Goal: Task Accomplishment & Management: Manage account settings

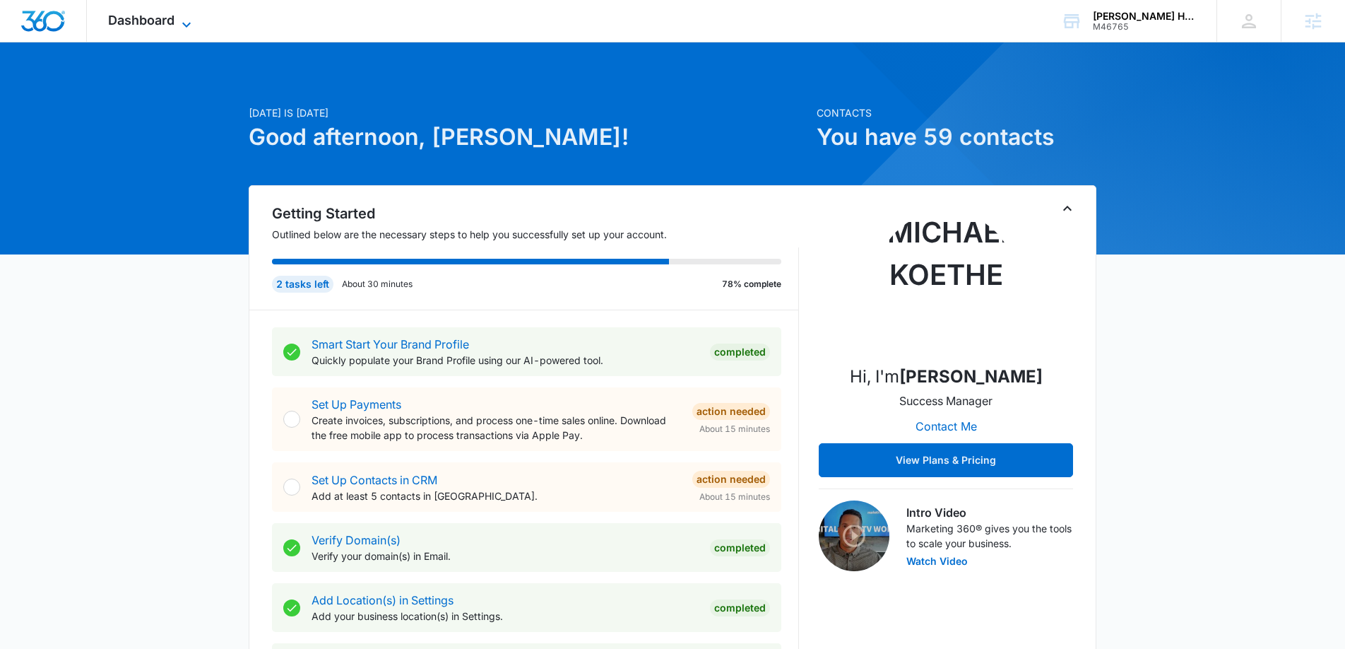
click at [187, 26] on icon at bounding box center [186, 24] width 8 height 5
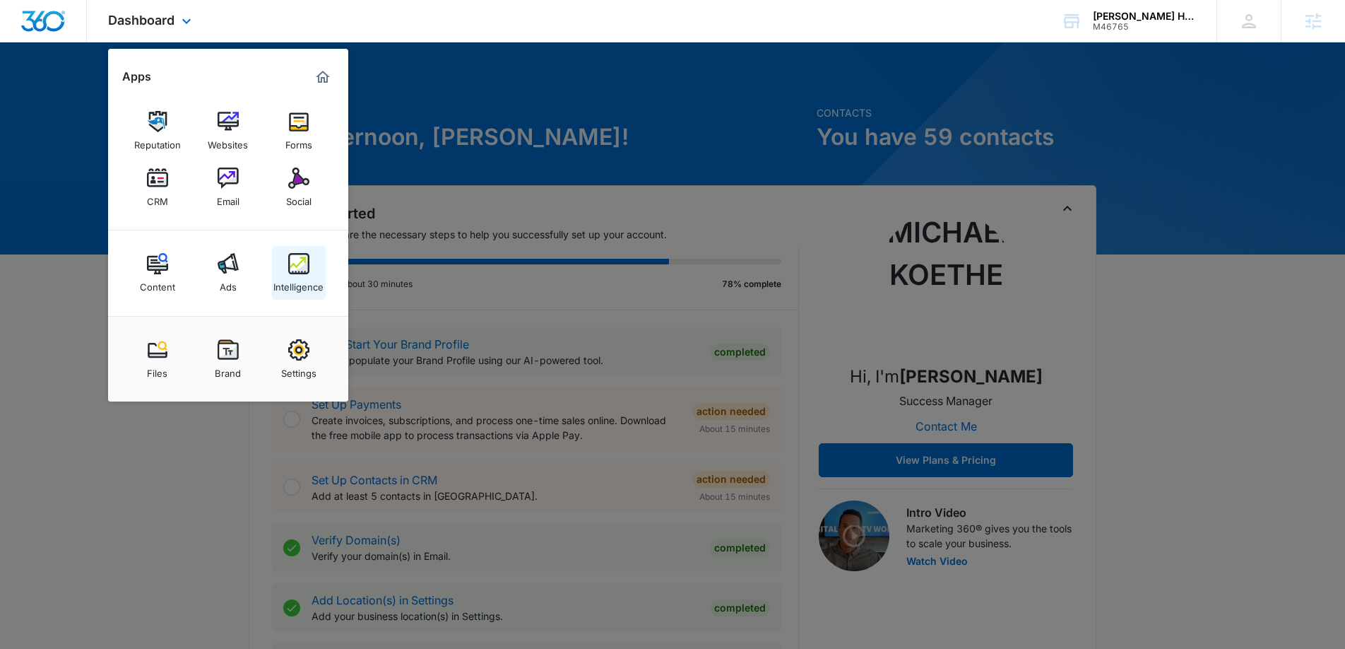
click at [295, 268] on img at bounding box center [298, 263] width 21 height 21
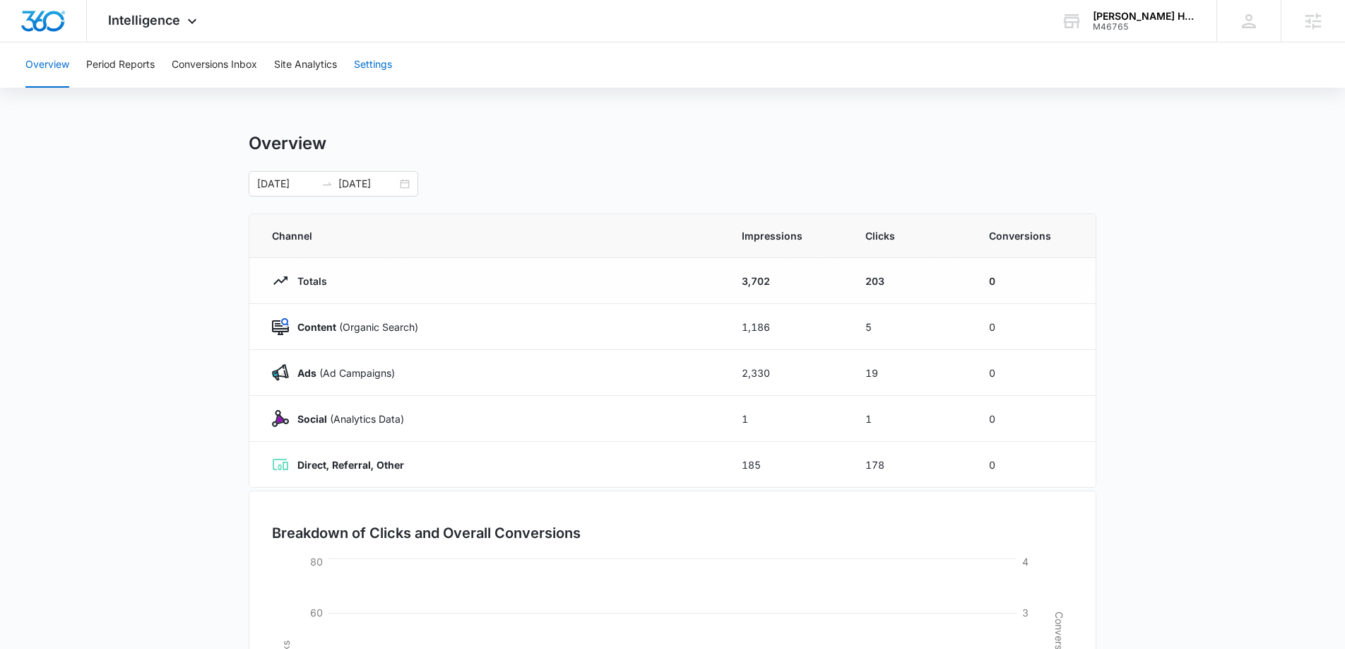
click at [384, 69] on button "Settings" at bounding box center [373, 64] width 38 height 45
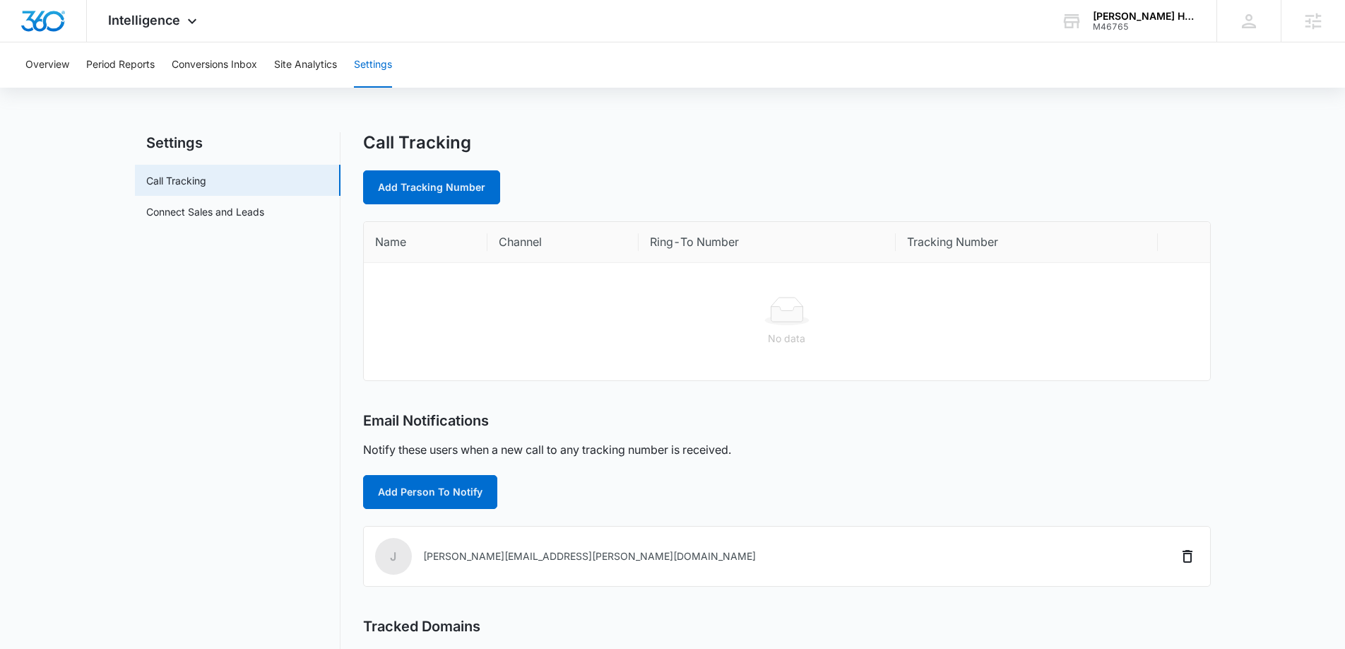
scroll to position [4, 0]
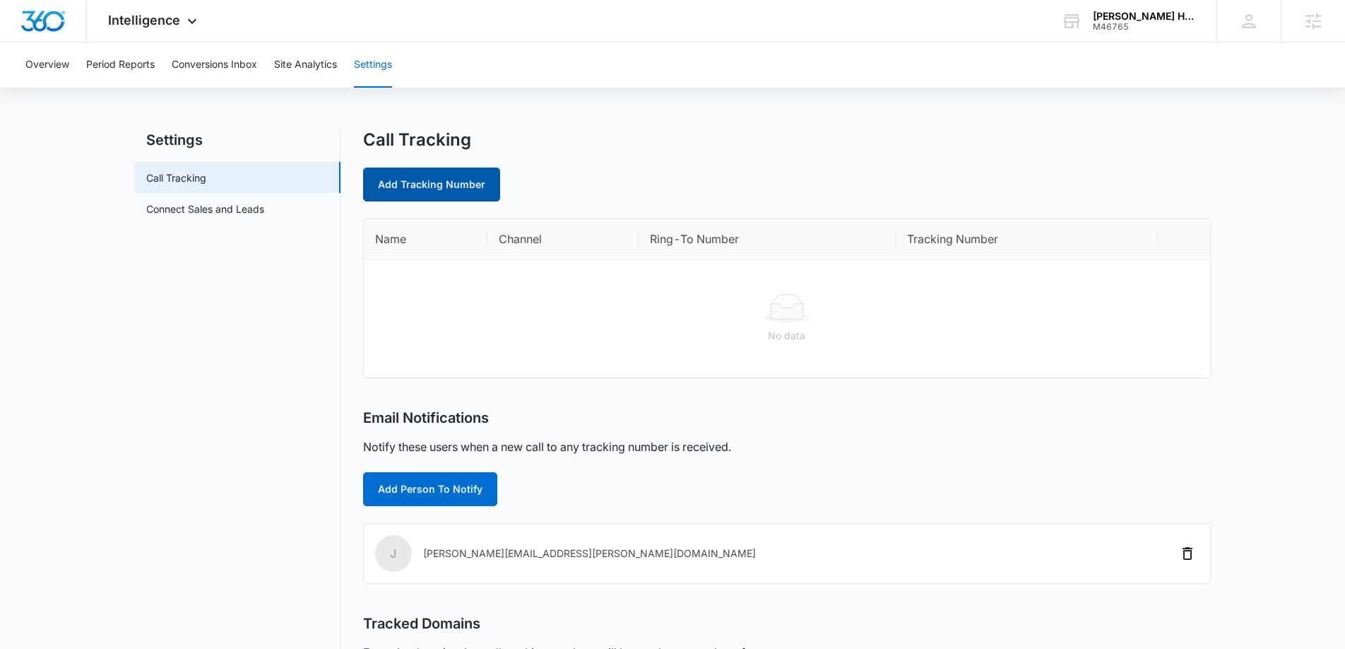
click at [473, 184] on link "Add Tracking Number" at bounding box center [431, 184] width 137 height 34
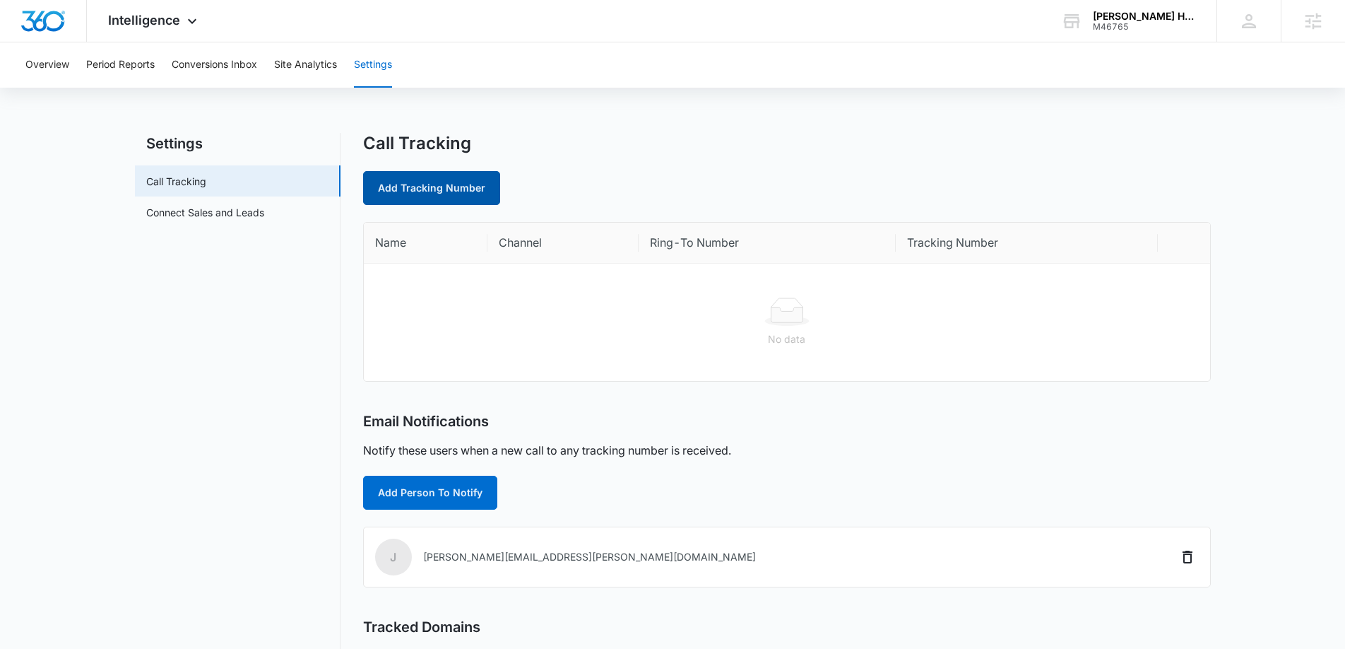
select select "by_area_code"
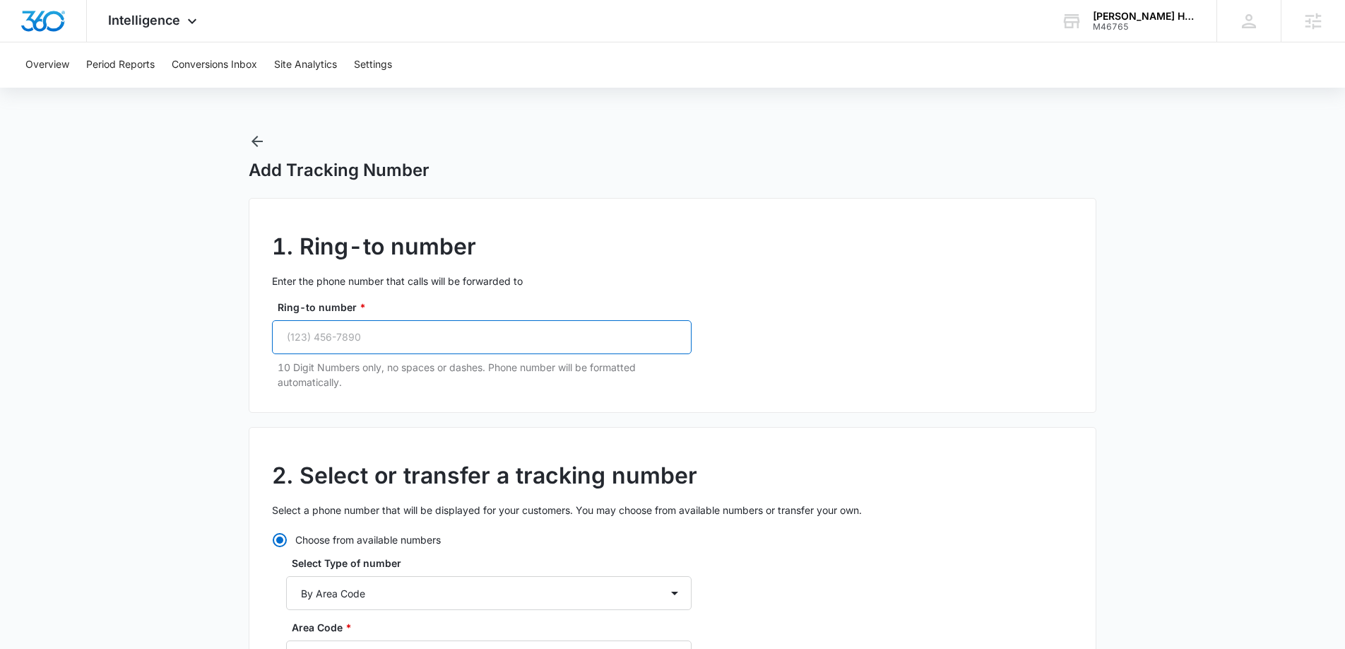
click at [458, 341] on input "Ring-to number *" at bounding box center [482, 337] width 420 height 34
paste input "(972) 658-4869"
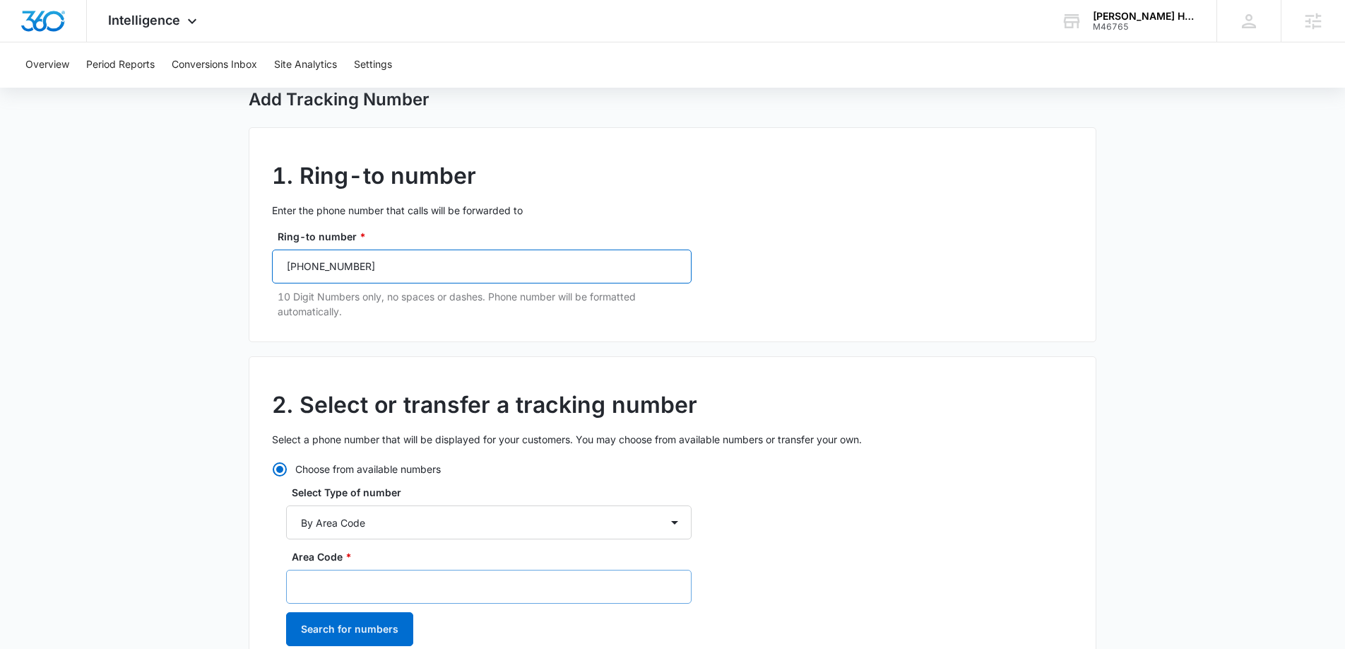
scroll to position [71, 0]
type input "(972) 658-4869"
click at [375, 587] on input "Area Code *" at bounding box center [489, 586] width 406 height 34
type input "972"
click at [331, 620] on button "Search for numbers" at bounding box center [349, 628] width 127 height 34
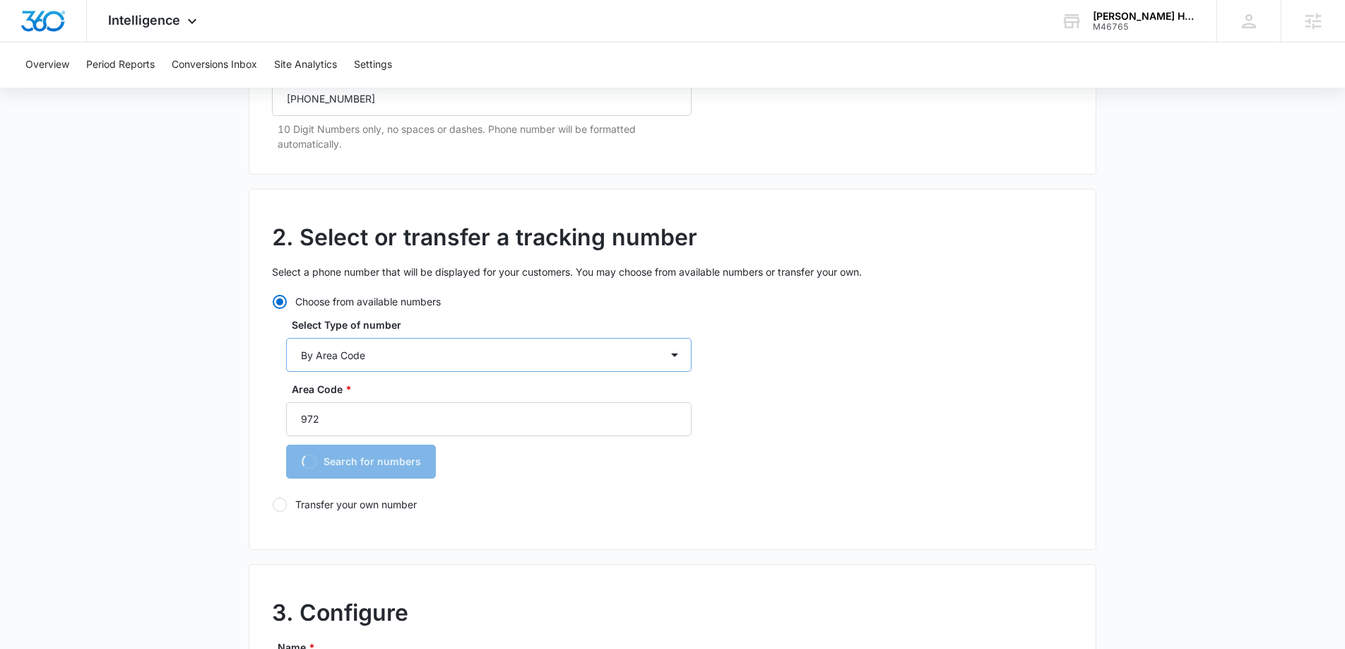
scroll to position [272, 0]
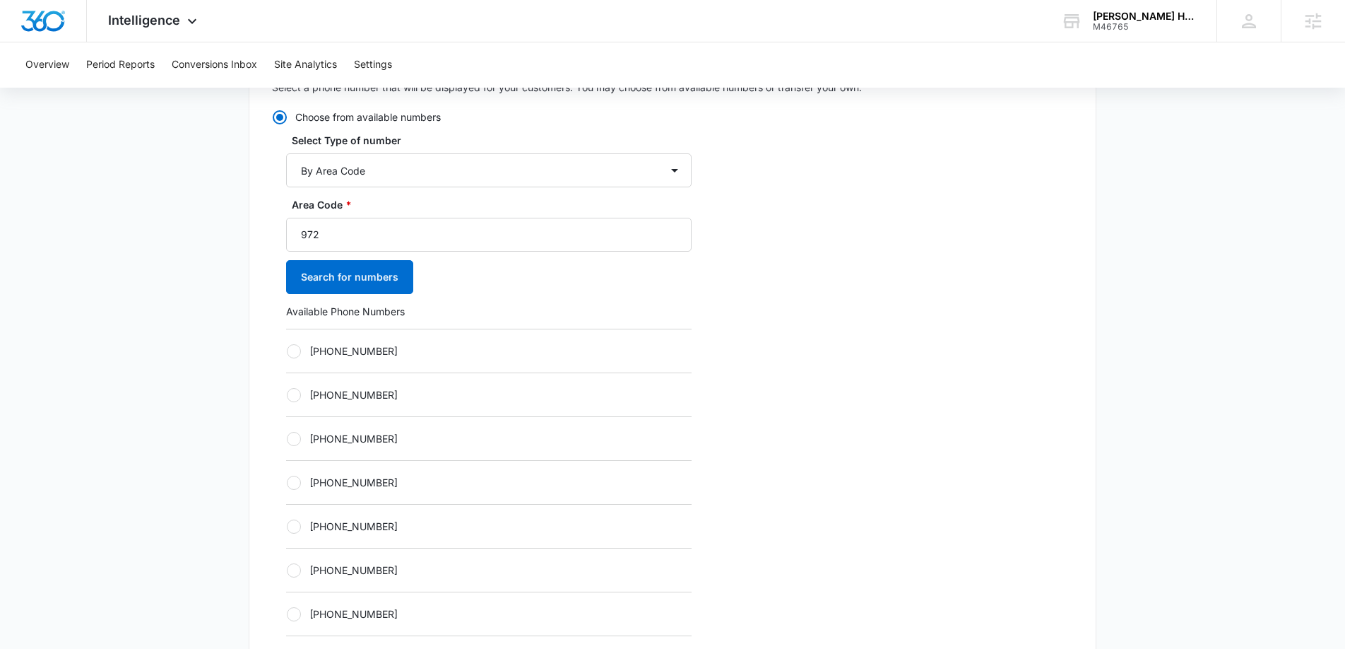
click at [292, 394] on div at bounding box center [294, 395] width 14 height 14
click at [287, 394] on input "+19723385304" at bounding box center [286, 394] width 1 height 1
radio input "true"
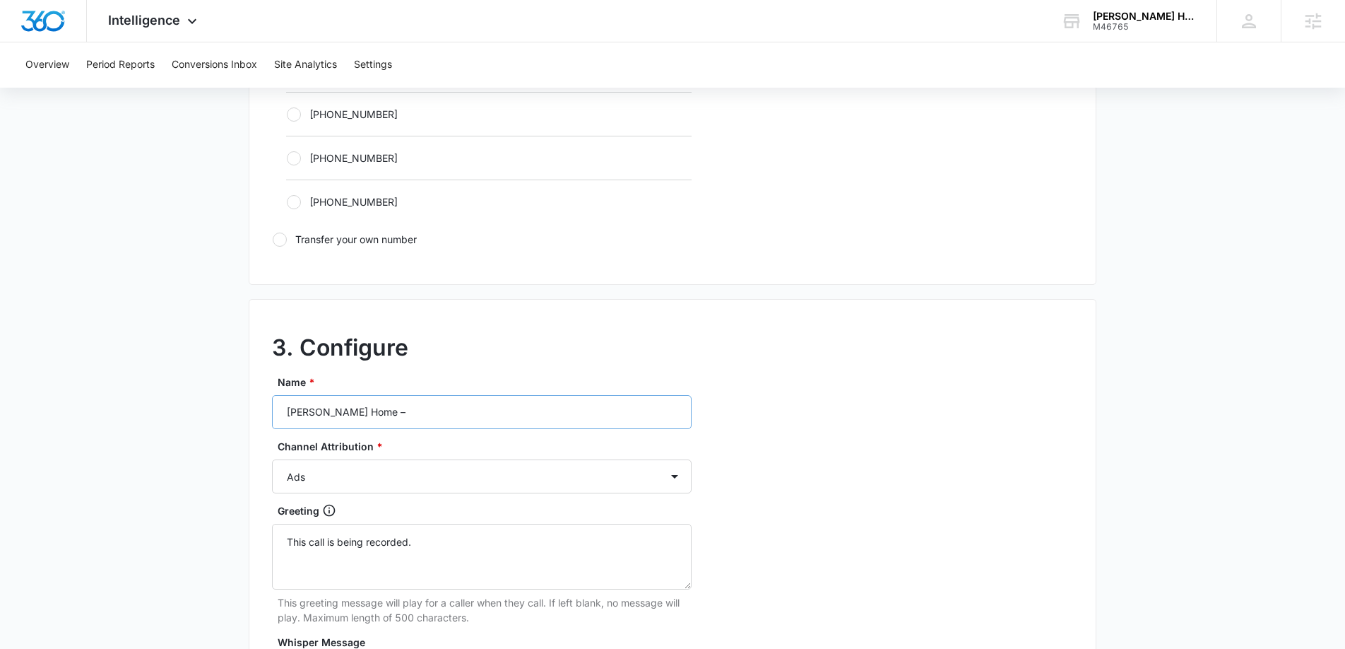
scroll to position [977, 0]
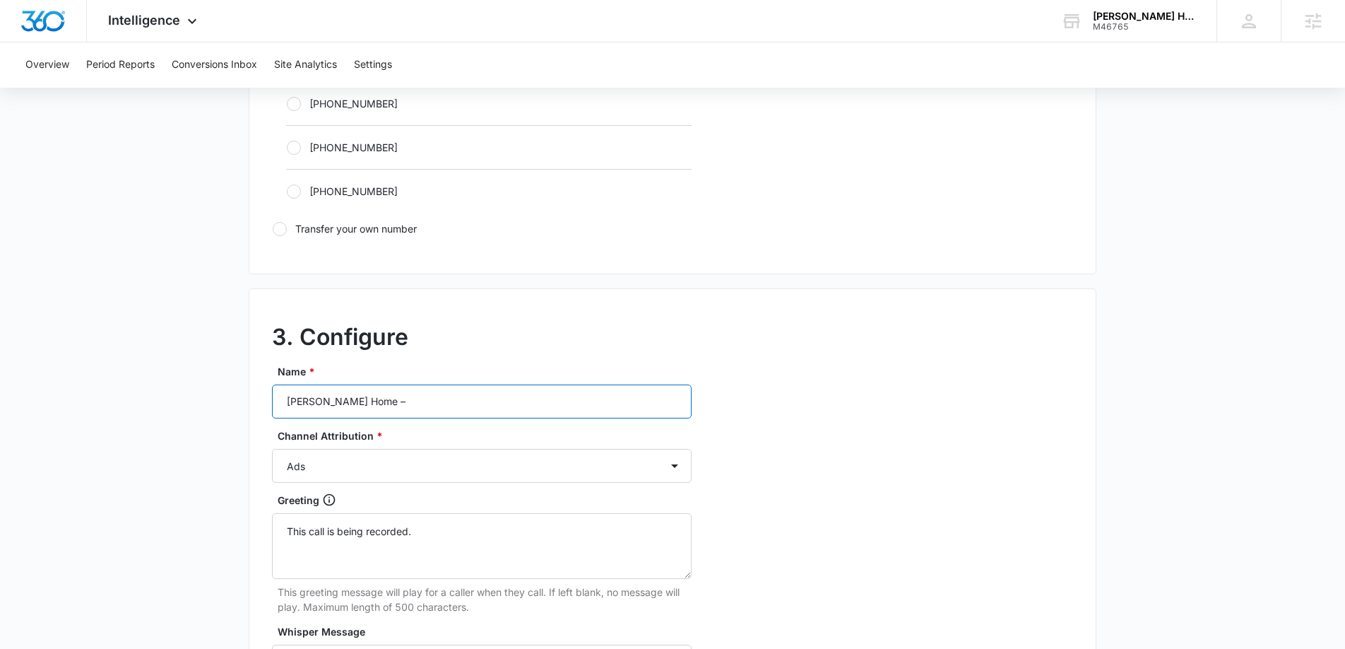
click at [410, 390] on input "J Martin Home –" at bounding box center [482, 401] width 420 height 34
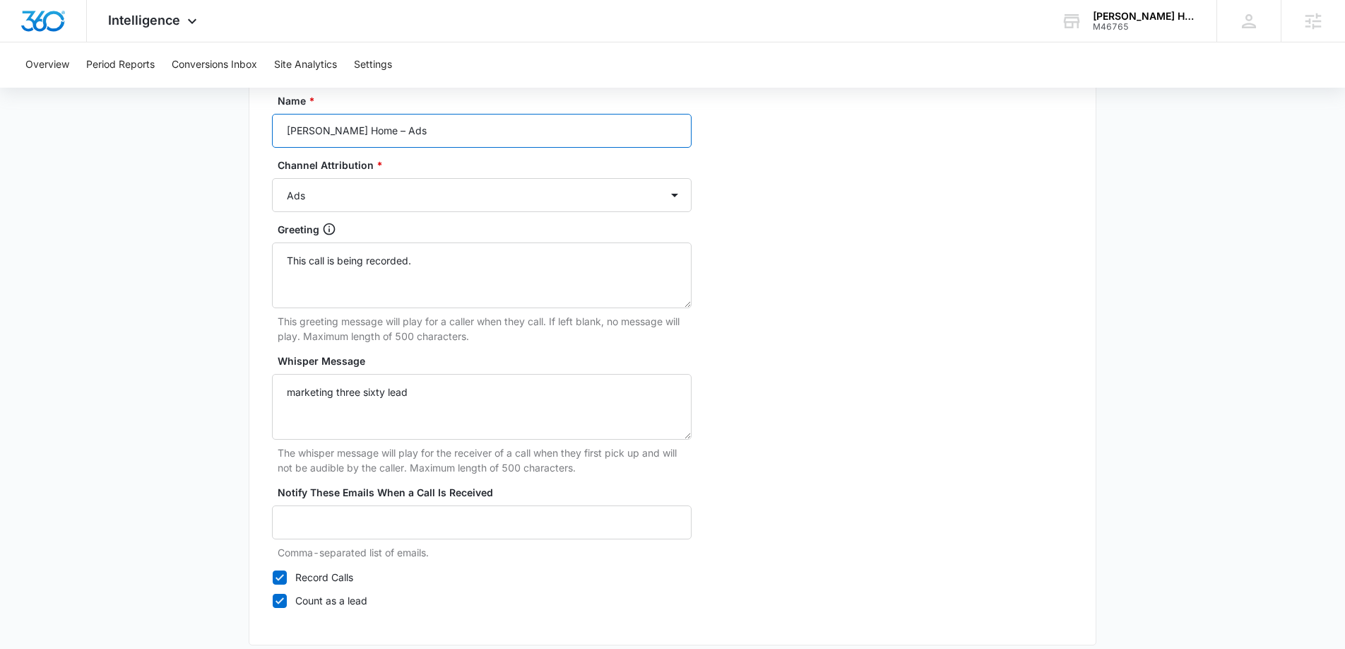
scroll to position [1319, 0]
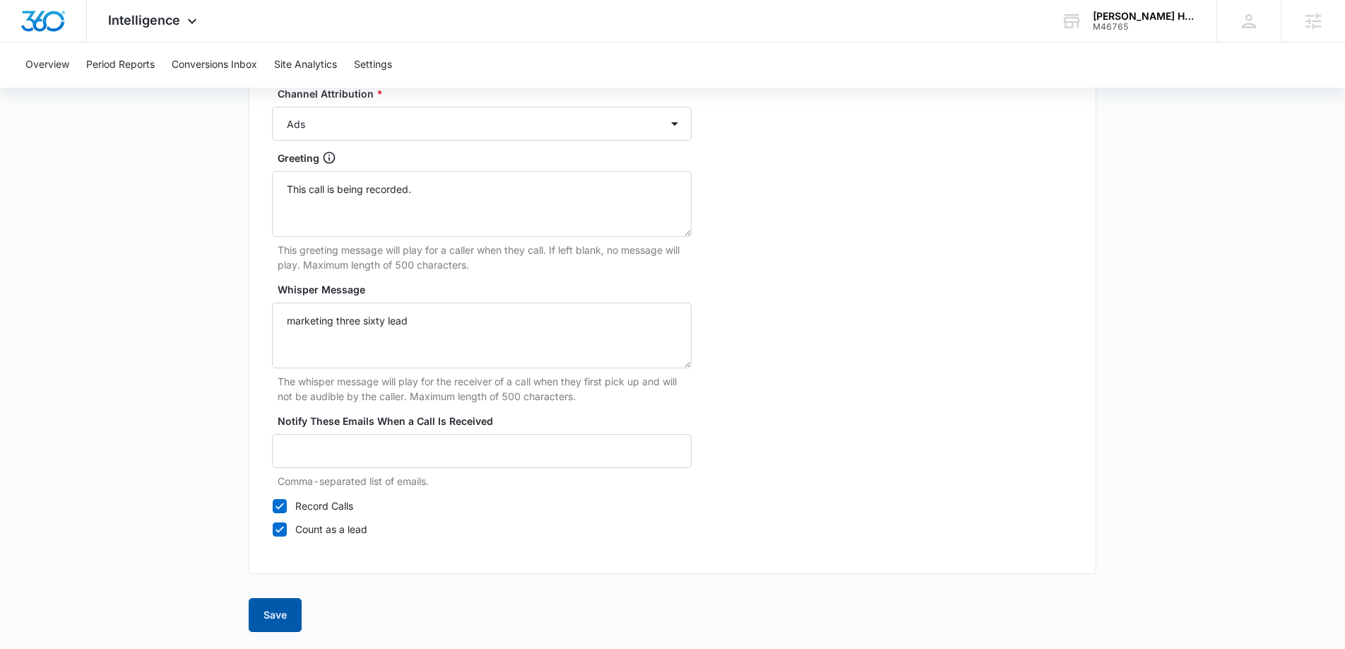
type input "J Martin Home – Ads"
click at [285, 613] on button "Save" at bounding box center [275, 615] width 53 height 34
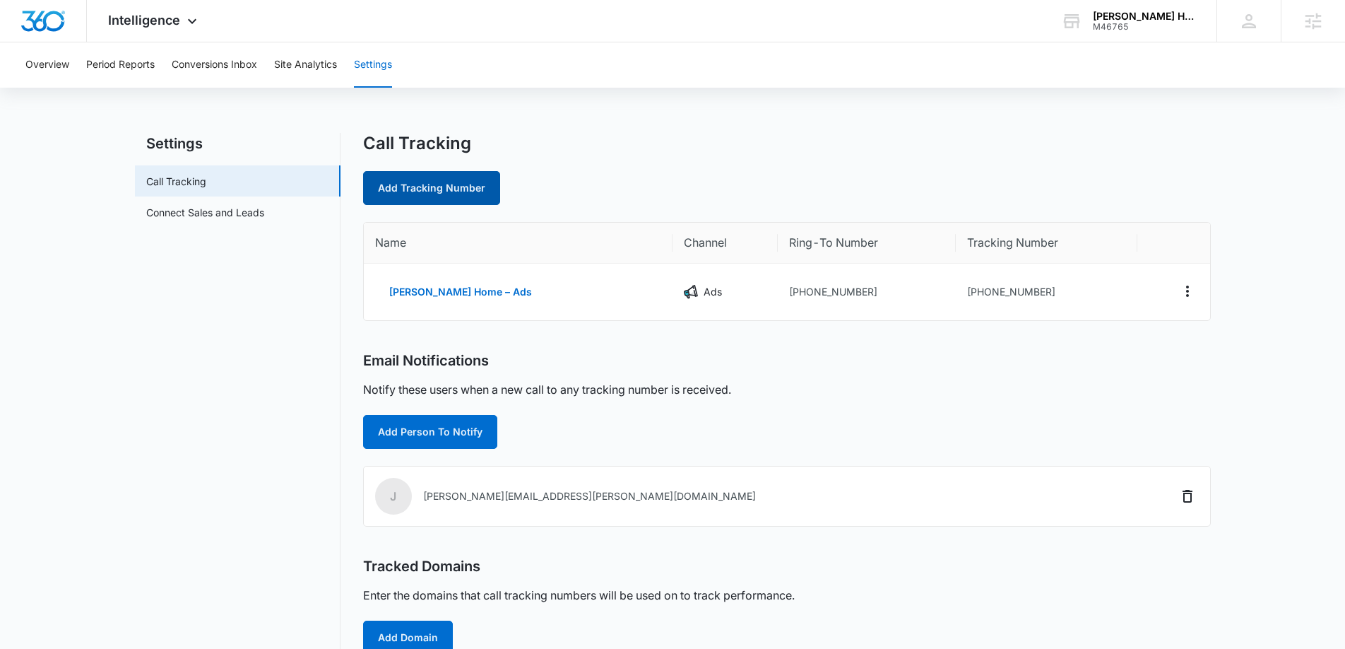
click at [408, 190] on link "Add Tracking Number" at bounding box center [431, 188] width 137 height 34
select select "by_area_code"
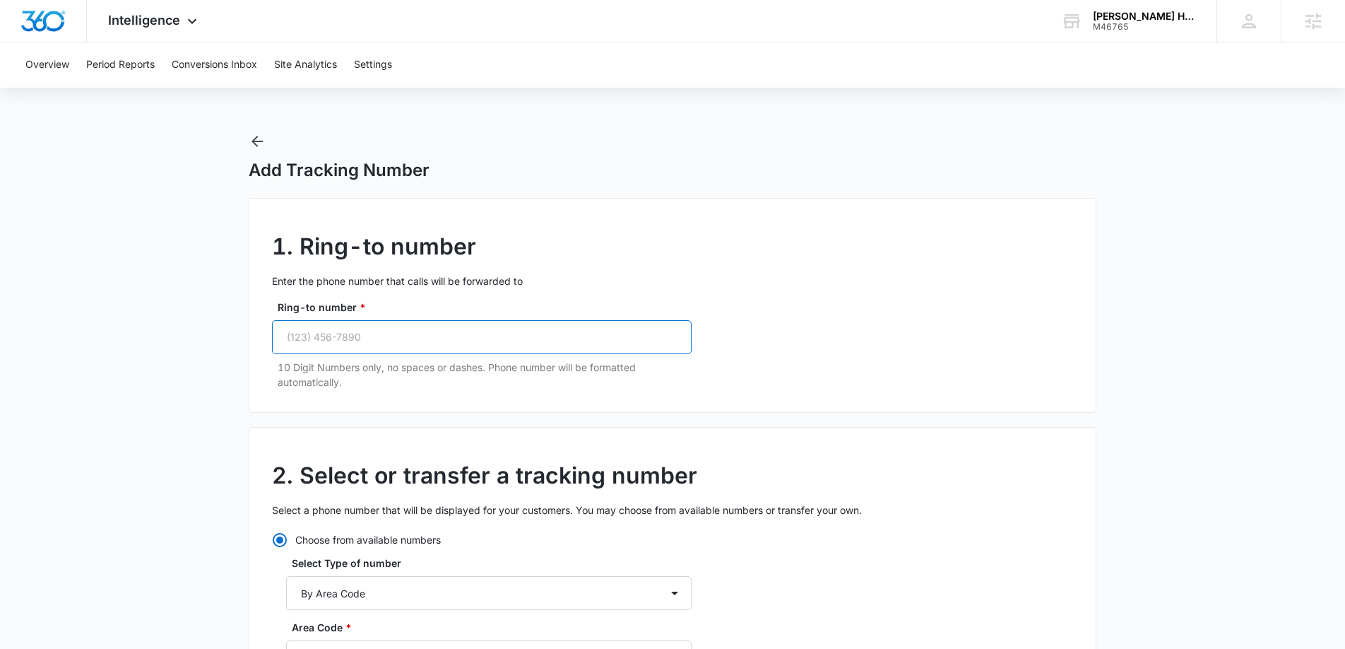
click at [407, 333] on input "Ring-to number *" at bounding box center [482, 337] width 420 height 34
paste input "(972) 658-4869"
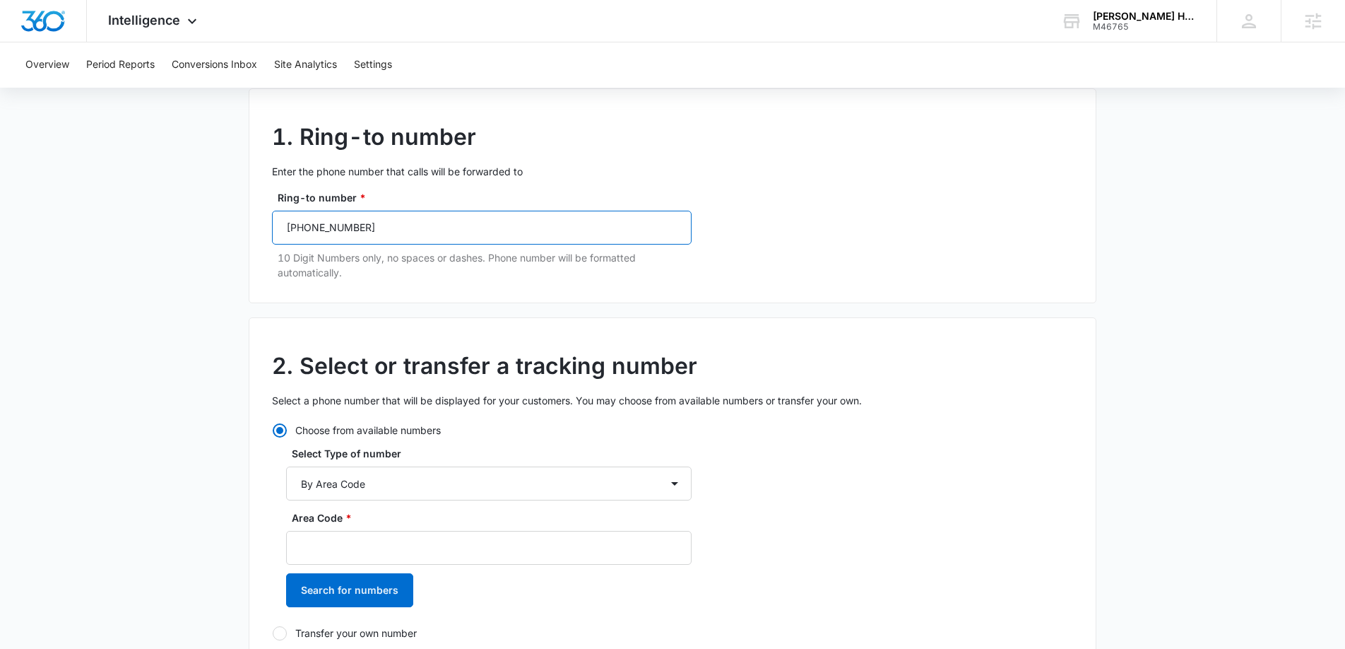
scroll to position [122, 0]
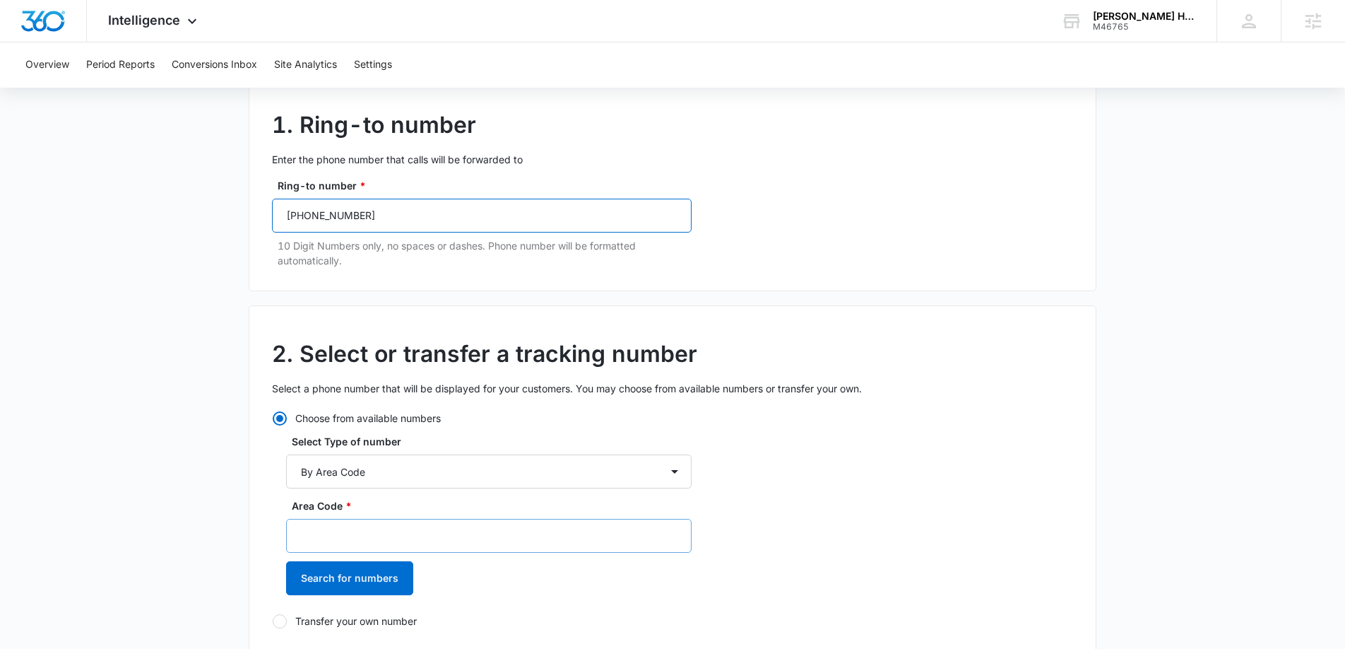
type input "(972) 658-4869"
click at [414, 531] on input "Area Code *" at bounding box center [489, 536] width 406 height 34
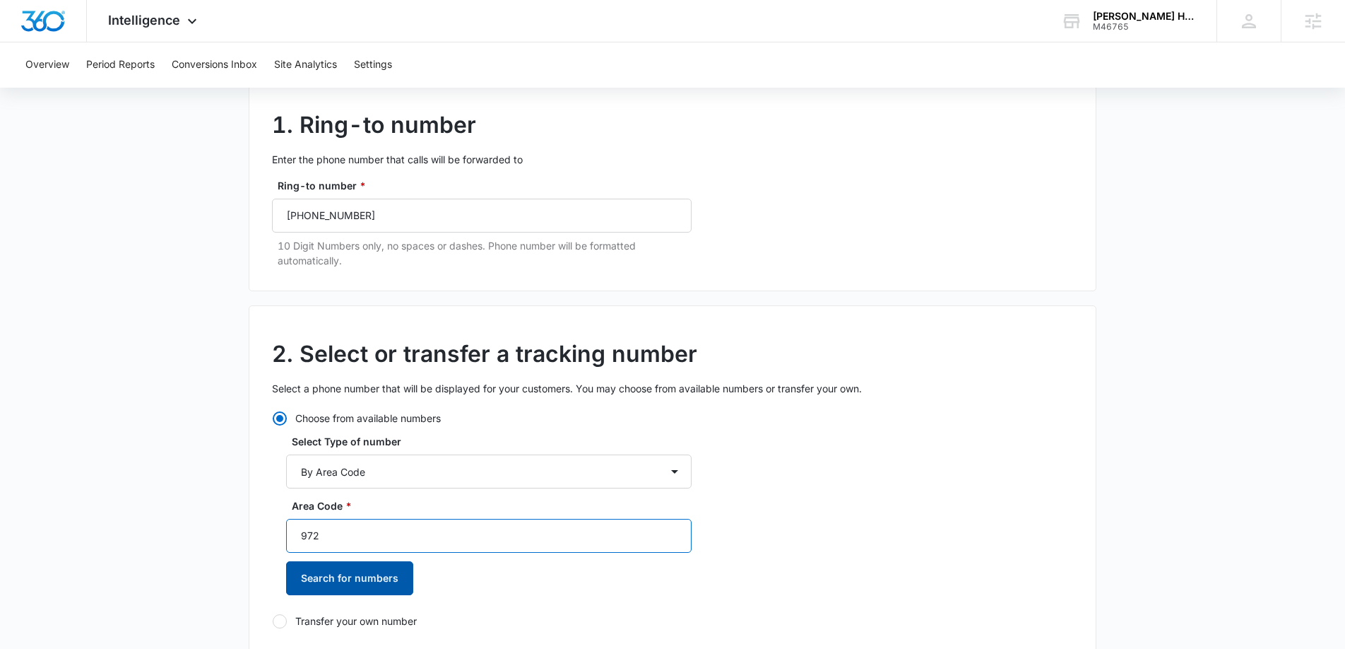
type input "972"
click at [389, 583] on button "Search for numbers" at bounding box center [349, 578] width 127 height 34
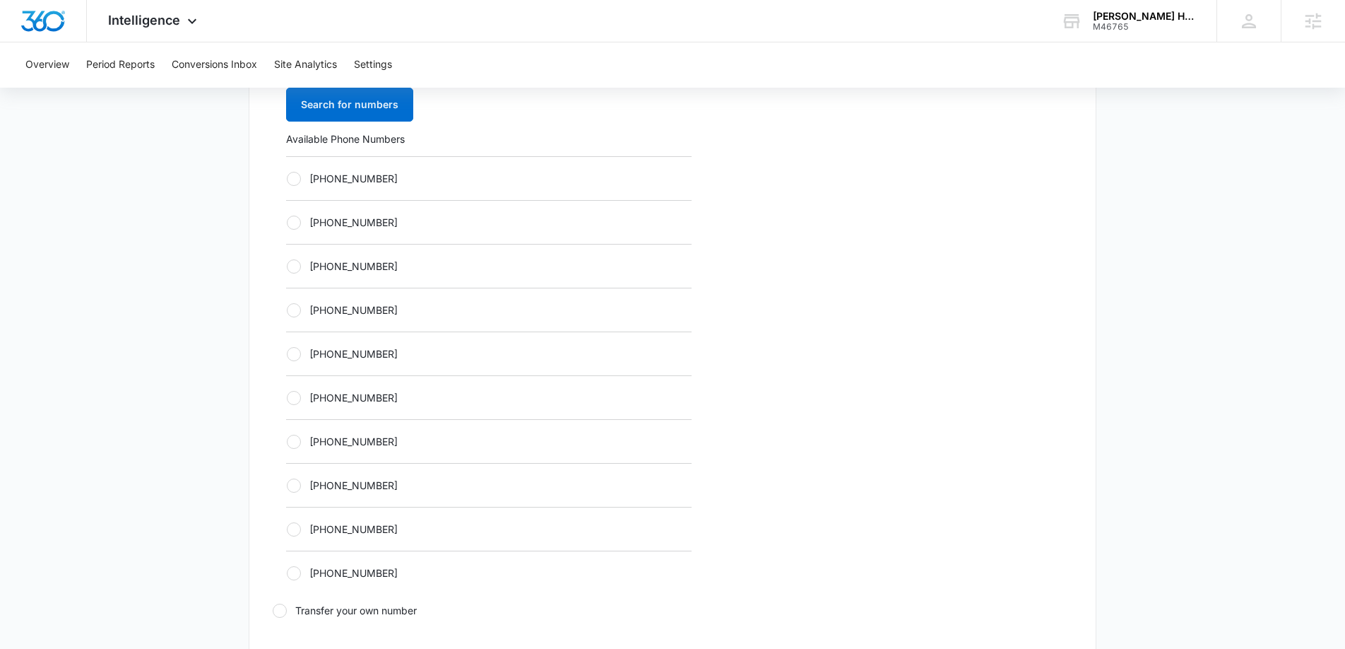
click at [293, 184] on div at bounding box center [294, 179] width 14 height 14
click at [287, 179] on input "+19723325930" at bounding box center [286, 178] width 1 height 1
radio input "true"
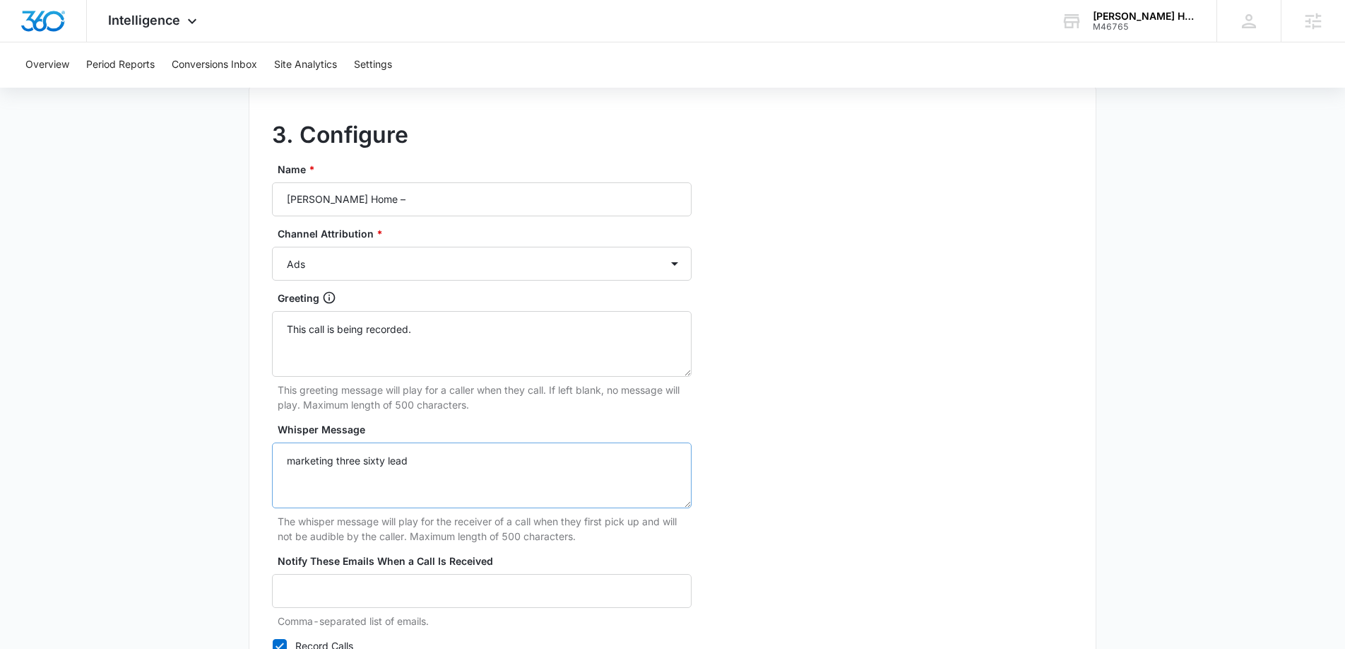
scroll to position [1215, 0]
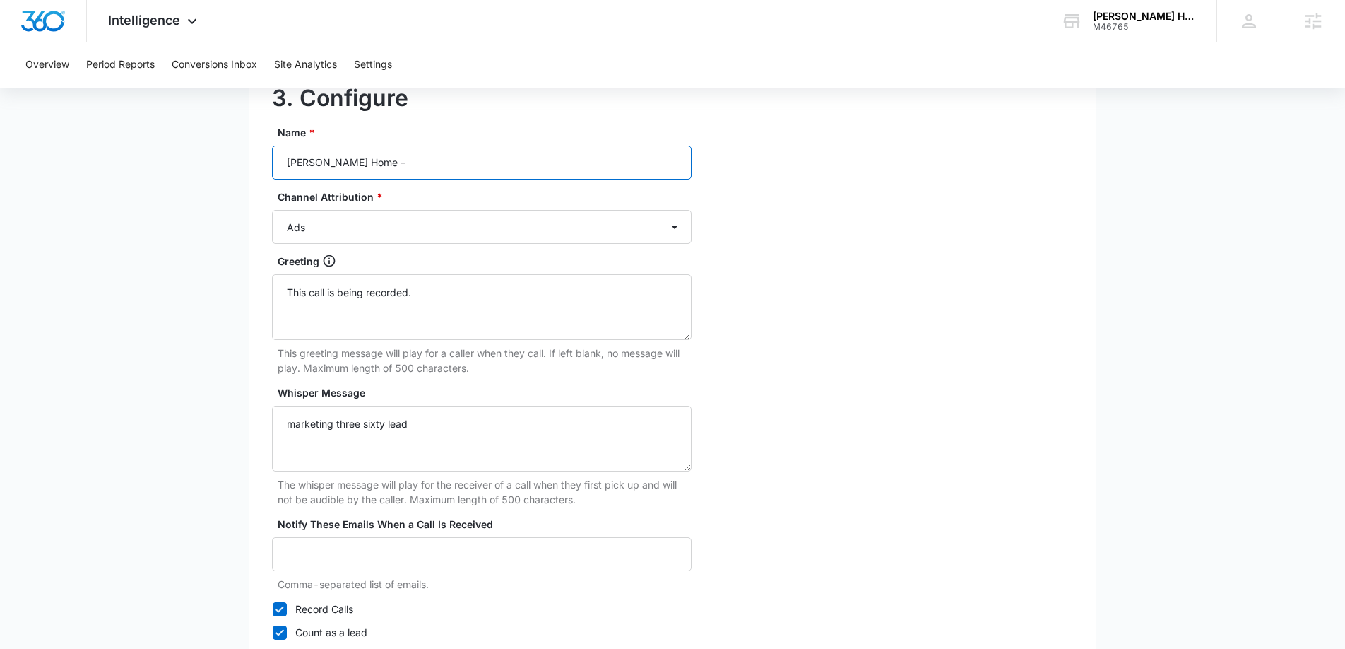
click at [377, 163] on input "J Martin Home –" at bounding box center [482, 163] width 420 height 34
type input "J Martin Home – Content"
click at [429, 245] on div "Name * J Martin Home – Content Channel Attribution * Ads Local Service Ads Cont…" at bounding box center [482, 382] width 420 height 514
click at [437, 222] on select "Ads Local Service Ads Content Social Other" at bounding box center [482, 227] width 420 height 34
select select "CONTENT"
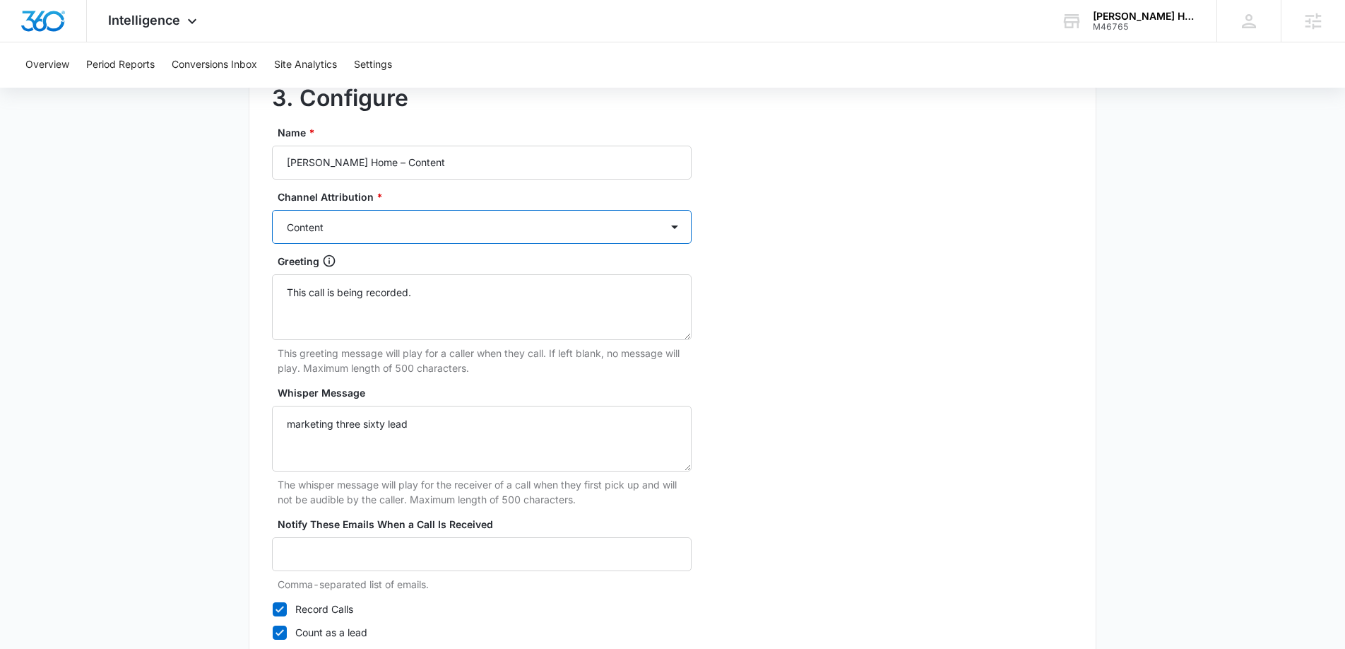
click at [272, 210] on select "Ads Local Service Ads Content Social Other" at bounding box center [482, 227] width 420 height 34
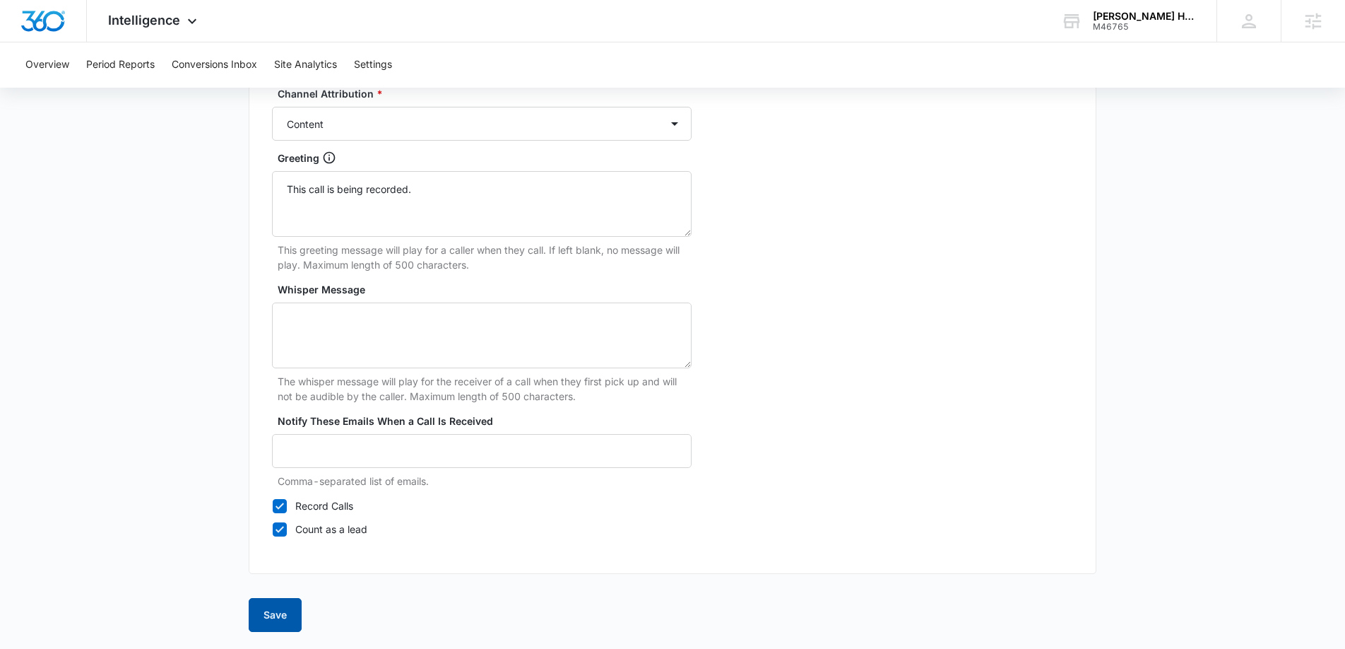
drag, startPoint x: 326, startPoint y: 453, endPoint x: 271, endPoint y: 616, distance: 172.3
click at [271, 616] on button "Save" at bounding box center [275, 615] width 53 height 34
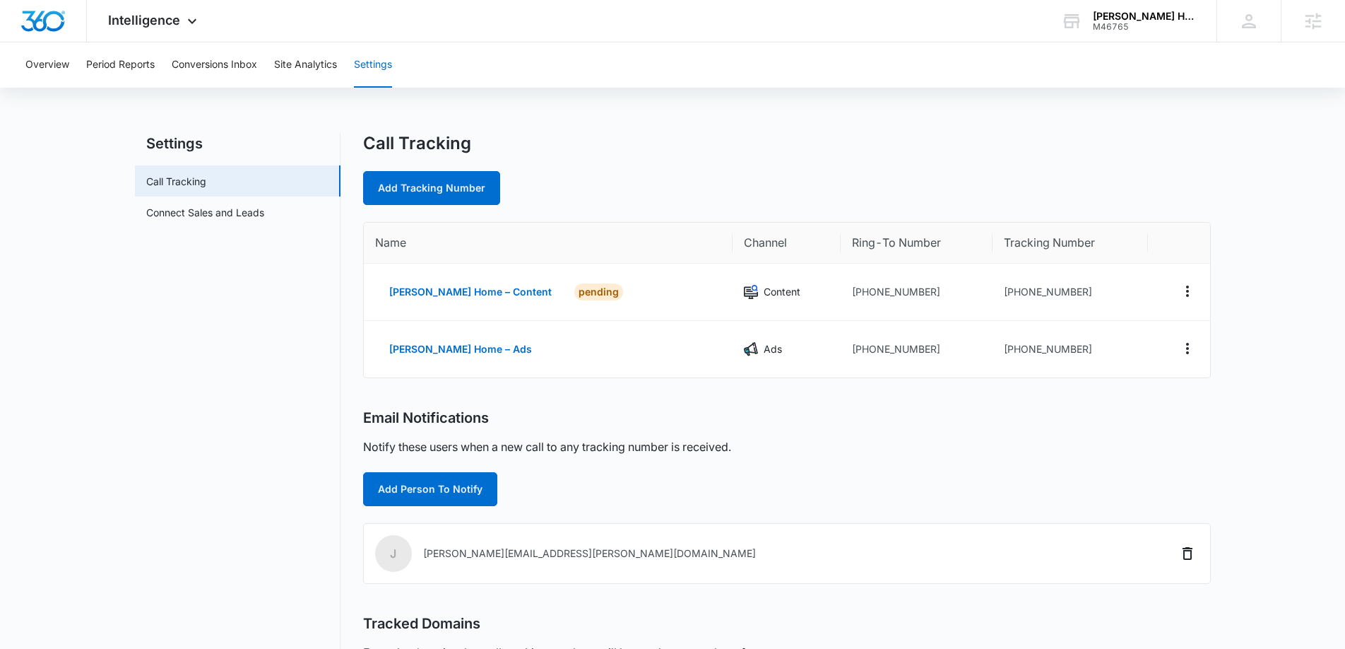
click at [448, 188] on link "Add Tracking Number" at bounding box center [431, 188] width 137 height 34
select select "by_area_code"
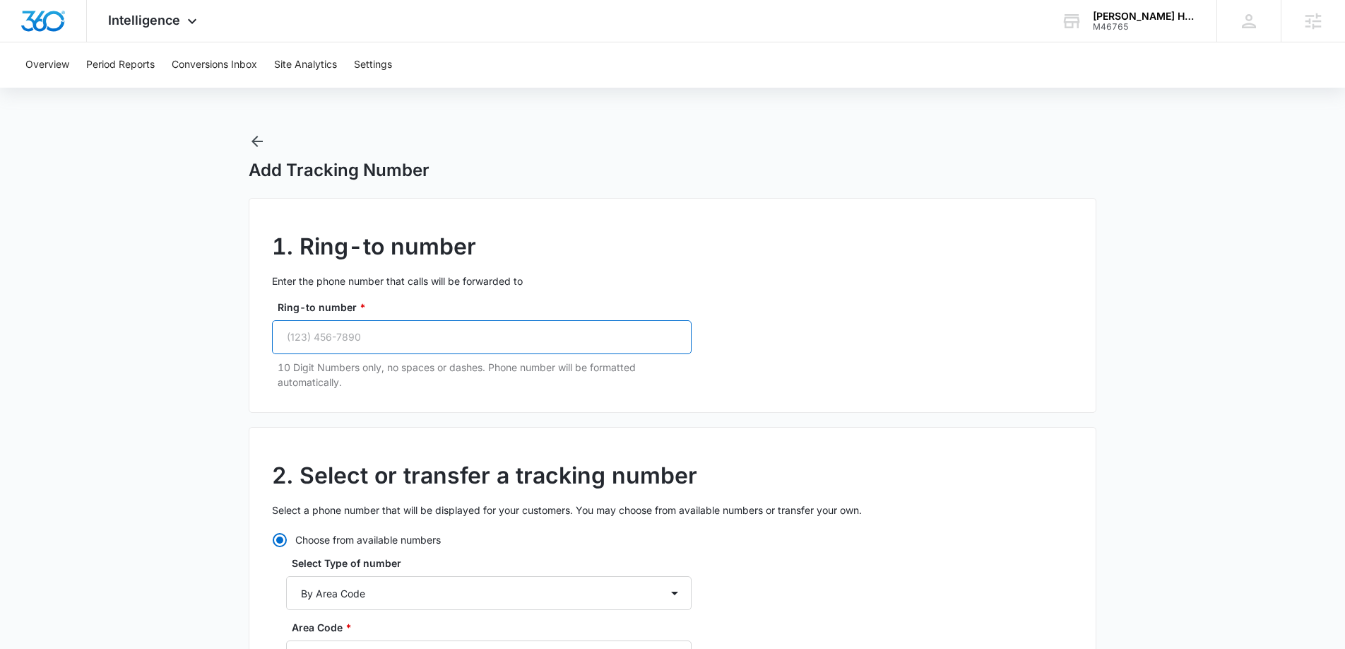
drag, startPoint x: 271, startPoint y: 616, endPoint x: 370, endPoint y: 343, distance: 290.6
click at [370, 343] on input "Ring-to number *" at bounding box center [482, 337] width 420 height 34
paste input "(972) 658-4869"
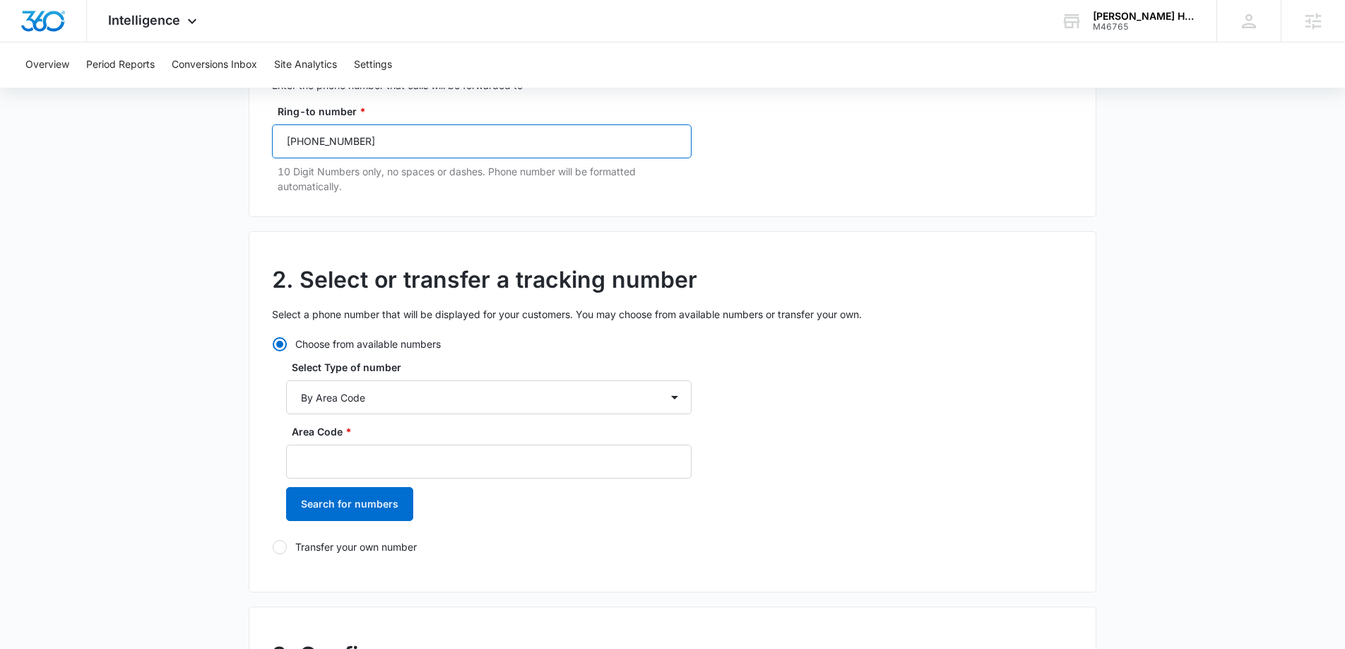
type input "(972) 658-4869"
drag, startPoint x: 370, startPoint y: 343, endPoint x: 350, endPoint y: 441, distance: 100.1
click at [350, 441] on div "Area Code *" at bounding box center [489, 451] width 406 height 54
drag, startPoint x: 350, startPoint y: 441, endPoint x: 347, endPoint y: 457, distance: 16.6
click at [347, 457] on input "Area Code *" at bounding box center [489, 461] width 406 height 34
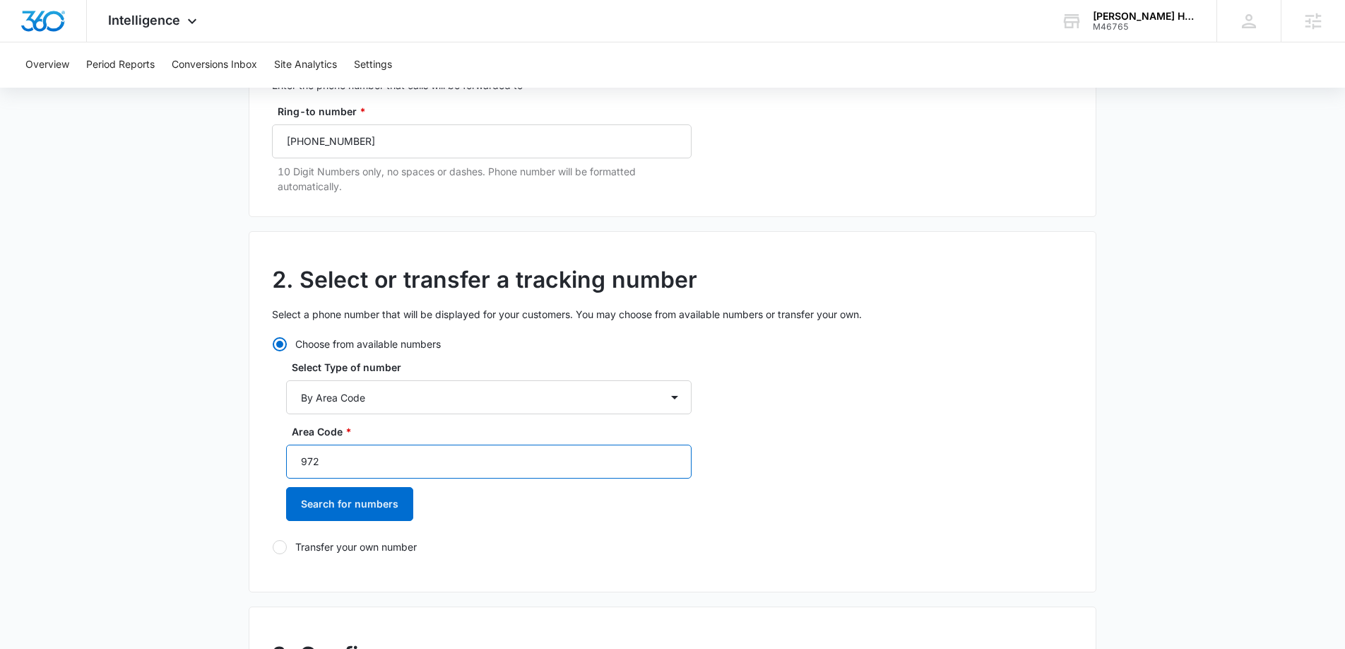
type input "972"
click at [357, 507] on button "Search for numbers" at bounding box center [349, 504] width 127 height 34
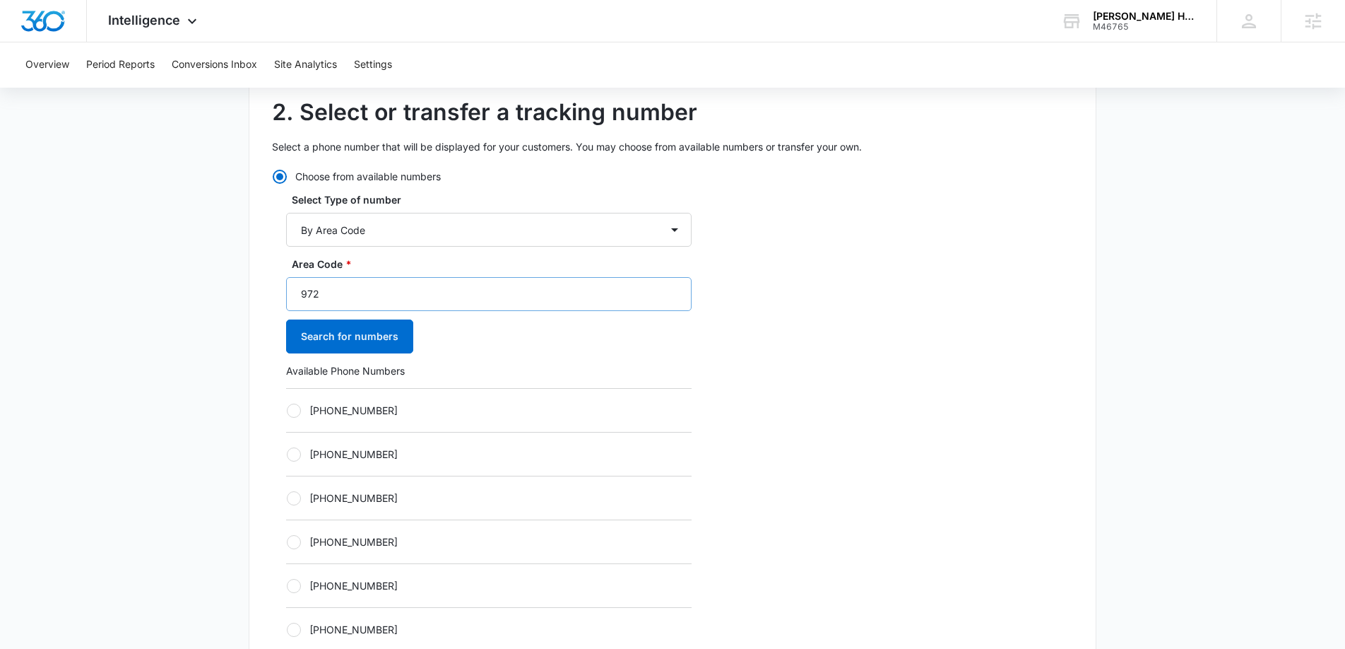
scroll to position [377, 0]
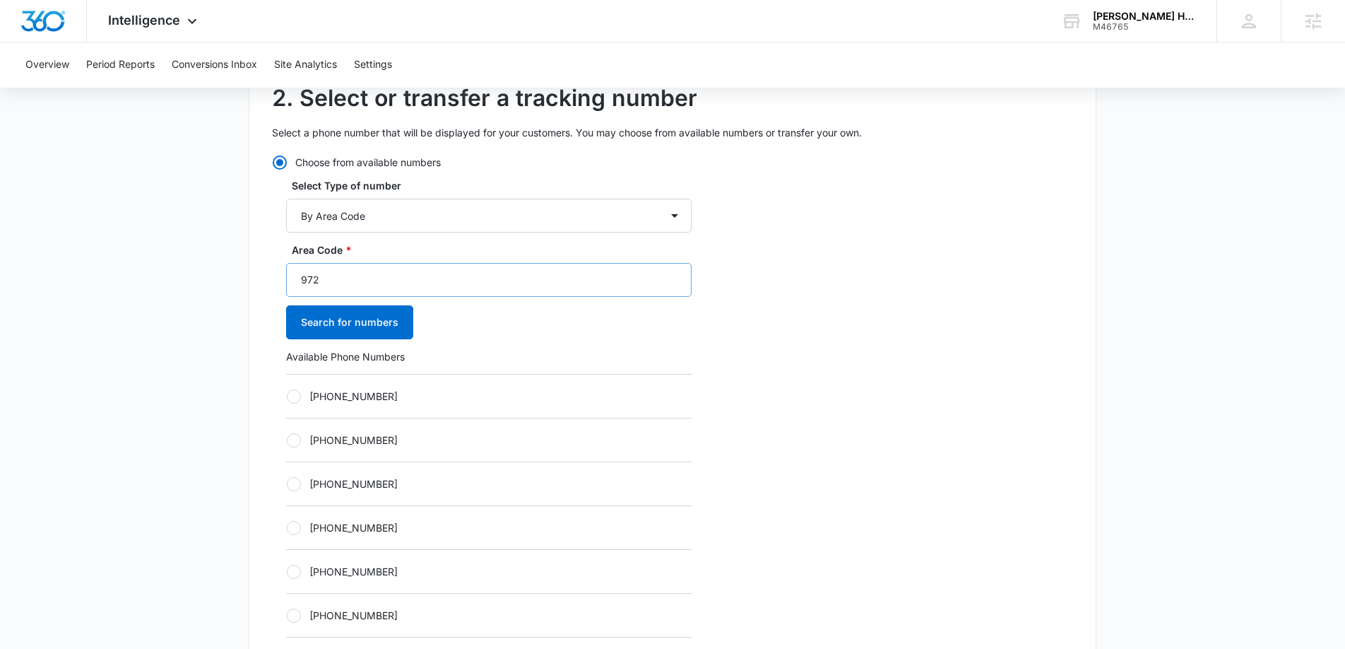
click at [300, 402] on label "+19723490728" at bounding box center [489, 396] width 406 height 15
click at [287, 396] on input "+19723490728" at bounding box center [286, 396] width 1 height 1
radio input "true"
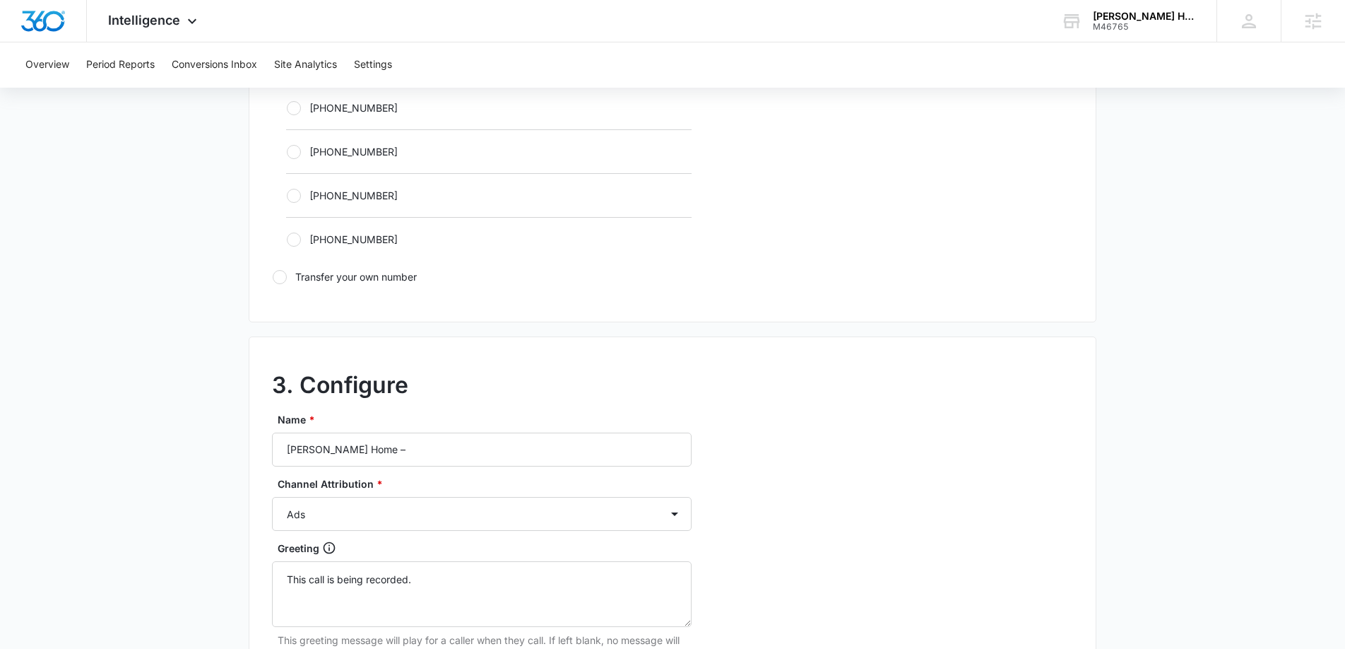
scroll to position [982, 0]
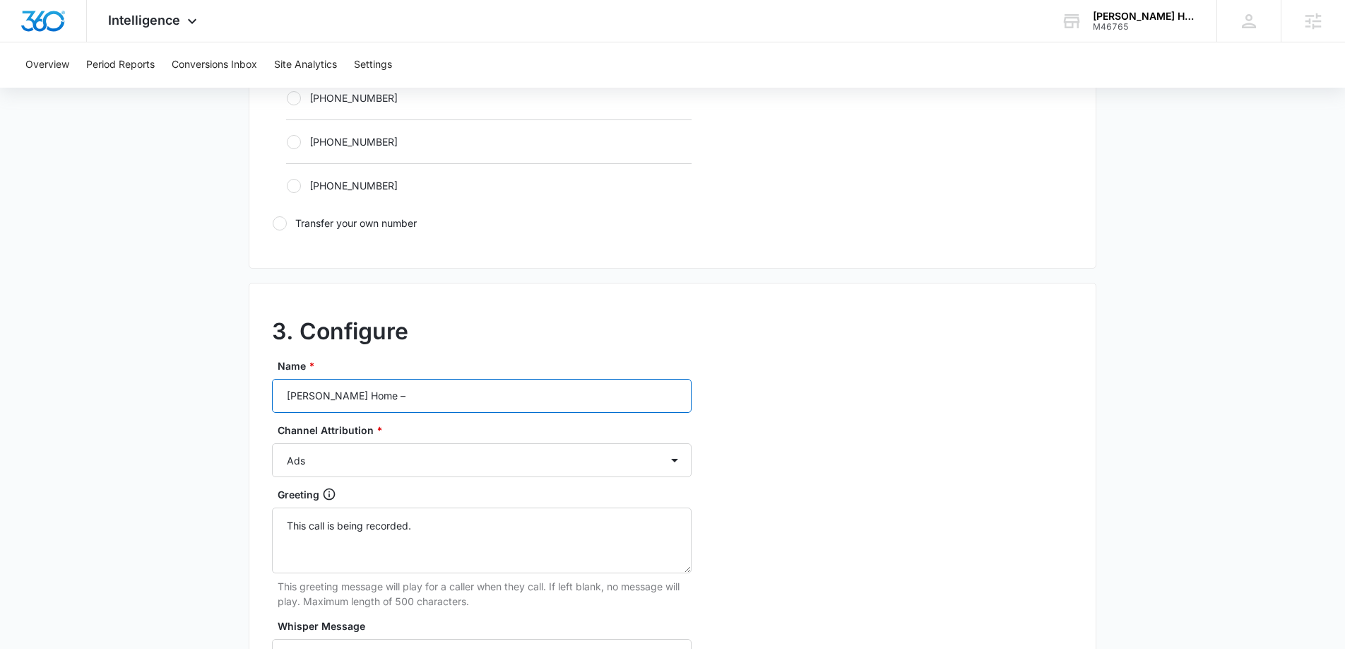
click at [411, 403] on input "J Martin Home –" at bounding box center [482, 396] width 420 height 34
type input "J Martin Home – Social"
click at [355, 463] on select "Ads Local Service Ads Content Social Other" at bounding box center [482, 460] width 420 height 34
select select "SOCIAL"
click at [272, 443] on select "Ads Local Service Ads Content Social Other" at bounding box center [482, 460] width 420 height 34
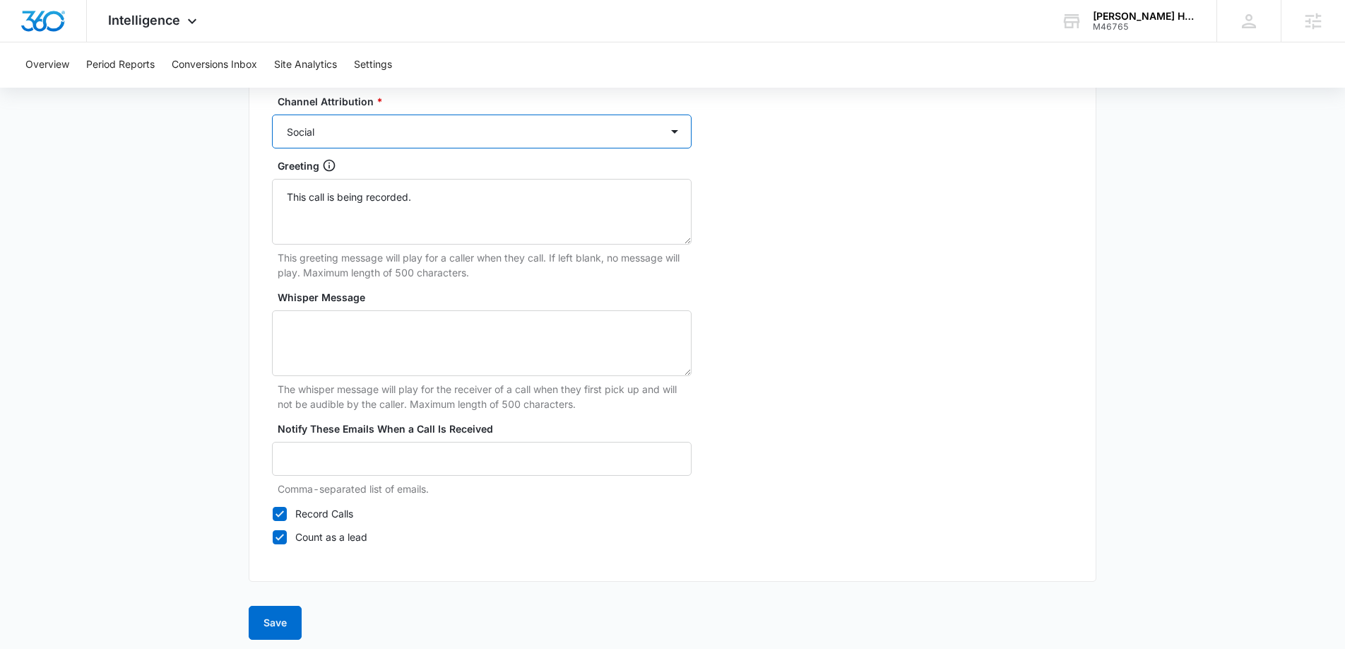
scroll to position [1319, 0]
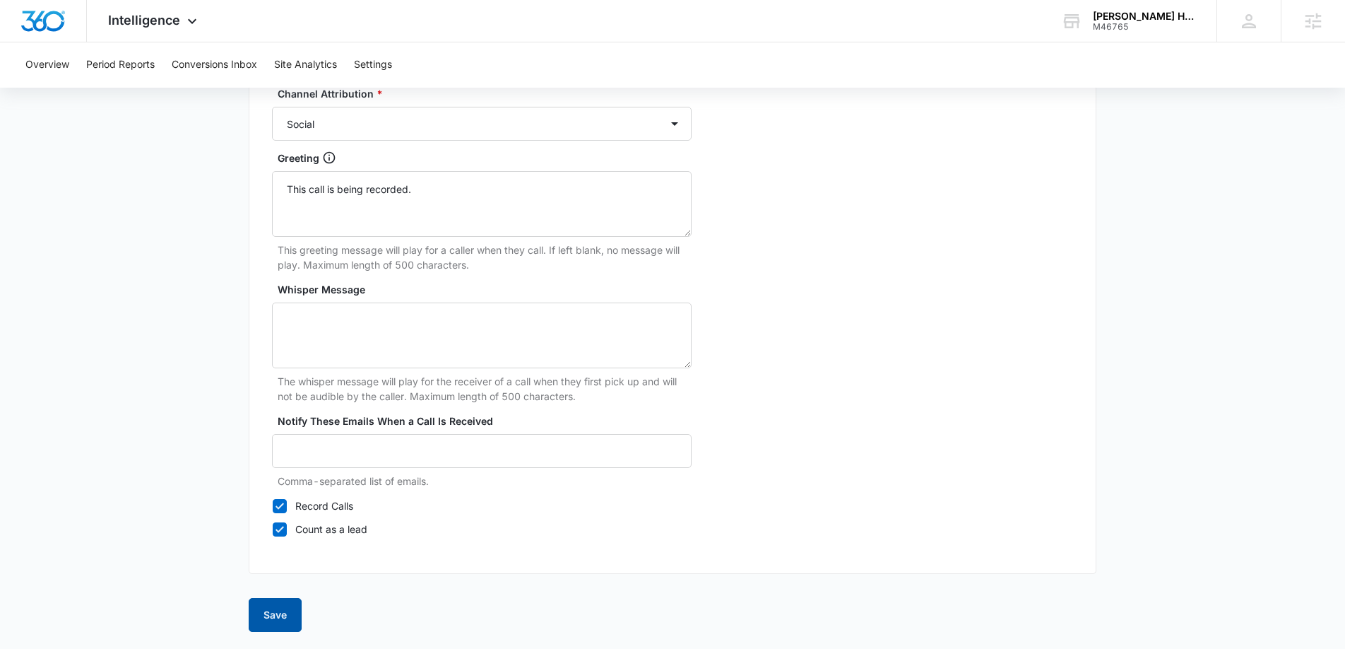
click at [275, 614] on button "Save" at bounding box center [275, 615] width 53 height 34
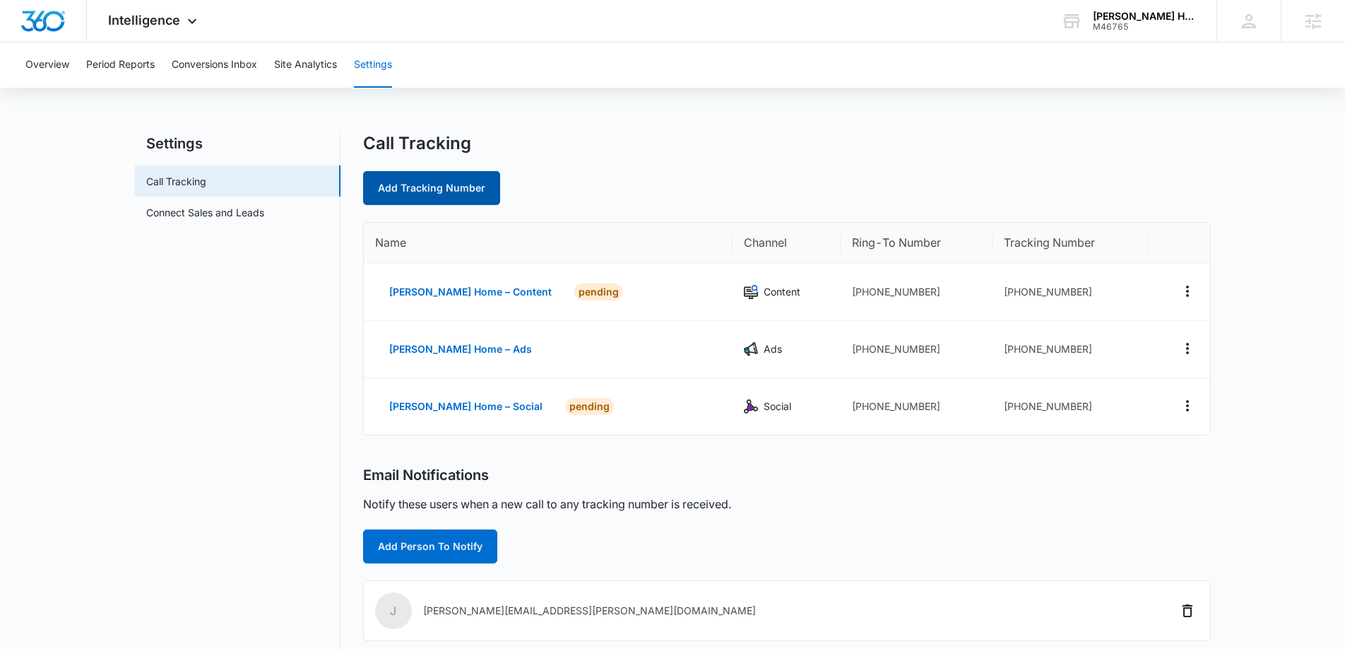
click at [412, 192] on link "Add Tracking Number" at bounding box center [431, 188] width 137 height 34
select select "by_area_code"
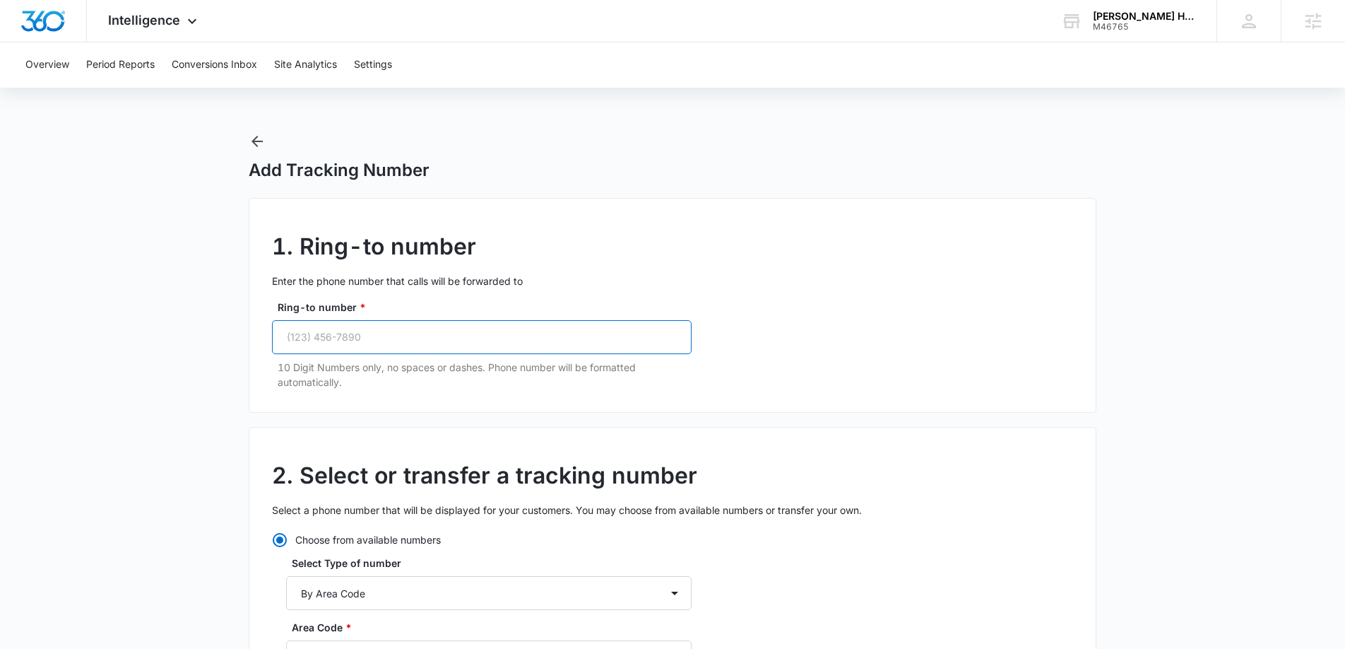
paste input "(972) 658-4869"
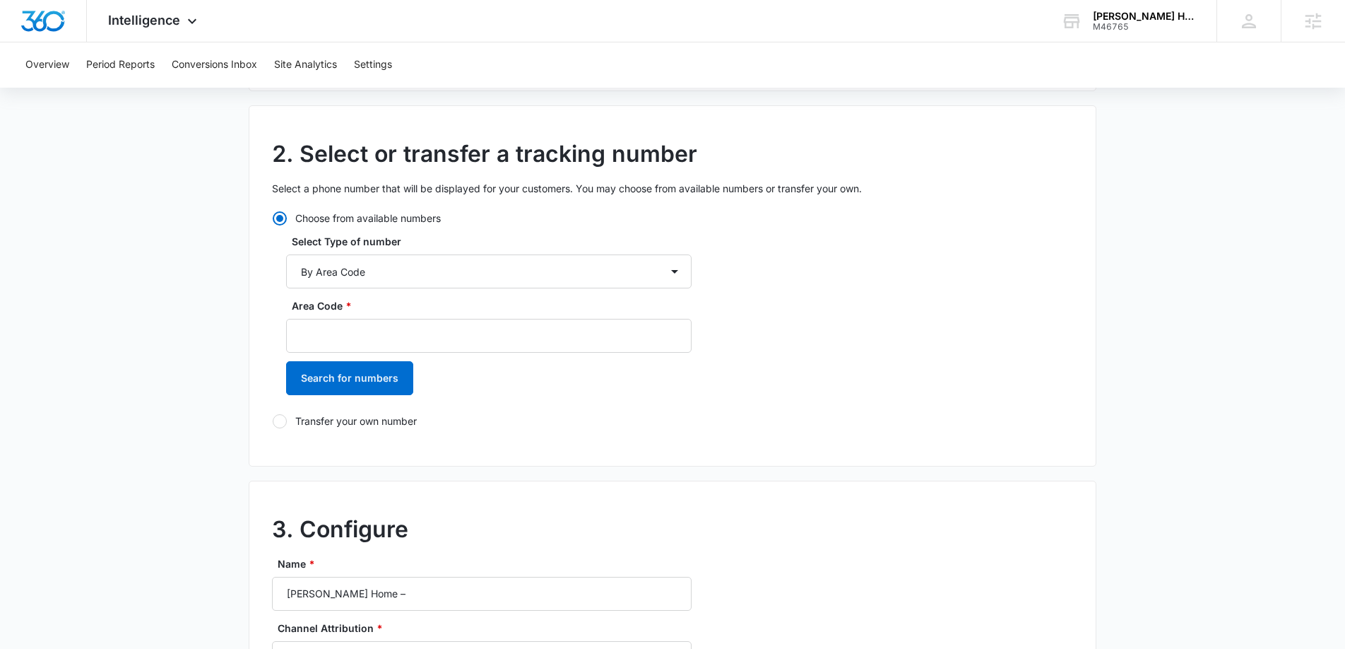
scroll to position [342, 0]
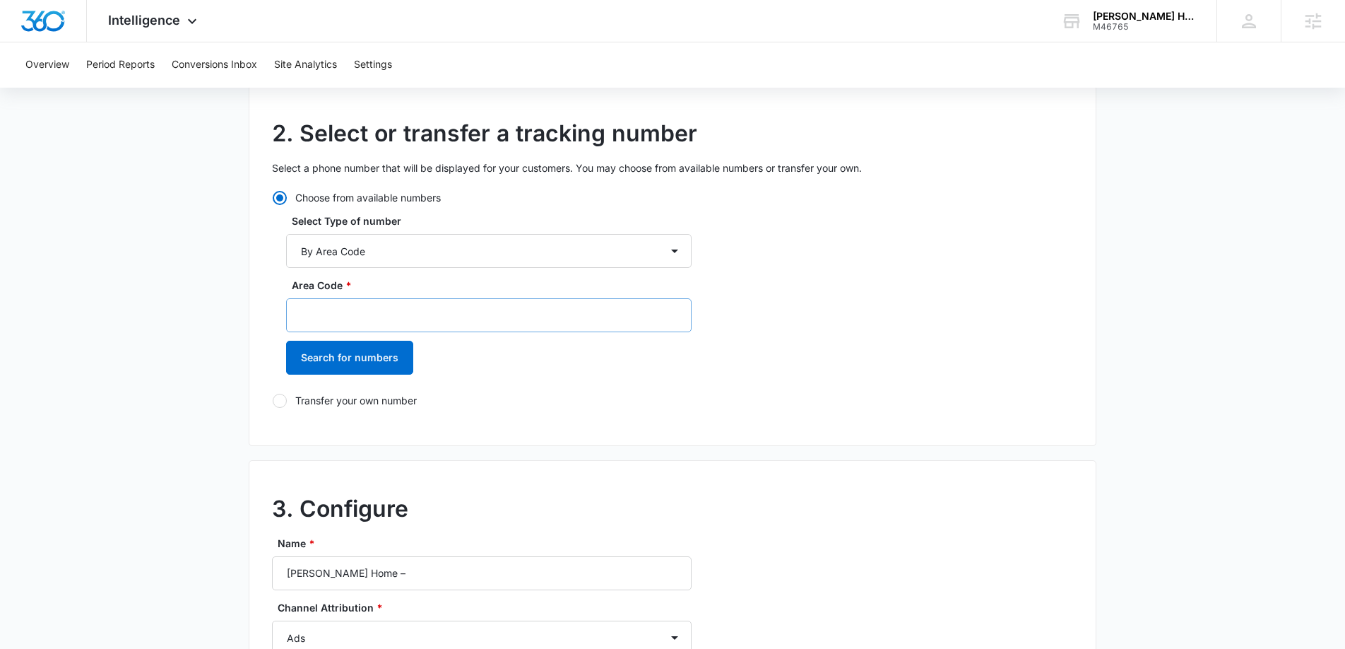
type input "(972) 658-4869"
click at [343, 307] on input "Area Code *" at bounding box center [489, 315] width 406 height 34
type input "972"
click at [348, 353] on button "Search for numbers" at bounding box center [349, 358] width 127 height 34
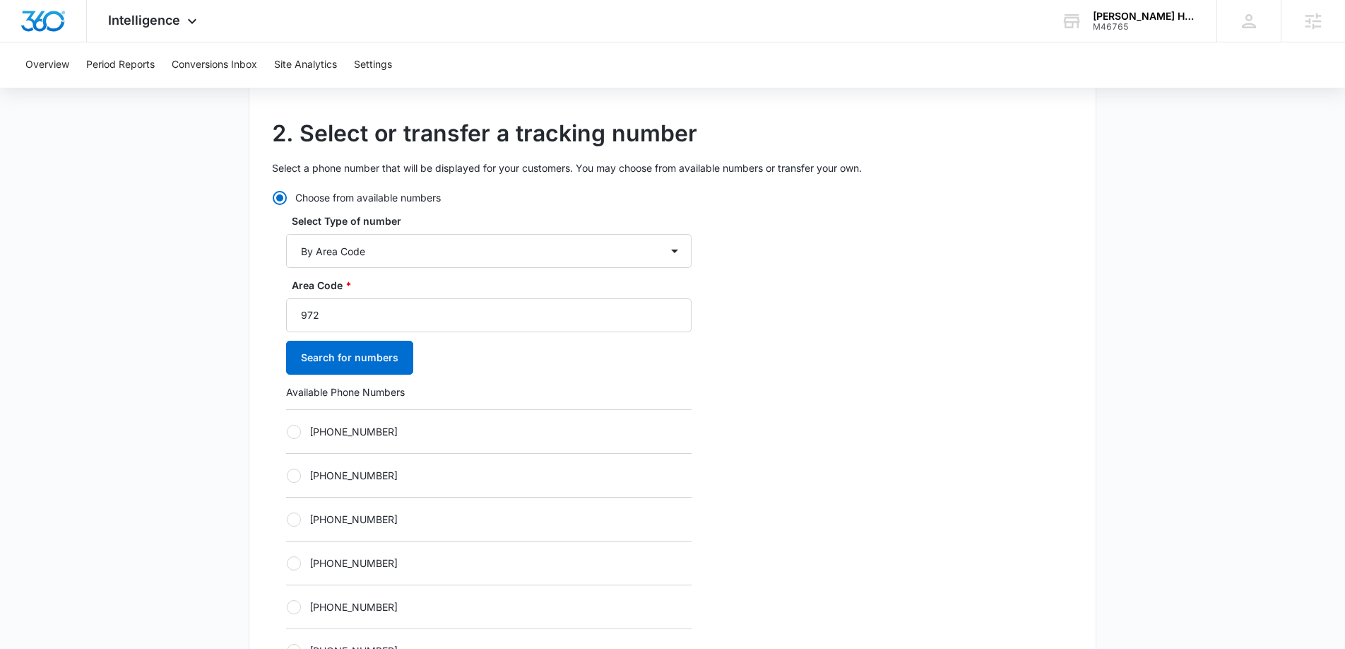
click at [288, 436] on label "+19723491020" at bounding box center [489, 431] width 406 height 15
click at [287, 432] on input "+19723491020" at bounding box center [286, 431] width 1 height 1
radio input "true"
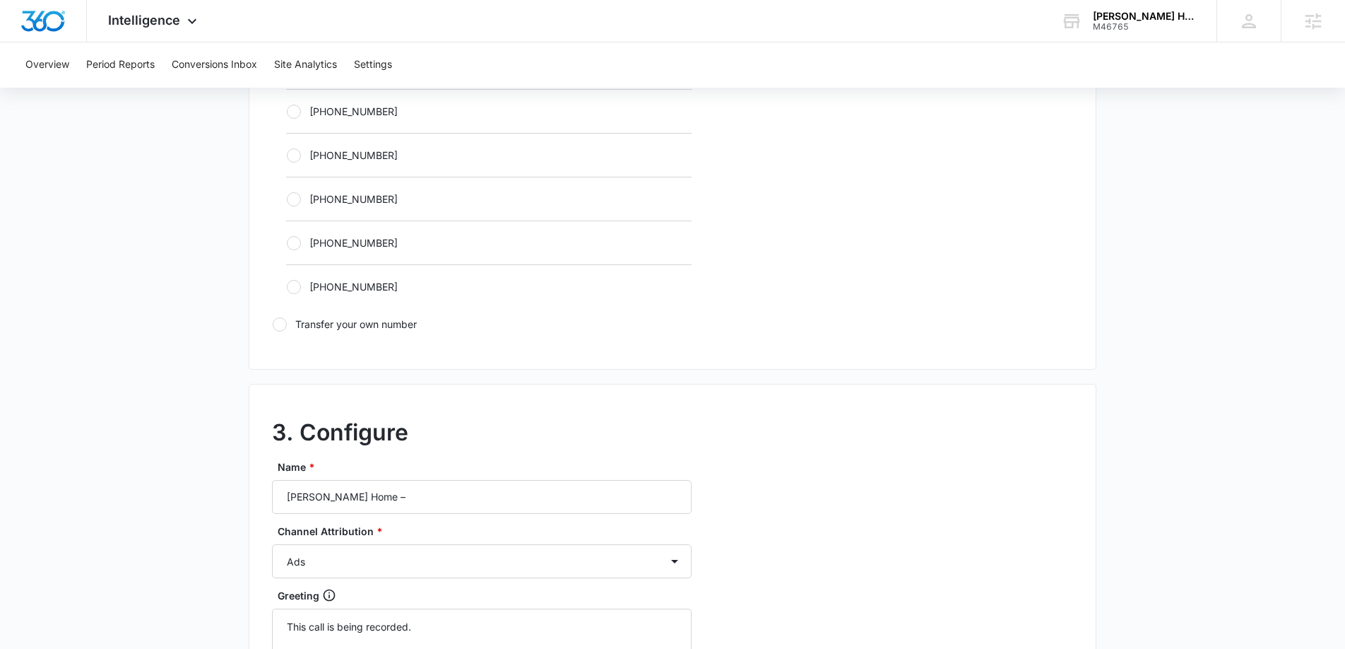
scroll to position [911, 0]
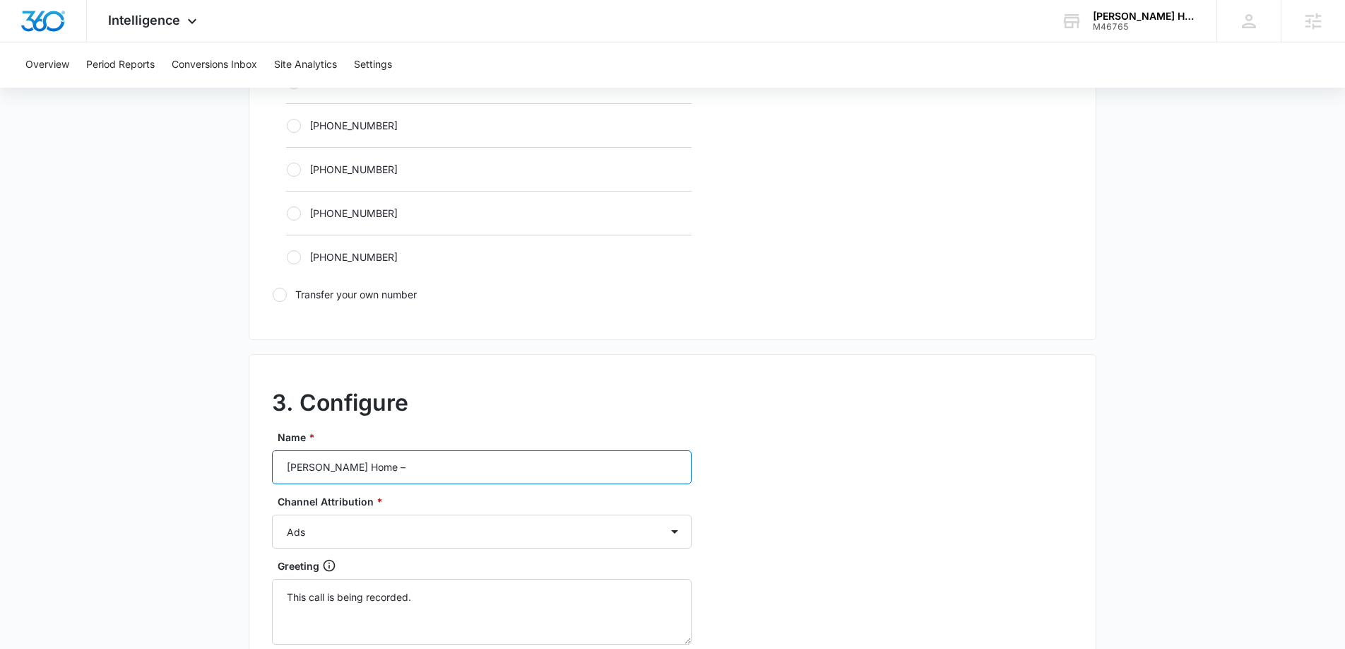
click at [403, 464] on input "J Martin Home –" at bounding box center [482, 467] width 420 height 34
type input "J Martin Home – Other"
click at [409, 525] on select "Ads Local Service Ads Content Social Other" at bounding box center [482, 531] width 420 height 34
select select "OTHER"
click at [272, 514] on select "Ads Local Service Ads Content Social Other" at bounding box center [482, 531] width 420 height 34
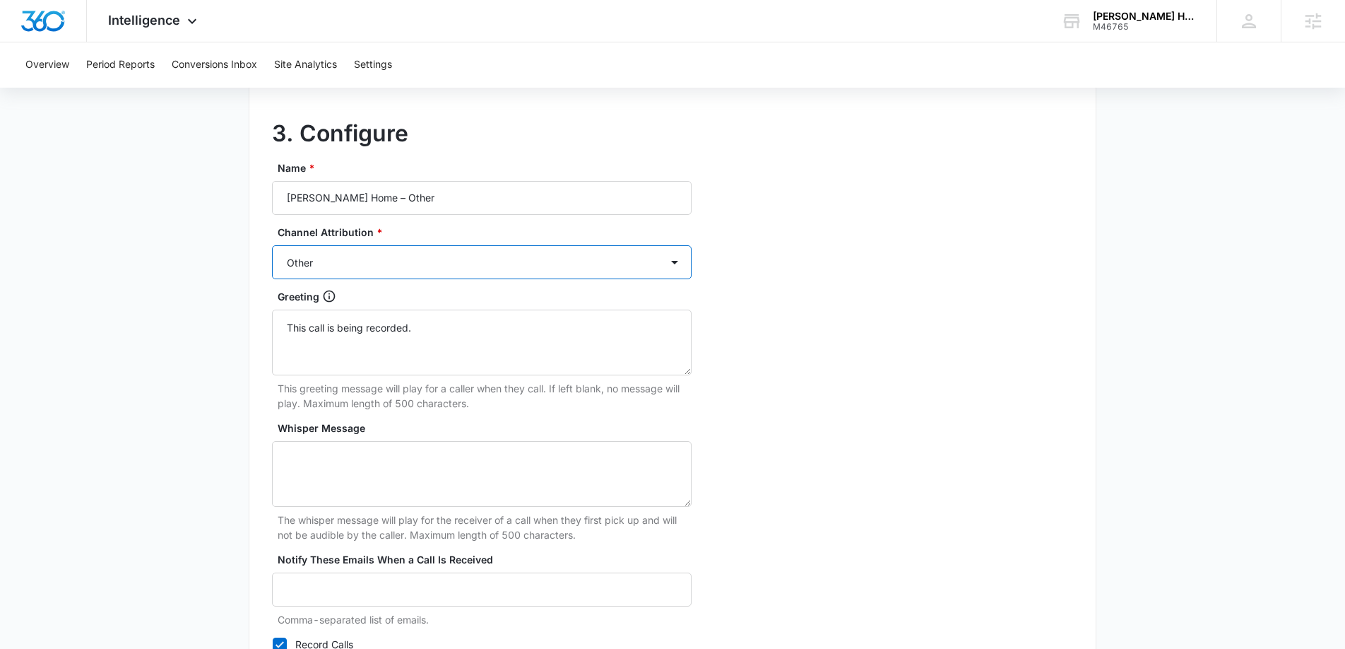
scroll to position [1319, 0]
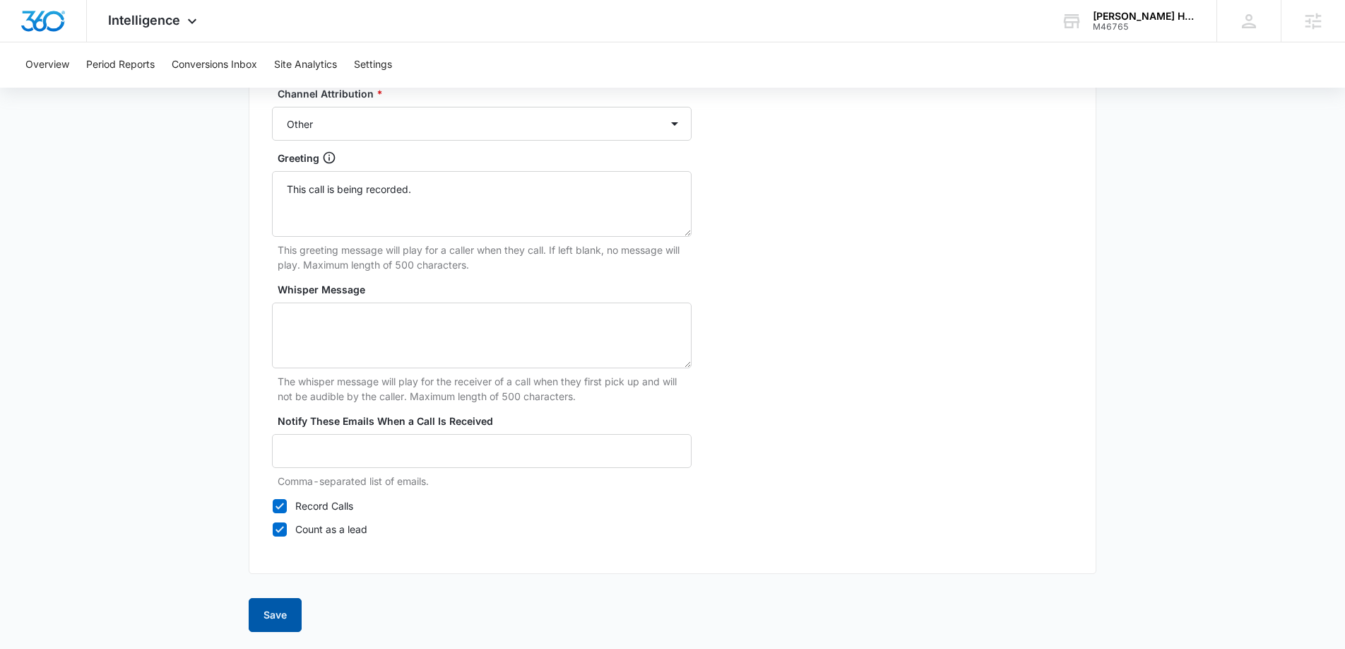
click at [279, 620] on button "Save" at bounding box center [275, 615] width 53 height 34
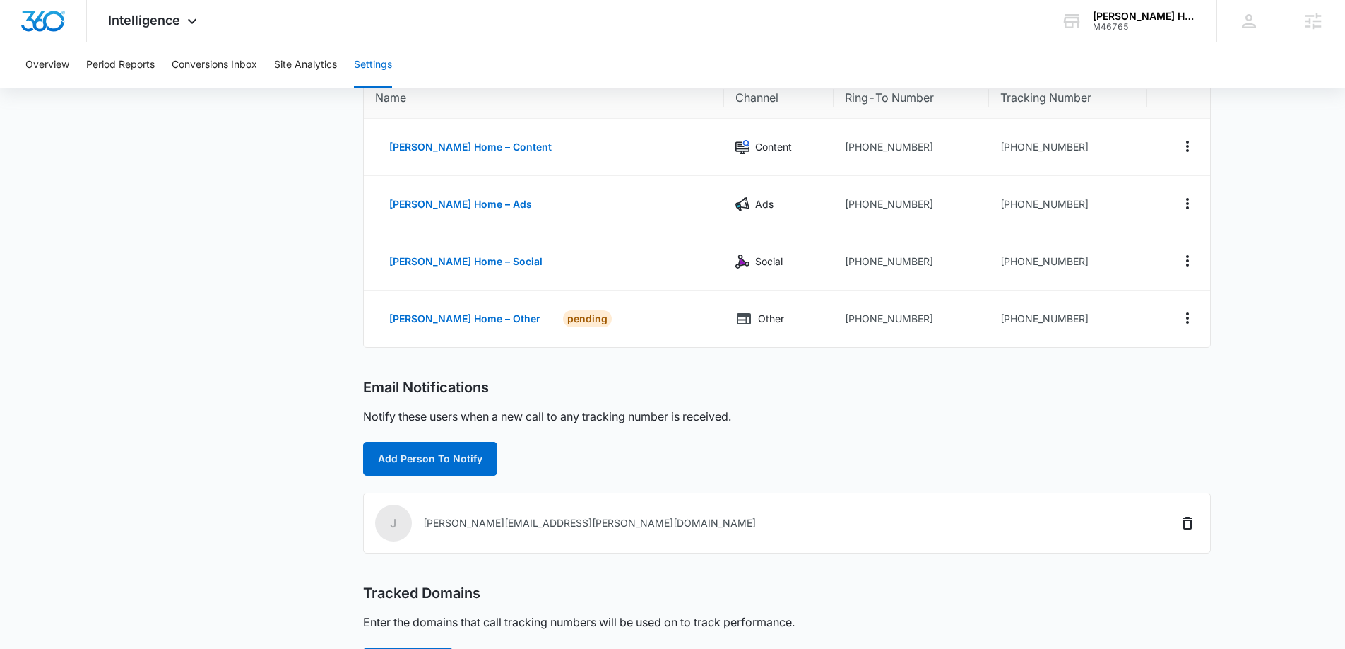
scroll to position [258, 0]
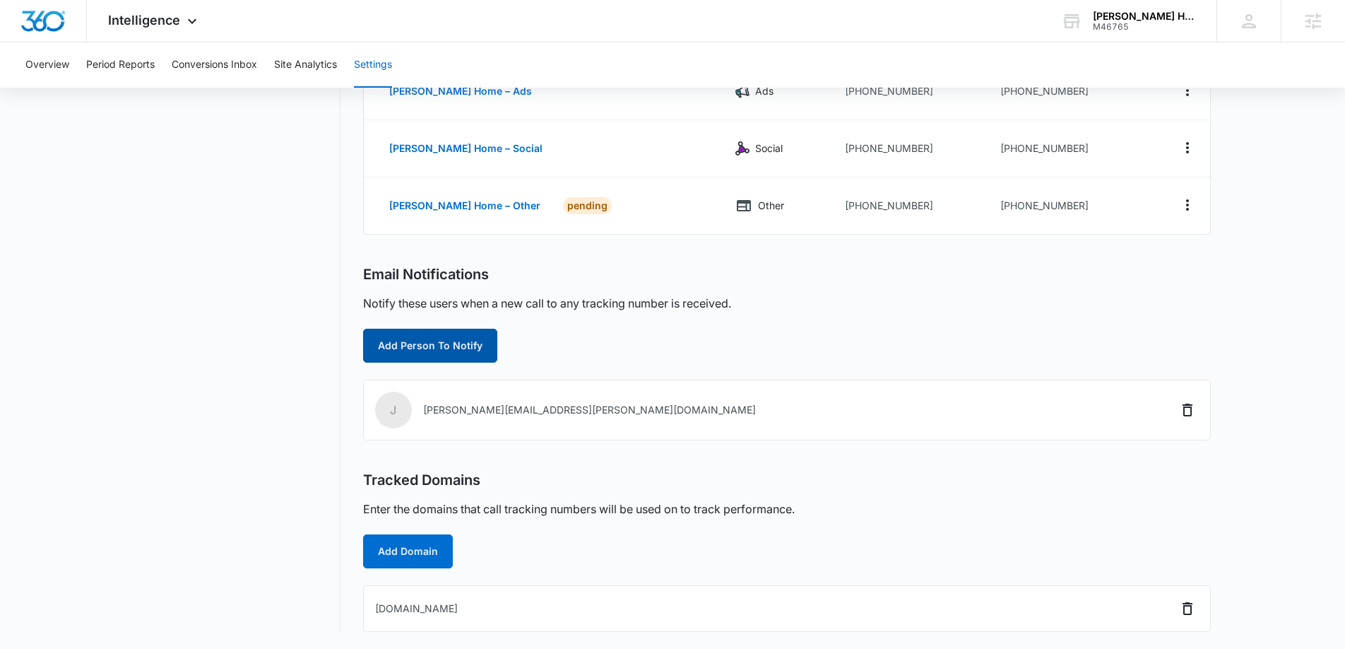
click at [423, 344] on button "Add Person To Notify" at bounding box center [430, 346] width 134 height 34
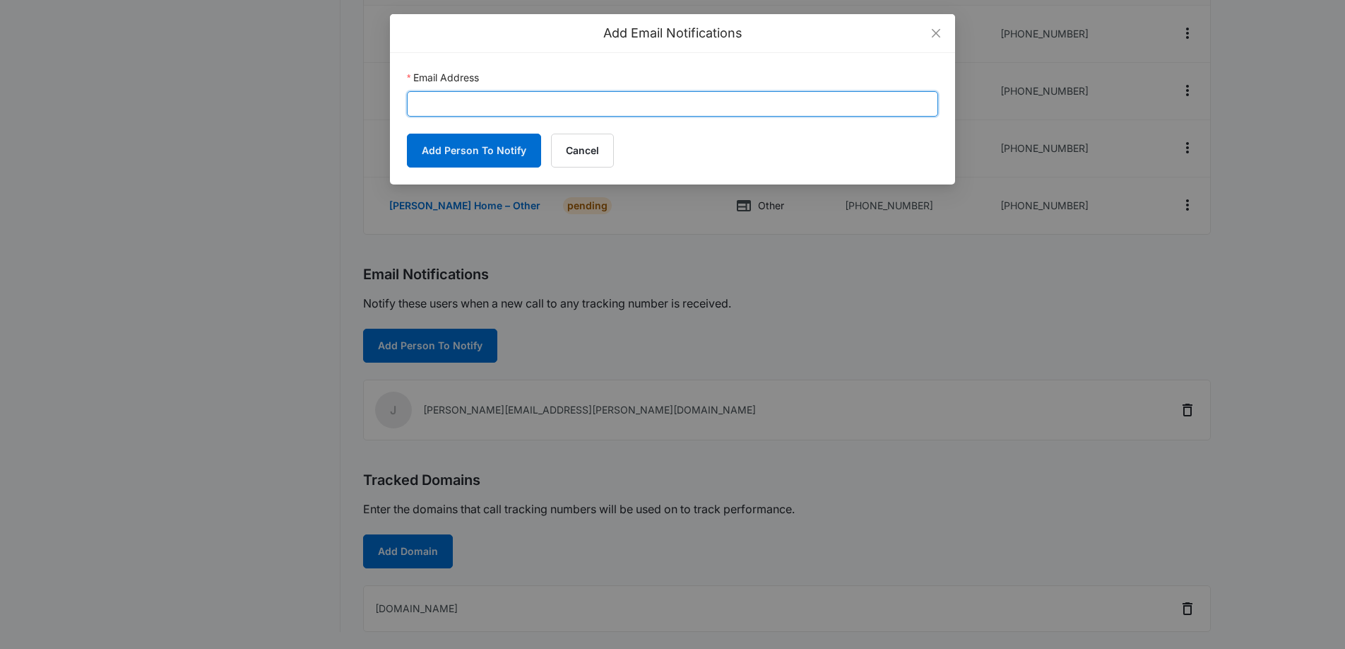
click at [459, 102] on input "Email Address" at bounding box center [672, 103] width 531 height 25
paste input "michael.koethe@madwire.com"
type input "michael.koethe@madwire.com"
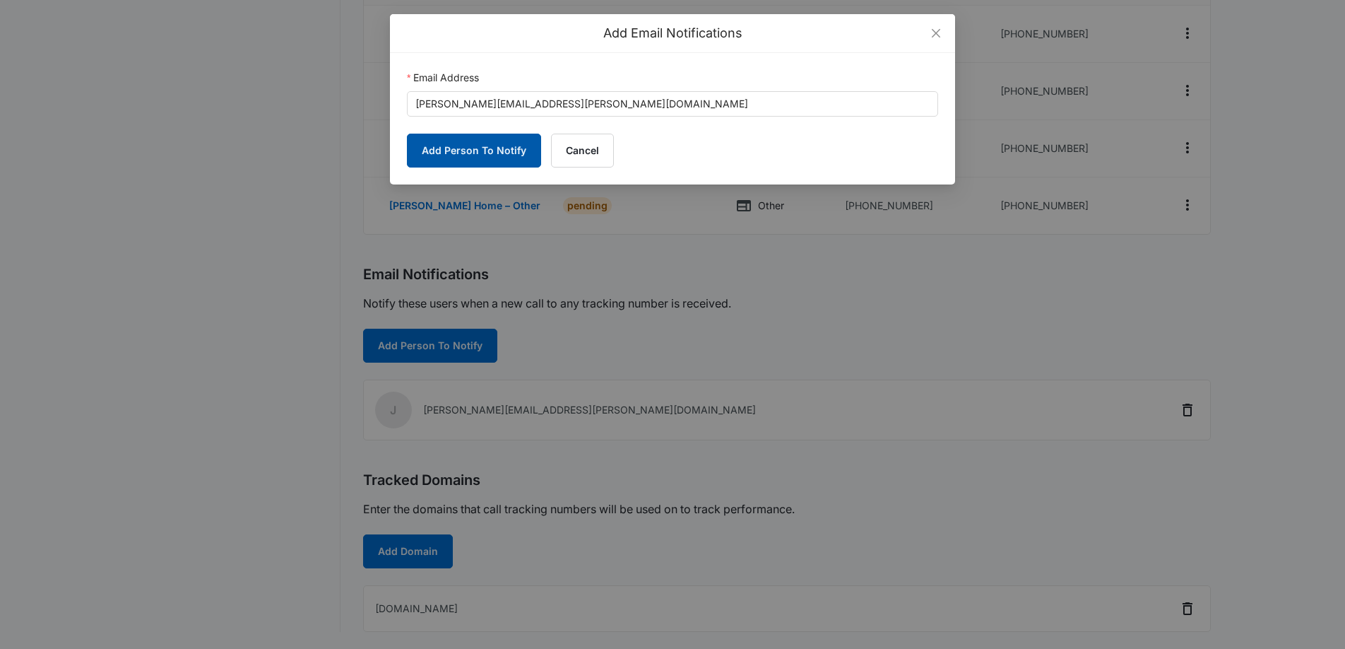
click at [446, 148] on button "Add Person To Notify" at bounding box center [474, 151] width 134 height 34
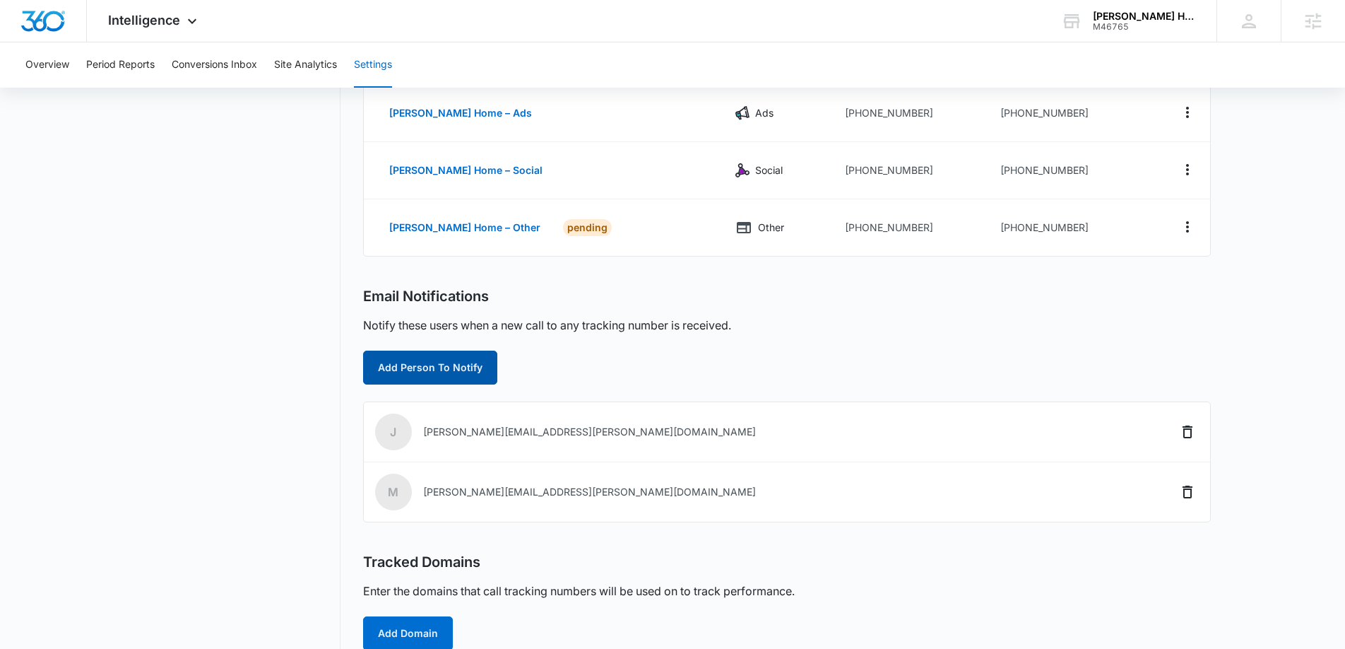
scroll to position [0, 0]
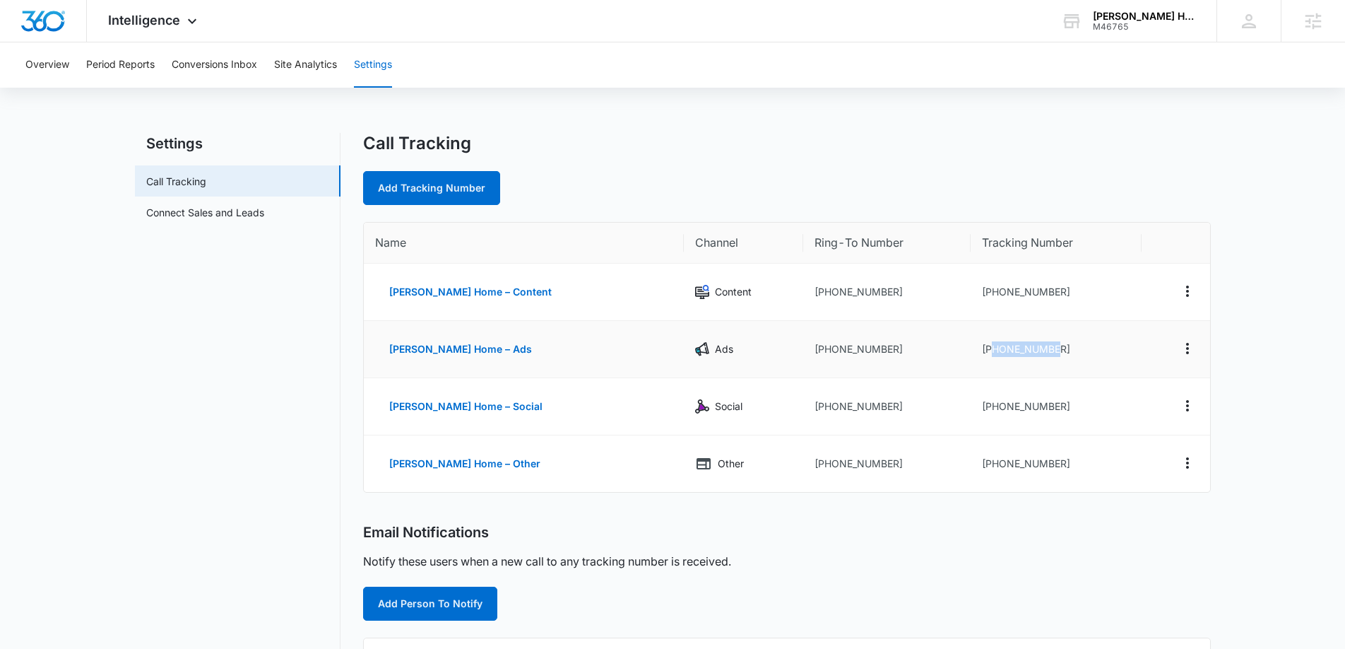
drag, startPoint x: 1035, startPoint y: 348, endPoint x: 974, endPoint y: 352, distance: 60.2
click at [974, 352] on td "+19723385304" at bounding box center [1056, 349] width 171 height 57
copy td "9723385304"
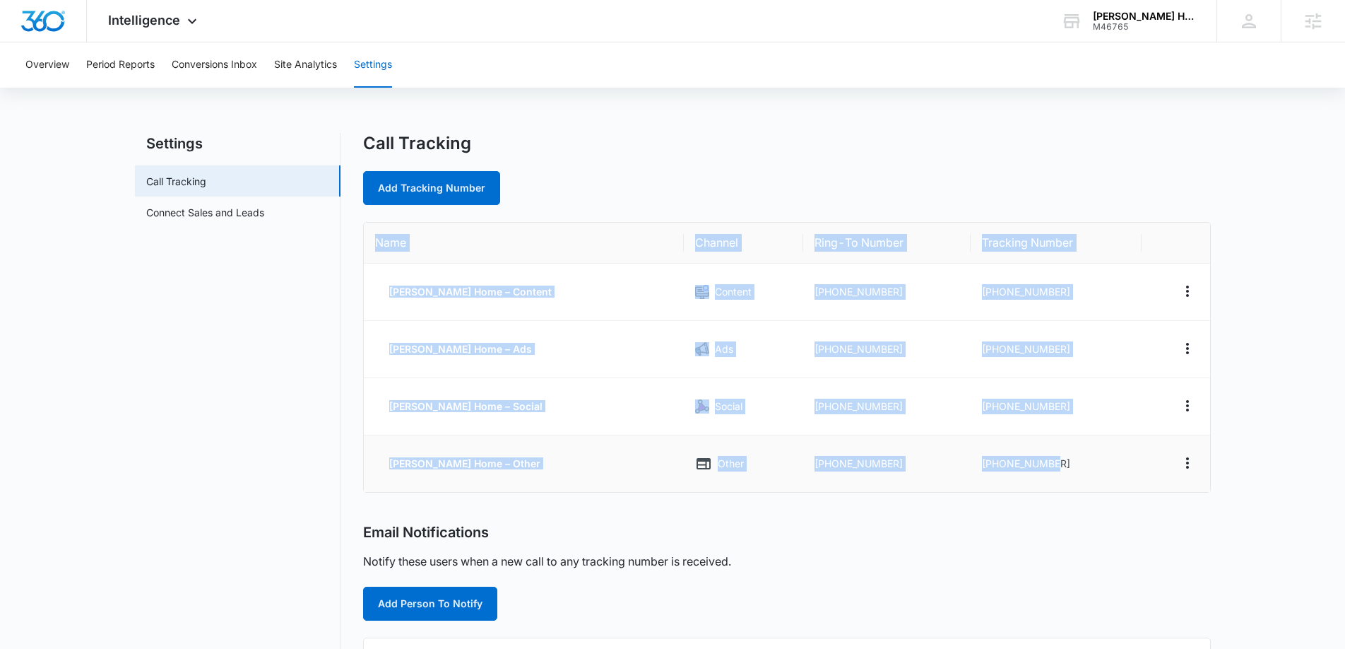
drag, startPoint x: 367, startPoint y: 237, endPoint x: 1078, endPoint y: 476, distance: 749.7
click at [1078, 476] on table "Name Channel Ring-To Number Tracking Number J Martin Home – Content Content +19…" at bounding box center [787, 357] width 847 height 269
copy table "Name Channel Ring-To Number Tracking Number J Martin Home – Content Content +19…"
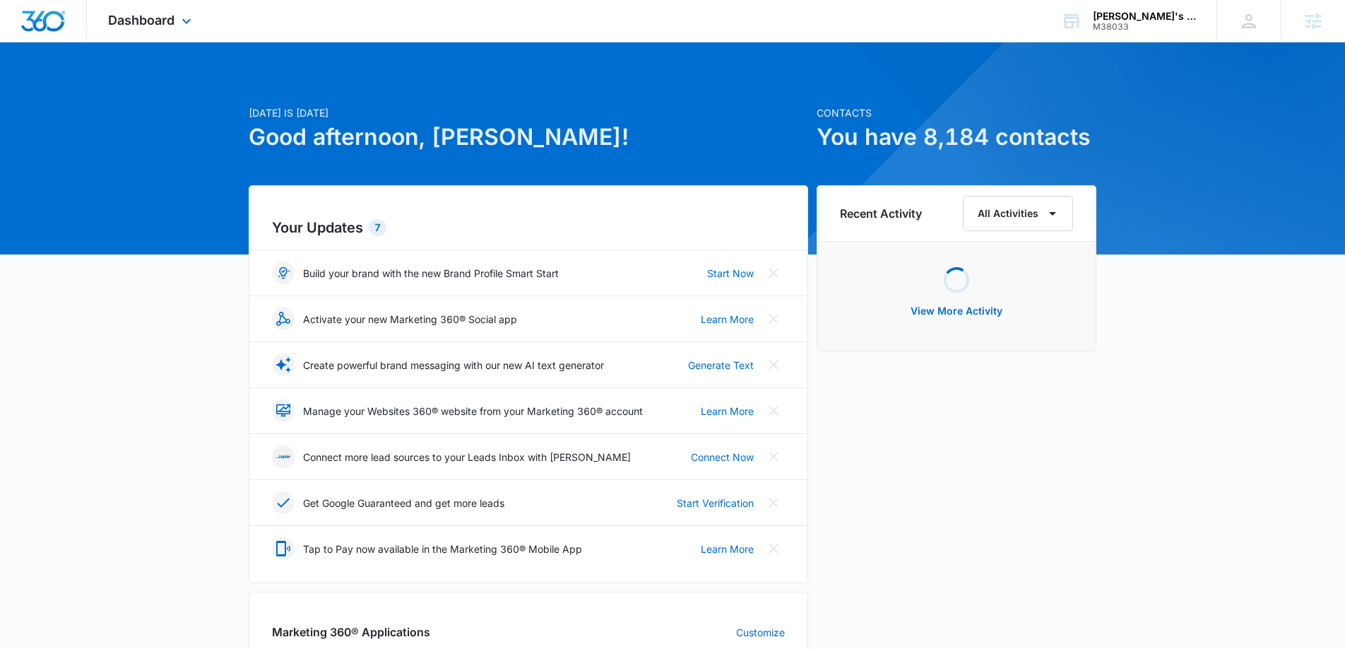
click at [194, 37] on div "Dashboard Apps Reputation Websites Forms CRM Email Social Shop Content Ads Inte…" at bounding box center [151, 21] width 129 height 42
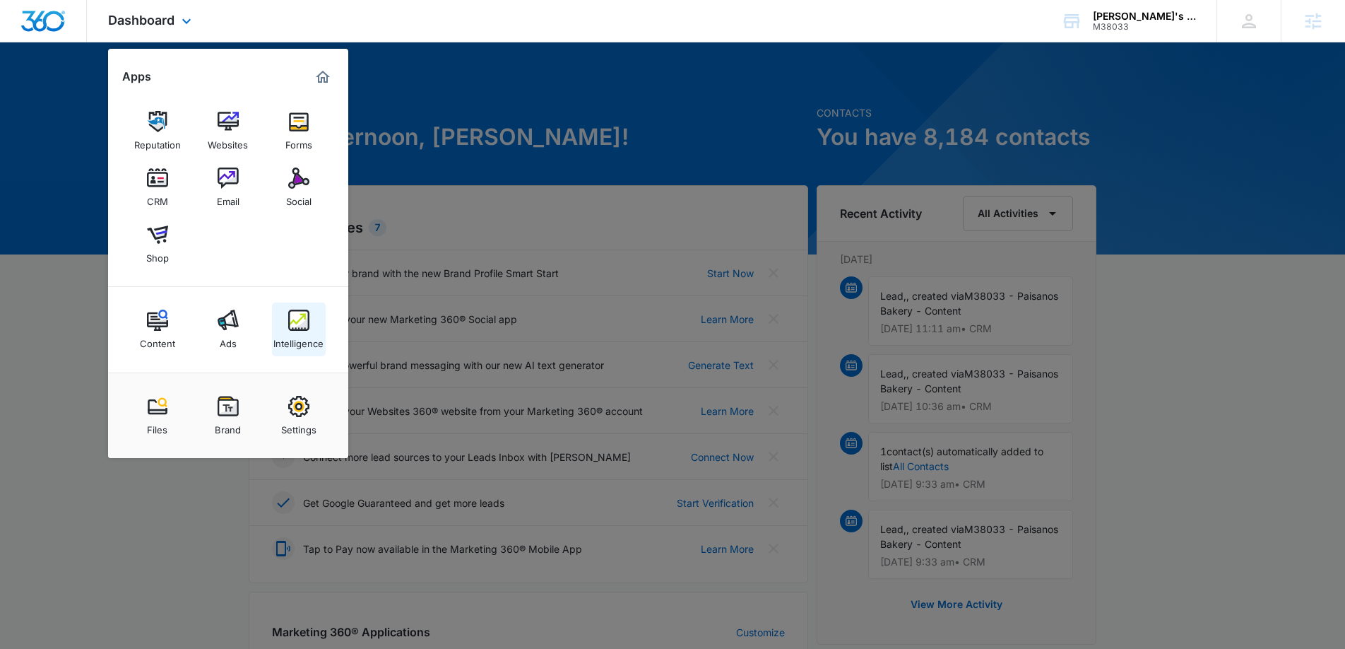
click at [298, 316] on img at bounding box center [298, 320] width 21 height 21
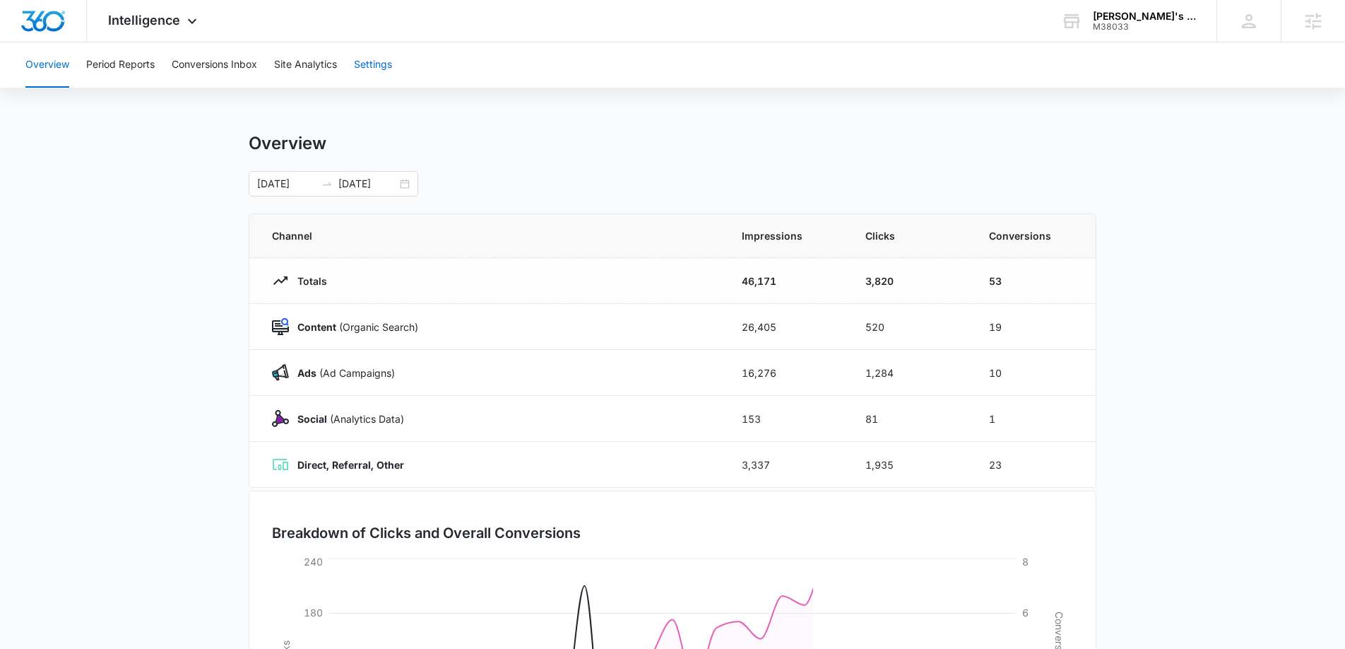
click at [377, 74] on button "Settings" at bounding box center [373, 64] width 38 height 45
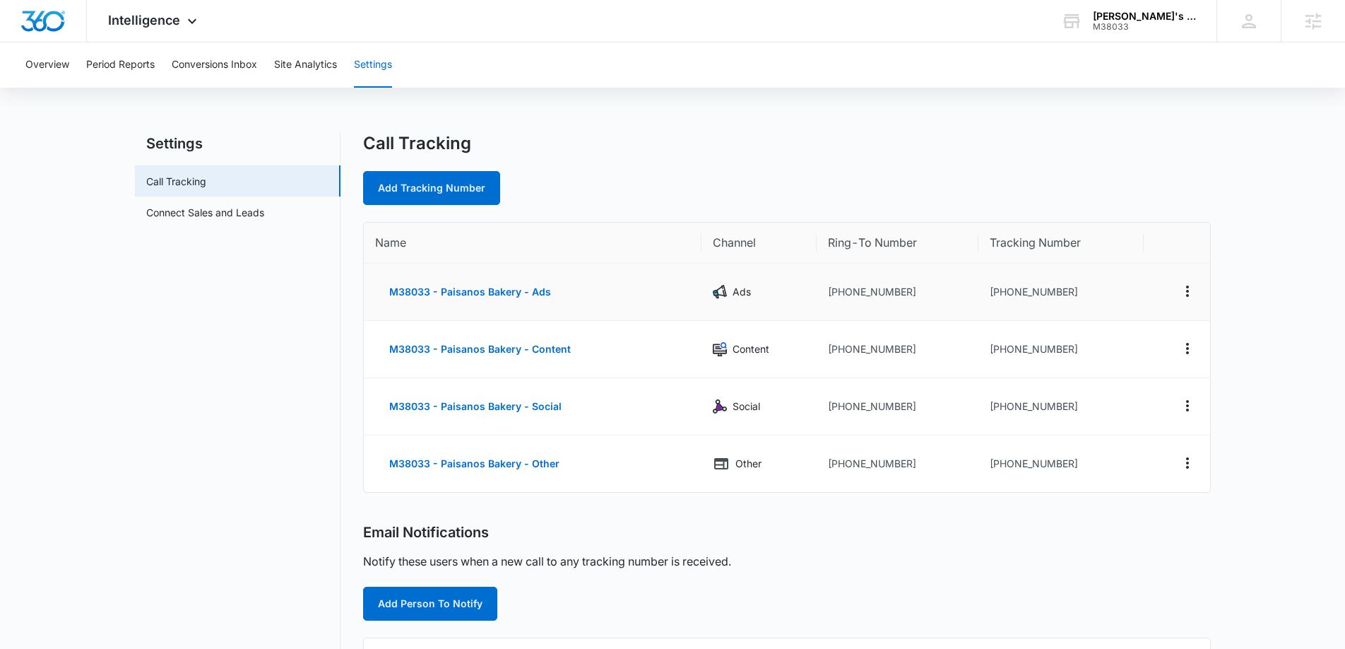
click at [890, 294] on td "[PHONE_NUMBER]" at bounding box center [898, 292] width 163 height 57
drag, startPoint x: 909, startPoint y: 293, endPoint x: 838, endPoint y: 291, distance: 70.7
click at [838, 291] on td "+19419268422" at bounding box center [898, 292] width 163 height 57
copy td "9419268422"
click at [410, 184] on link "Add Tracking Number" at bounding box center [431, 188] width 137 height 34
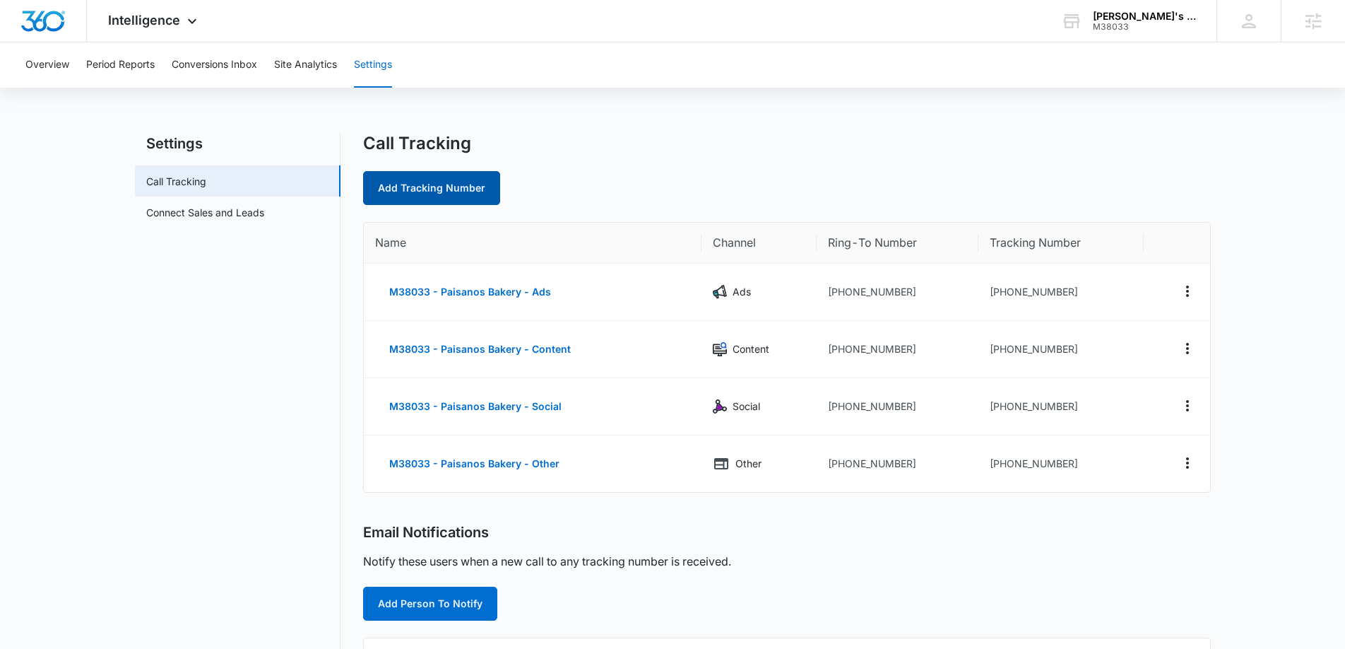
select select "by_area_code"
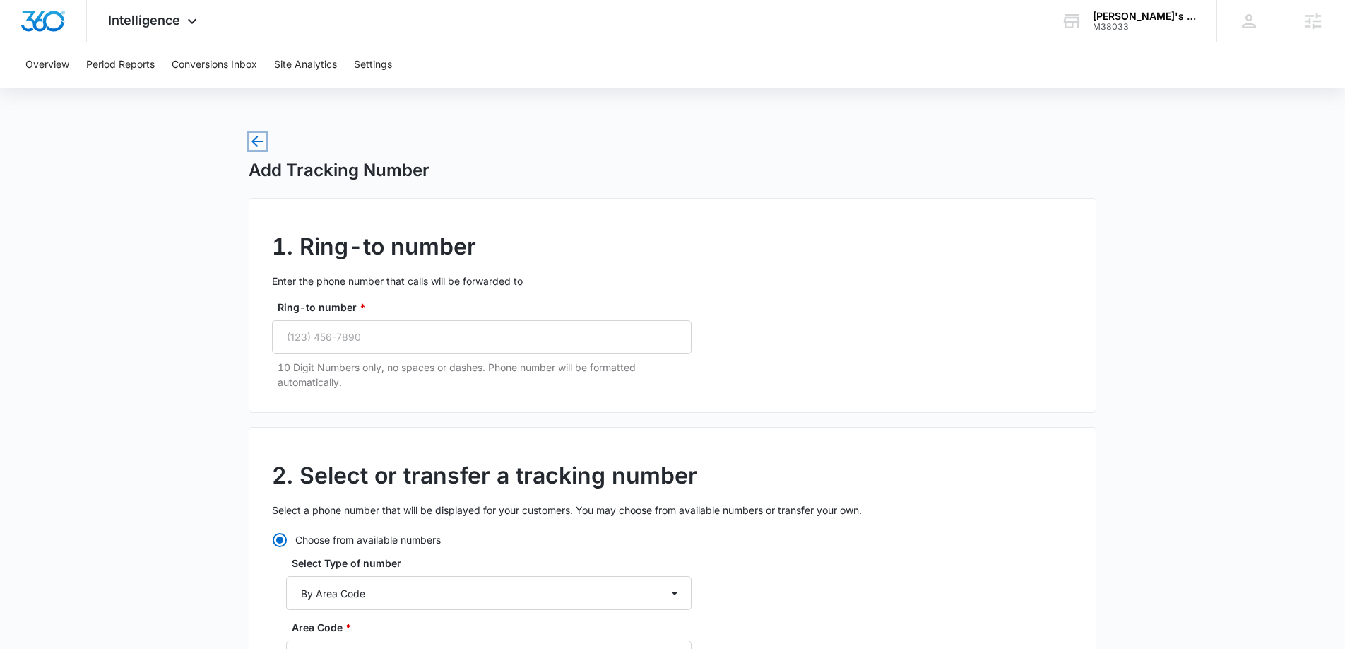
click at [261, 144] on icon "button" at bounding box center [257, 141] width 17 height 17
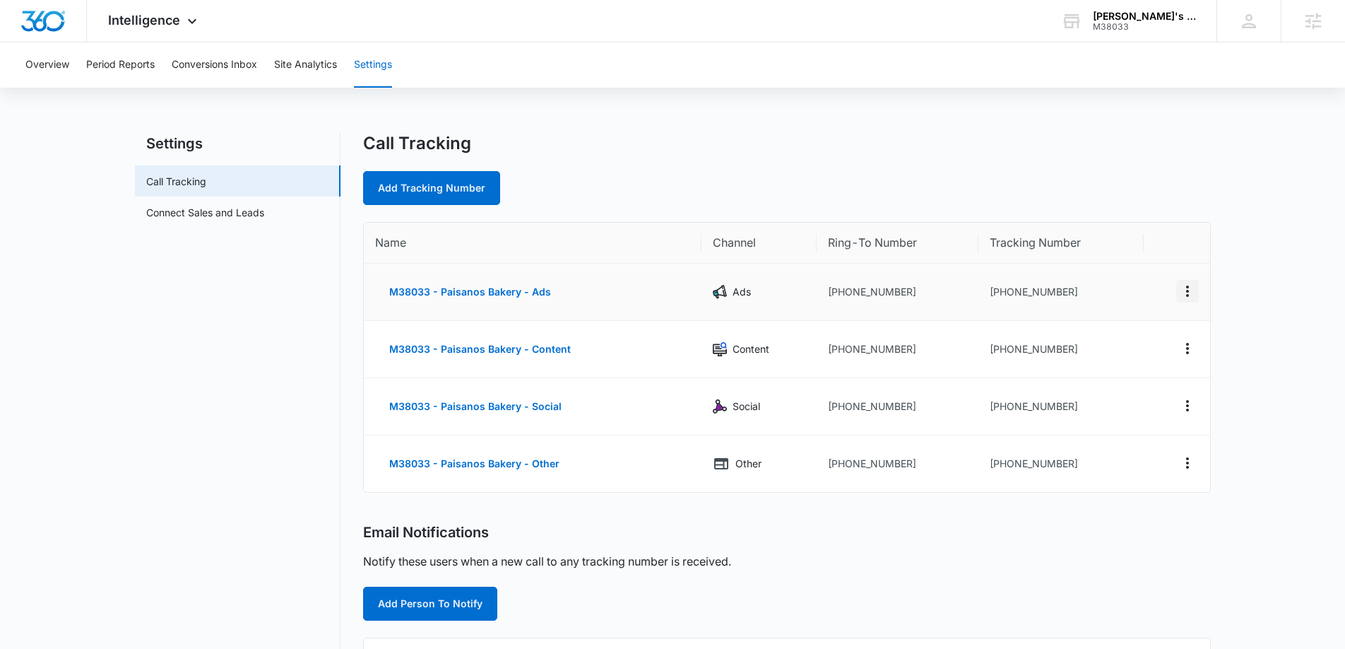
click at [1186, 296] on icon "Actions" at bounding box center [1187, 290] width 3 height 11
click at [1107, 300] on div "Delete" at bounding box center [1122, 302] width 30 height 10
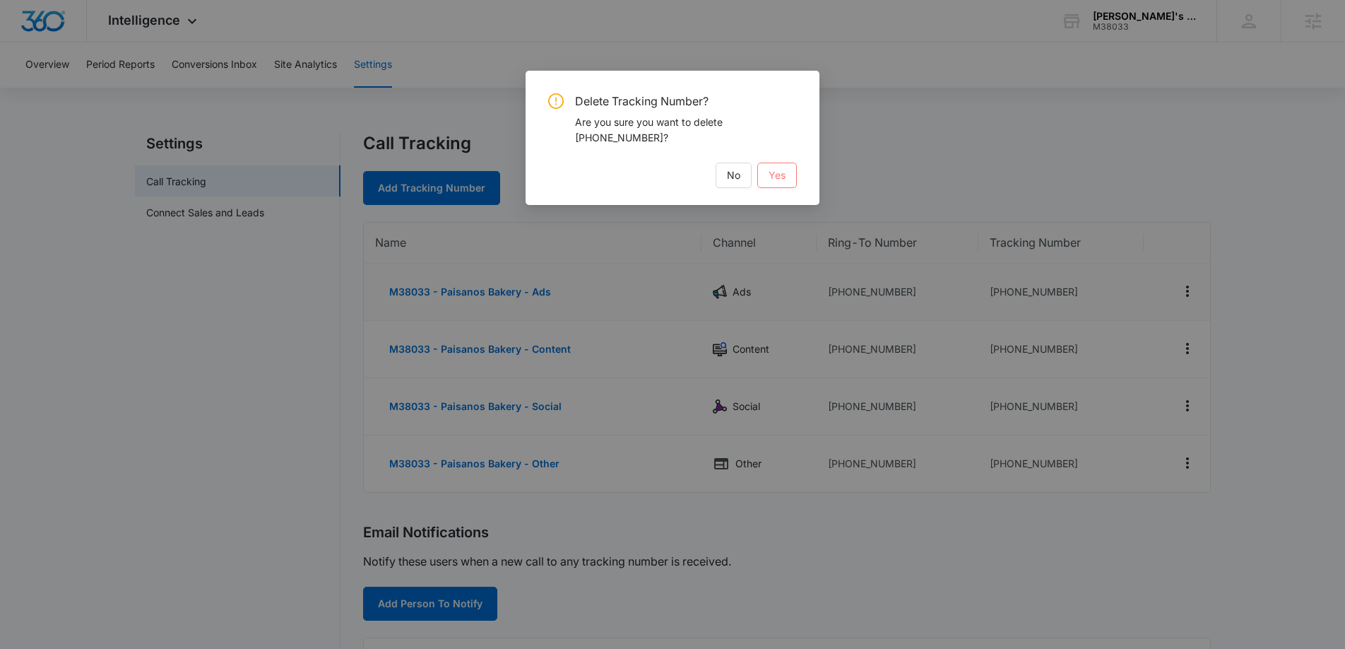
click at [762, 175] on button "Yes" at bounding box center [778, 175] width 40 height 25
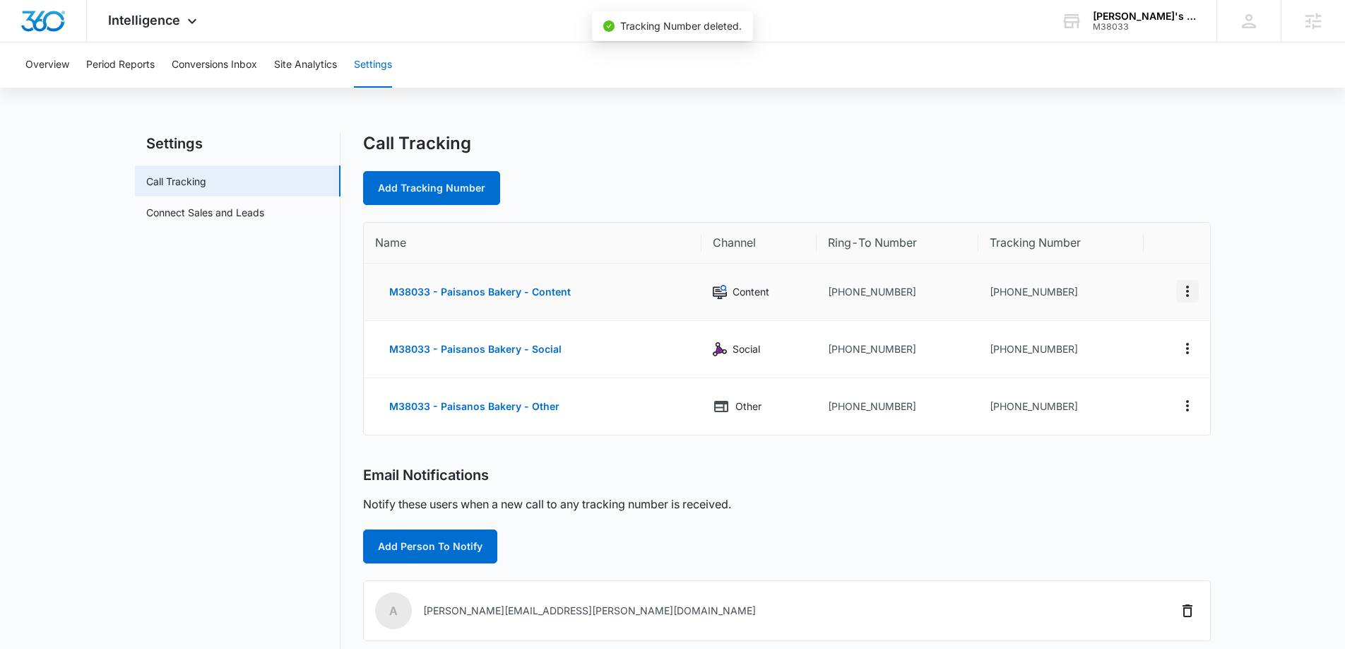
click at [1195, 298] on icon "Actions" at bounding box center [1187, 291] width 17 height 17
click at [1132, 305] on div "Delete" at bounding box center [1122, 302] width 30 height 10
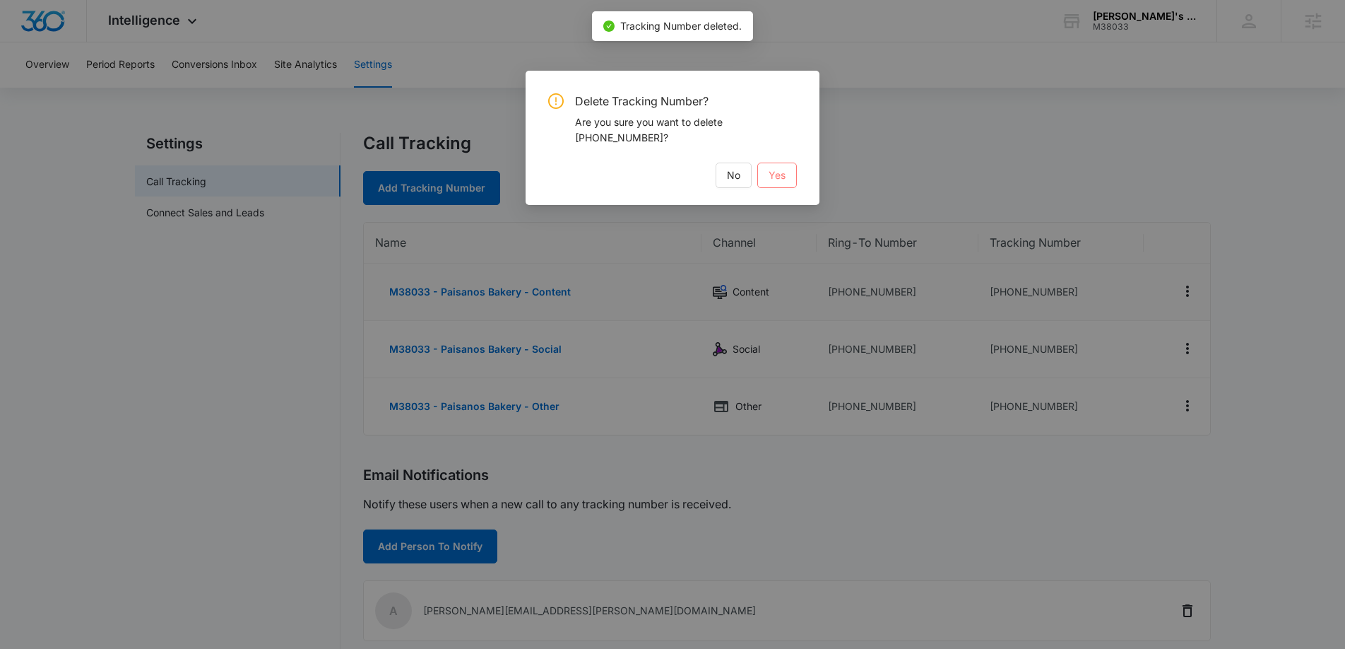
click at [775, 170] on span "Yes" at bounding box center [777, 175] width 17 height 16
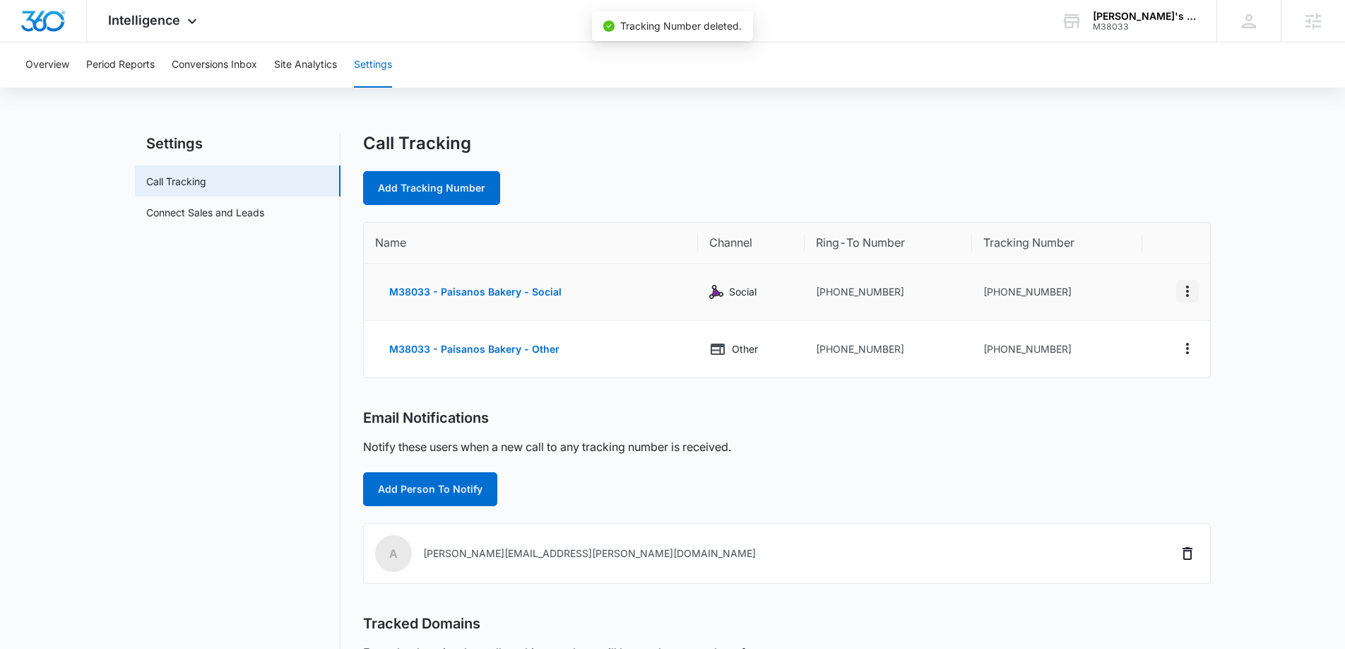
click at [1191, 295] on icon "Actions" at bounding box center [1187, 291] width 17 height 17
click at [1110, 302] on div "Delete" at bounding box center [1122, 302] width 30 height 10
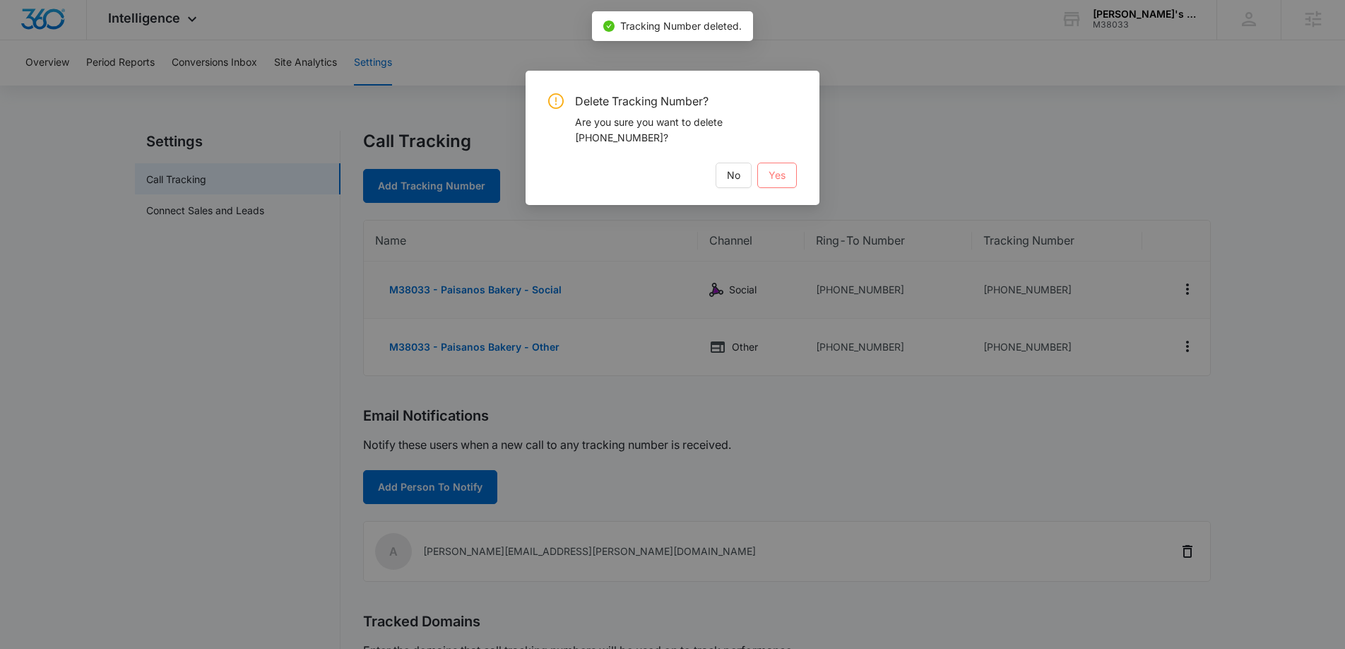
click at [783, 171] on span "Yes" at bounding box center [777, 175] width 17 height 16
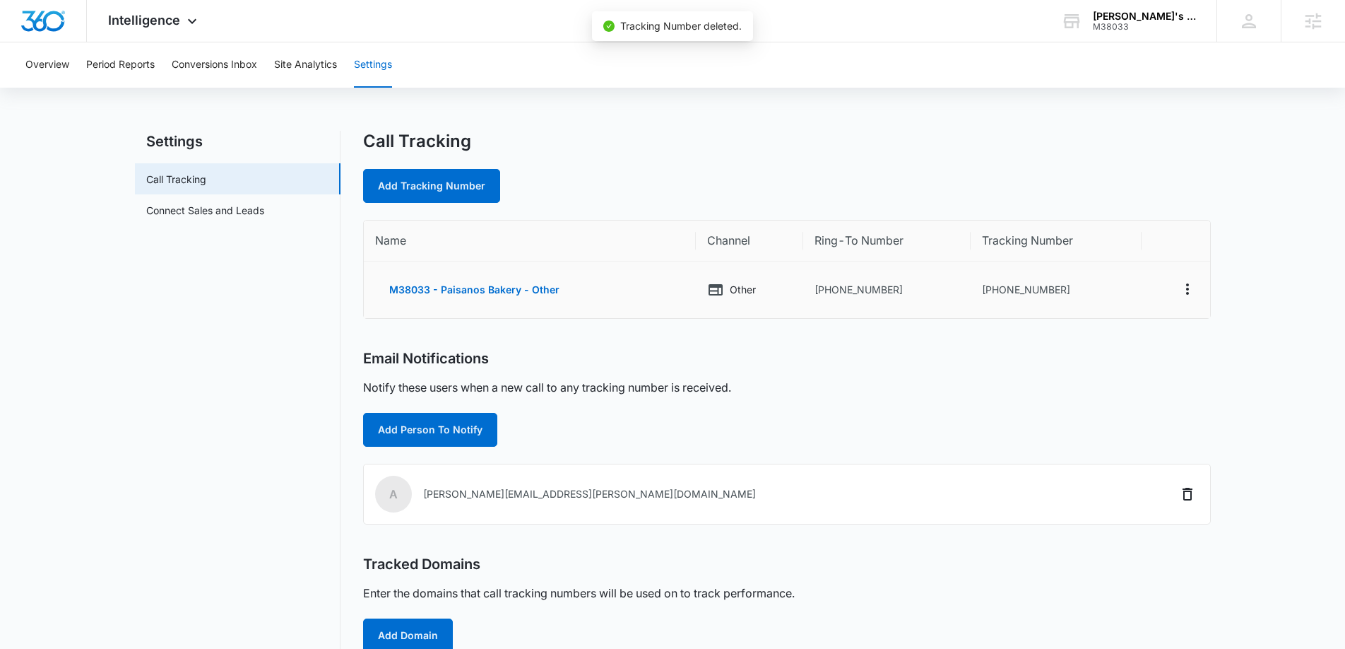
scroll to position [0, 0]
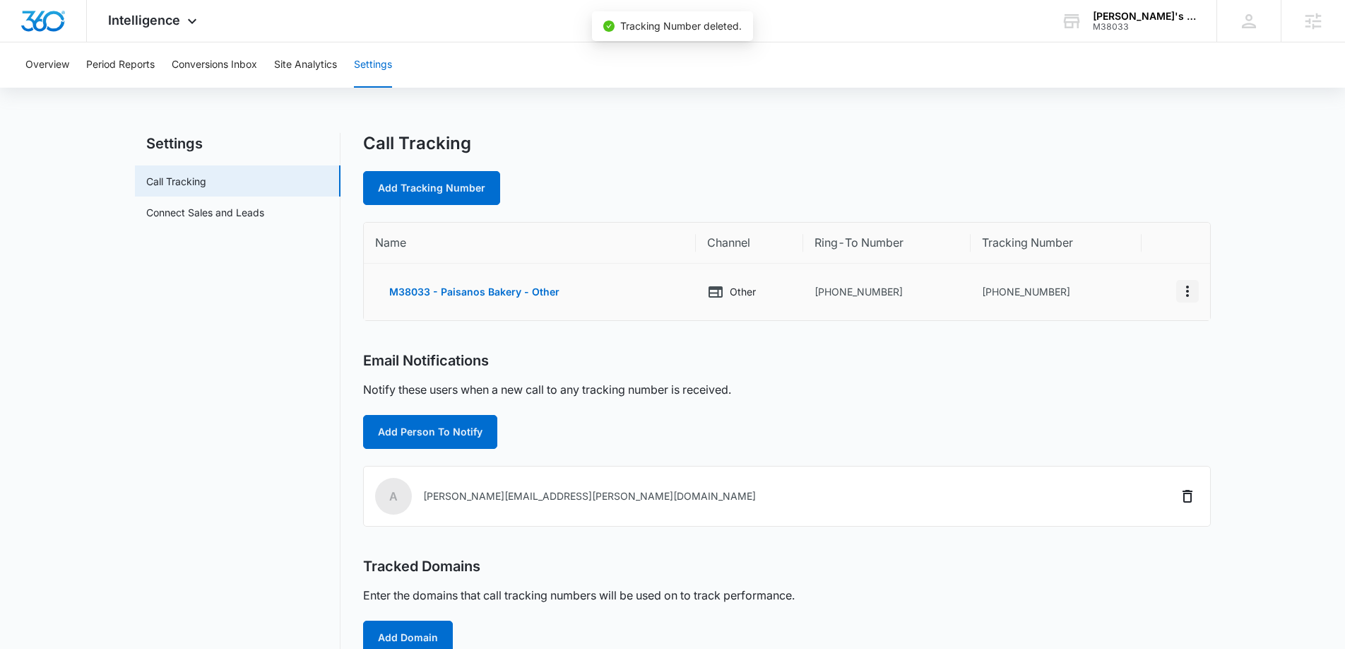
click at [1191, 289] on icon "Actions" at bounding box center [1187, 291] width 17 height 17
click at [1137, 293] on button "Delete" at bounding box center [1130, 297] width 81 height 21
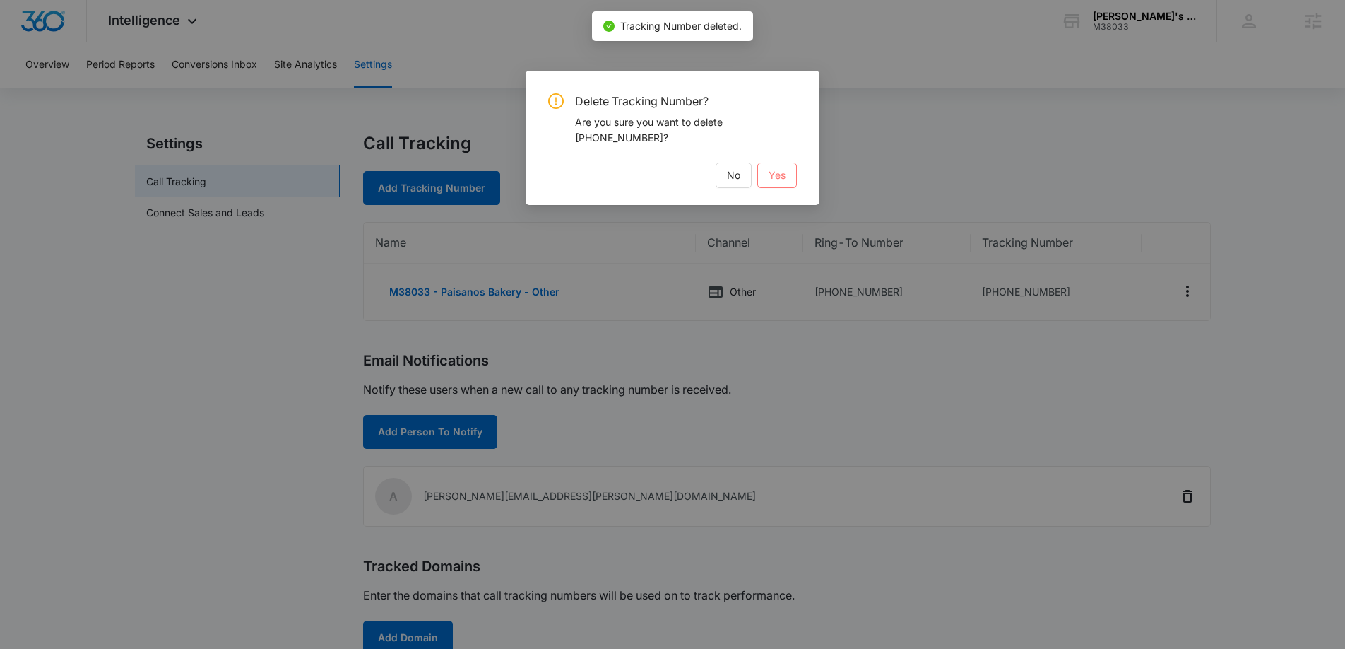
click at [792, 170] on button "Yes" at bounding box center [778, 175] width 40 height 25
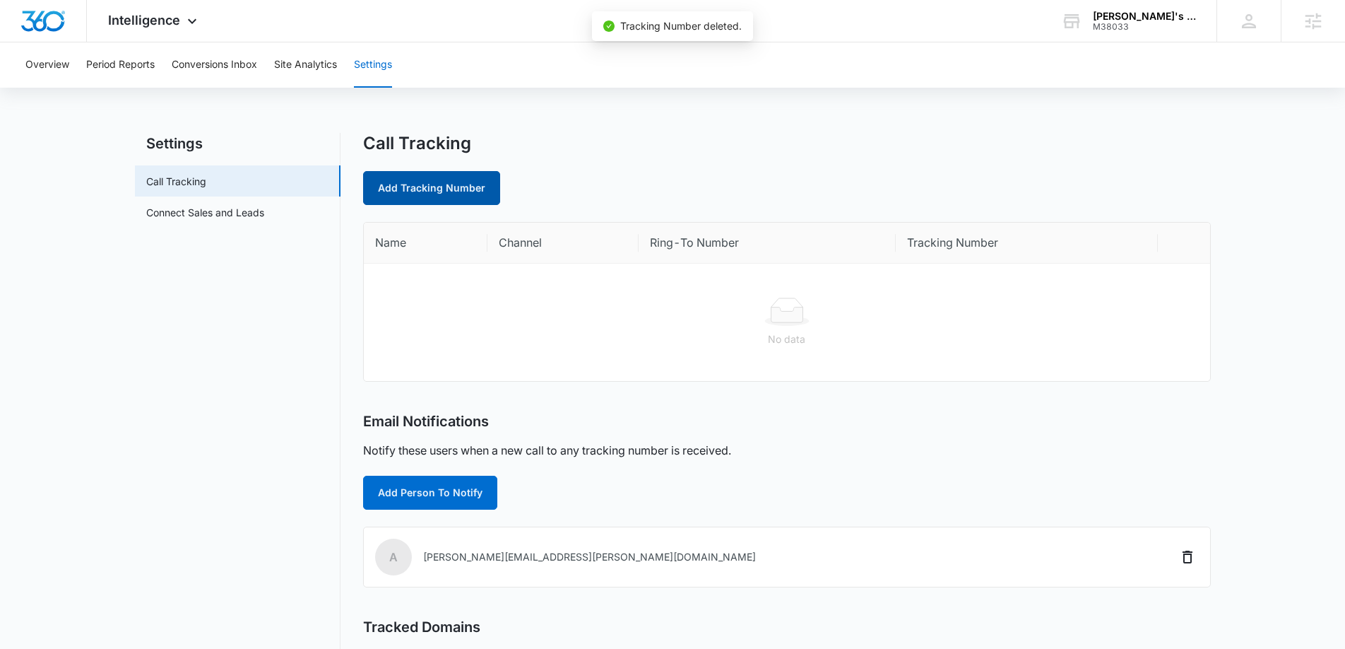
click at [459, 183] on link "Add Tracking Number" at bounding box center [431, 188] width 137 height 34
select select "by_area_code"
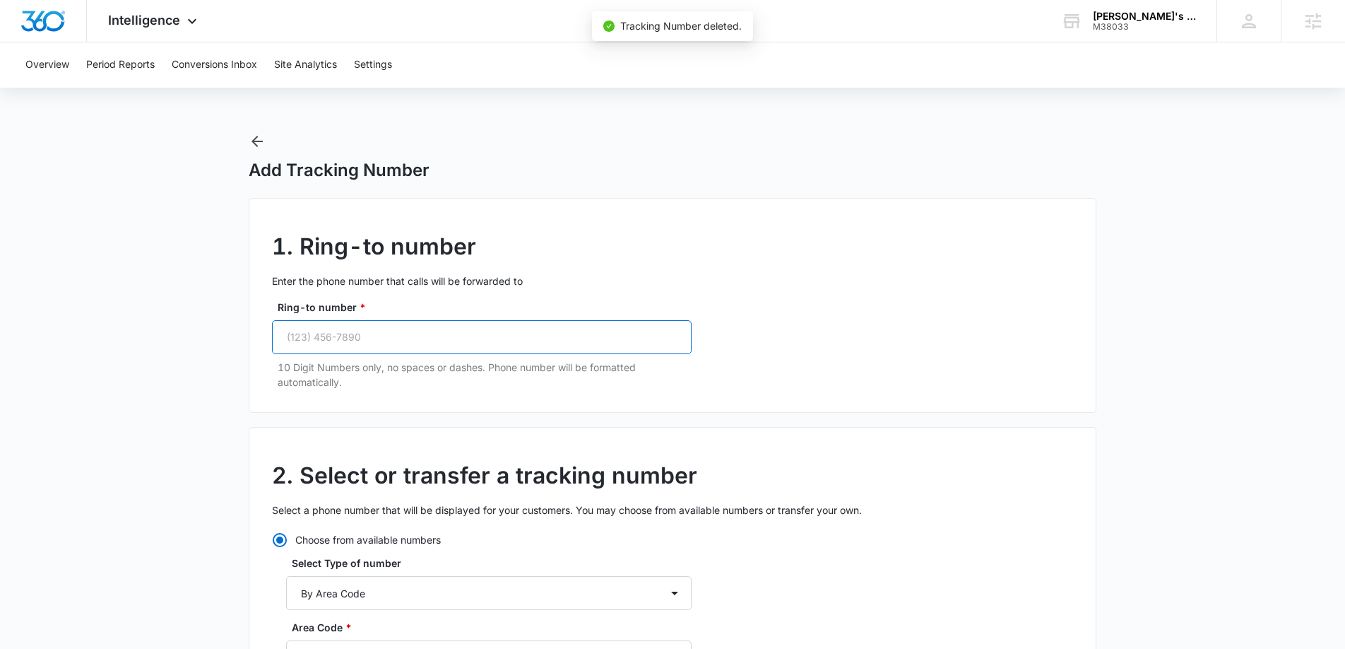
click at [481, 340] on input "Ring-to number *" at bounding box center [482, 337] width 420 height 34
paste input "(941) 926-8422"
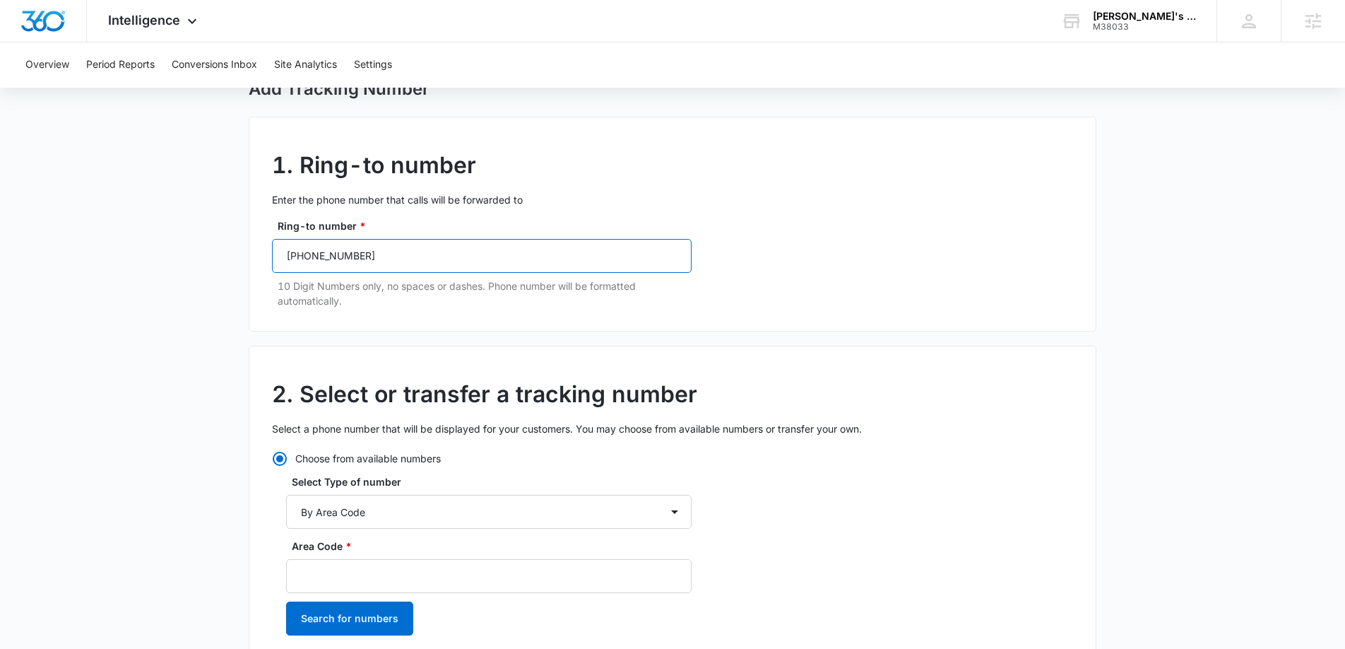
scroll to position [85, 0]
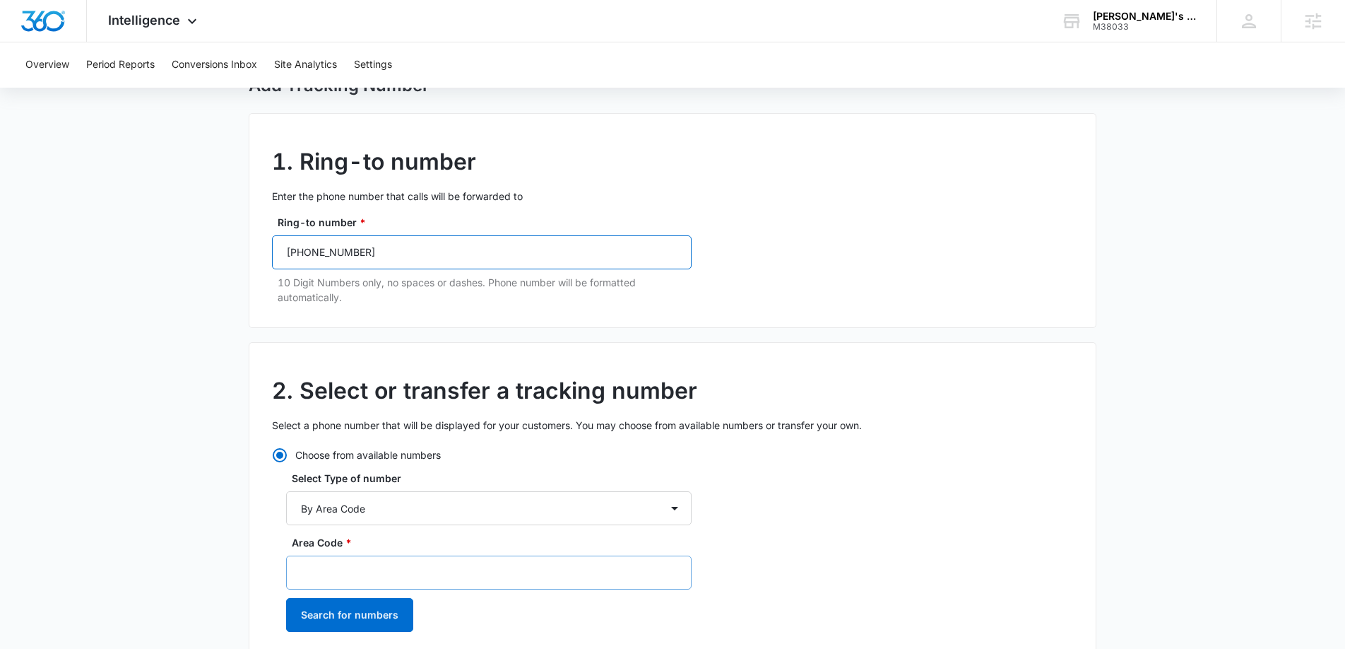
type input "(941) 926-8422"
drag, startPoint x: 596, startPoint y: 568, endPoint x: 617, endPoint y: 556, distance: 24.4
click at [596, 568] on input "Area Code *" at bounding box center [489, 572] width 406 height 34
type input "941"
click at [331, 614] on button "Search for numbers" at bounding box center [349, 615] width 127 height 34
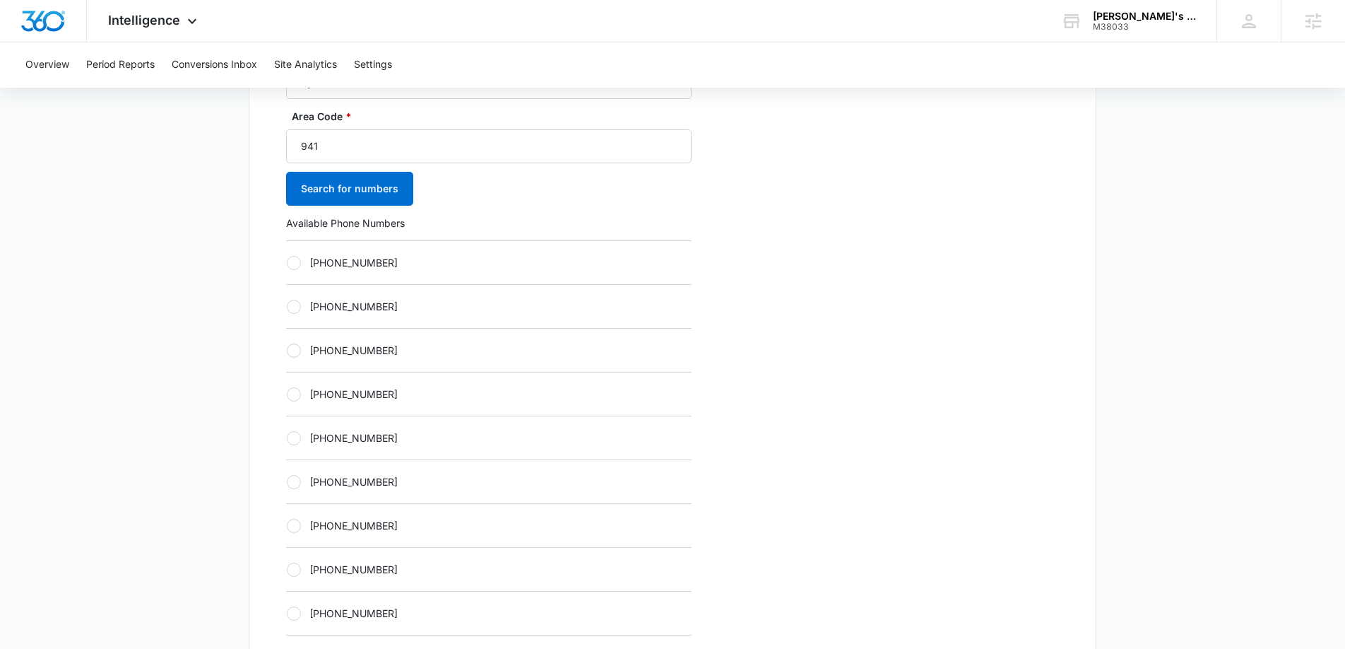
scroll to position [519, 0]
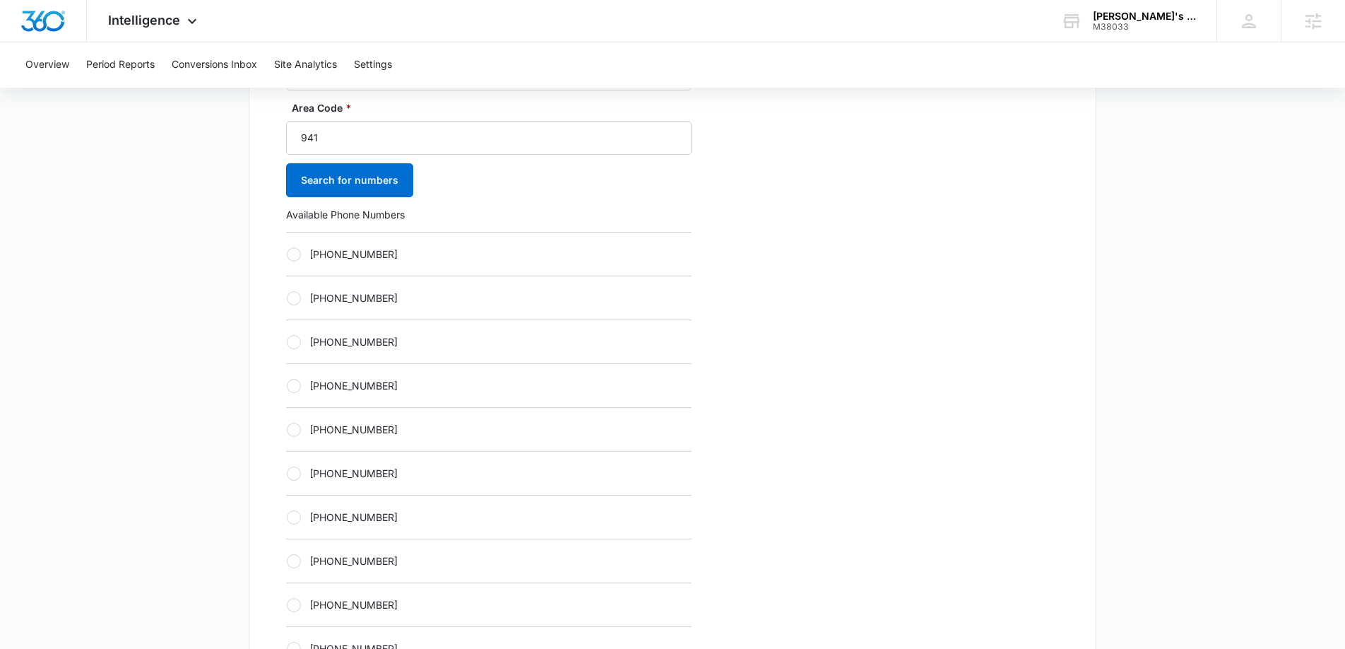
click at [294, 260] on div at bounding box center [294, 254] width 14 height 14
click at [287, 254] on input "+19412827431" at bounding box center [286, 254] width 1 height 1
radio input "true"
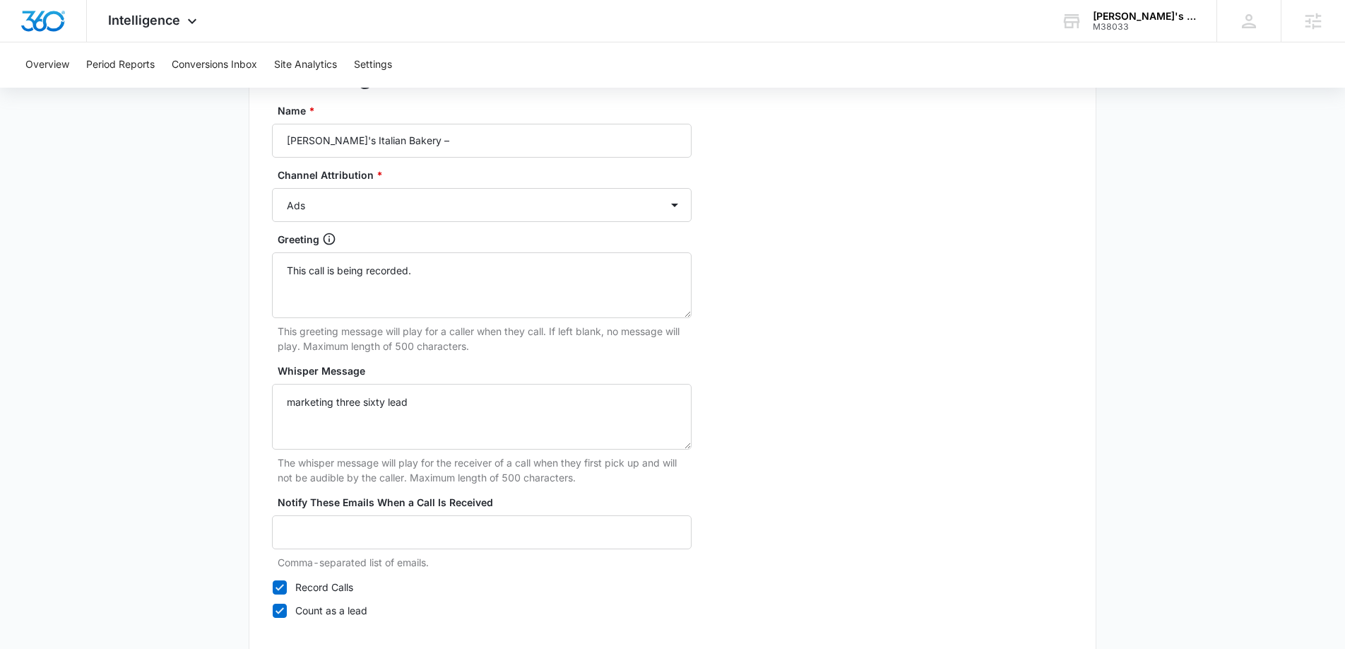
scroll to position [1182, 0]
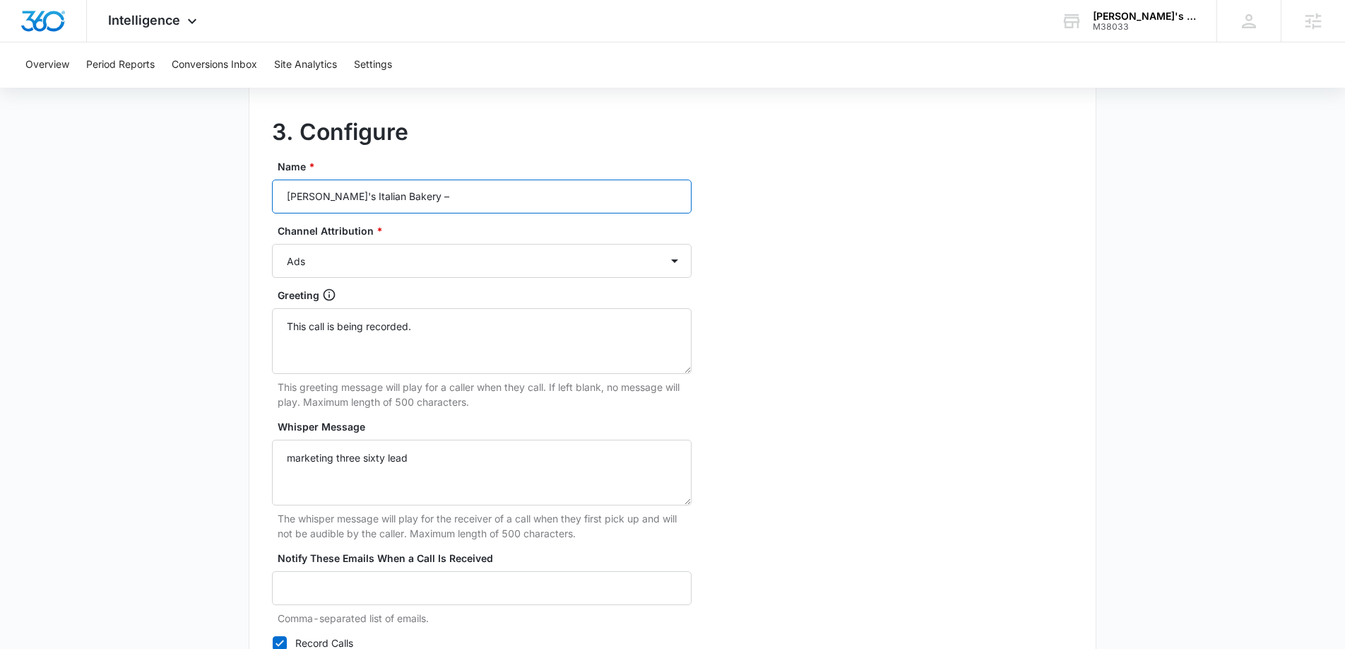
click at [482, 213] on input "Paisano's Italian Bakery –" at bounding box center [482, 196] width 420 height 34
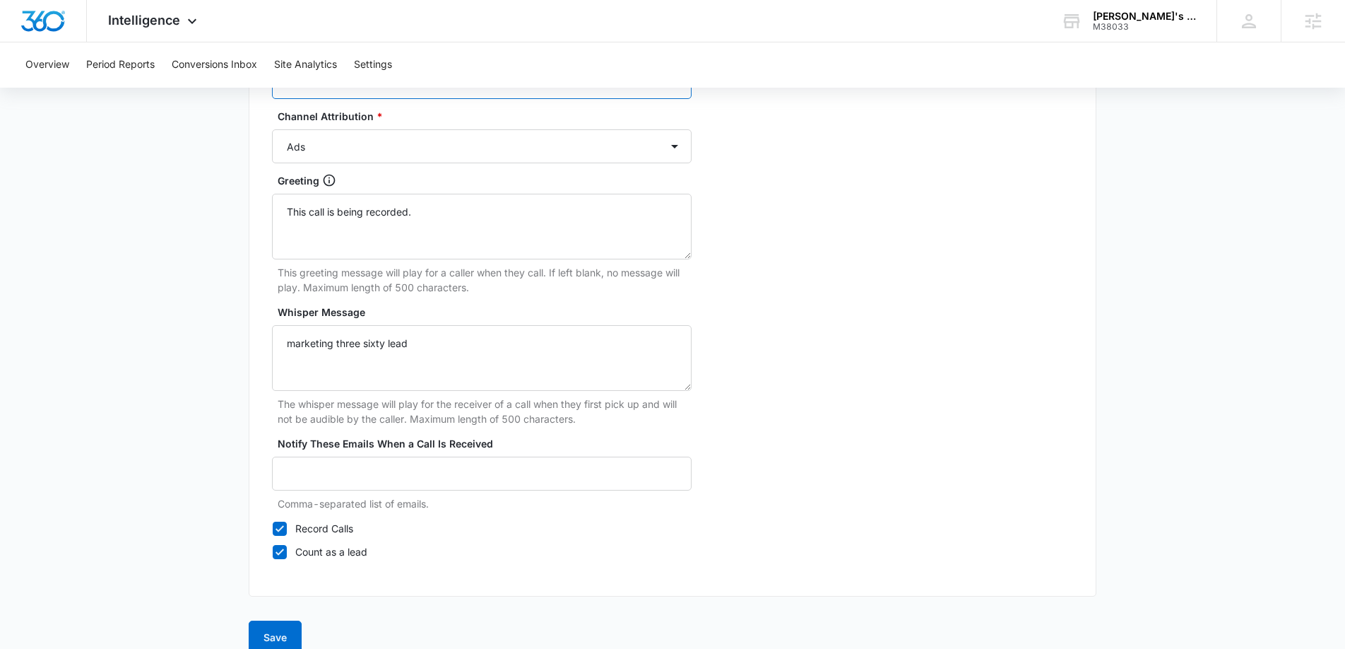
scroll to position [1319, 0]
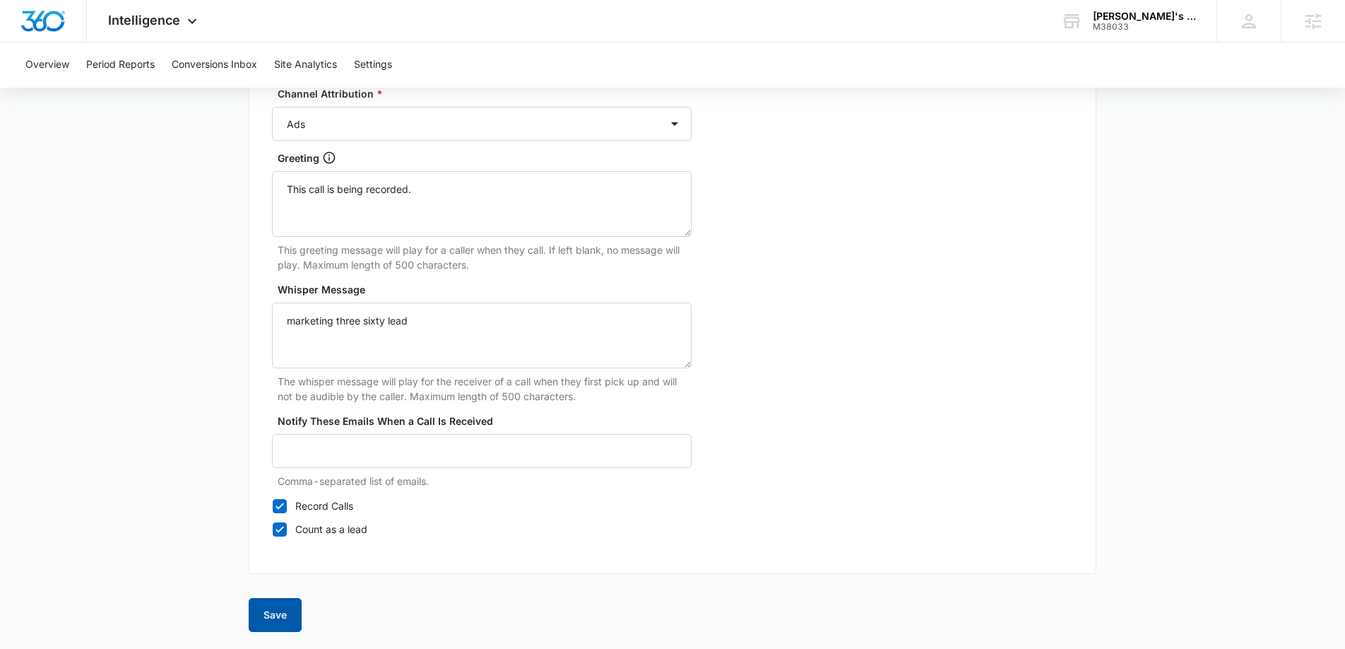
type input "Paisano's Italian Bakery – Ads"
click at [259, 618] on button "Save" at bounding box center [275, 615] width 53 height 34
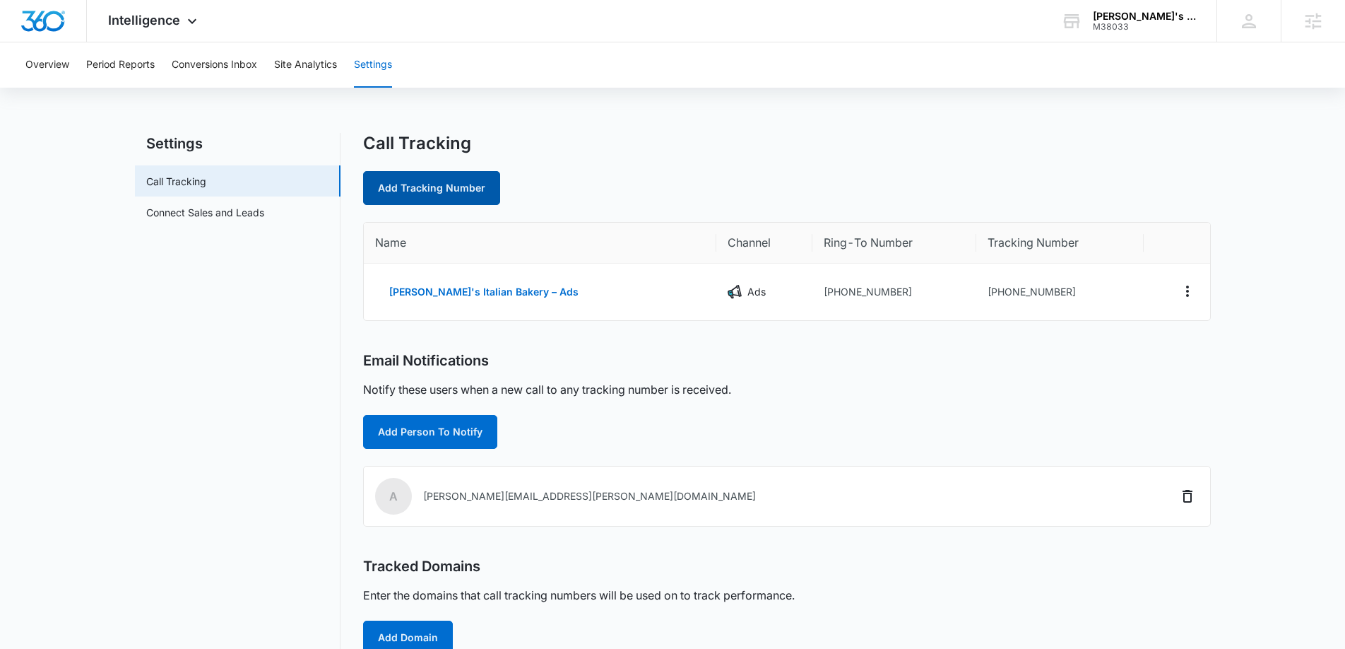
click at [442, 190] on link "Add Tracking Number" at bounding box center [431, 188] width 137 height 34
select select "by_area_code"
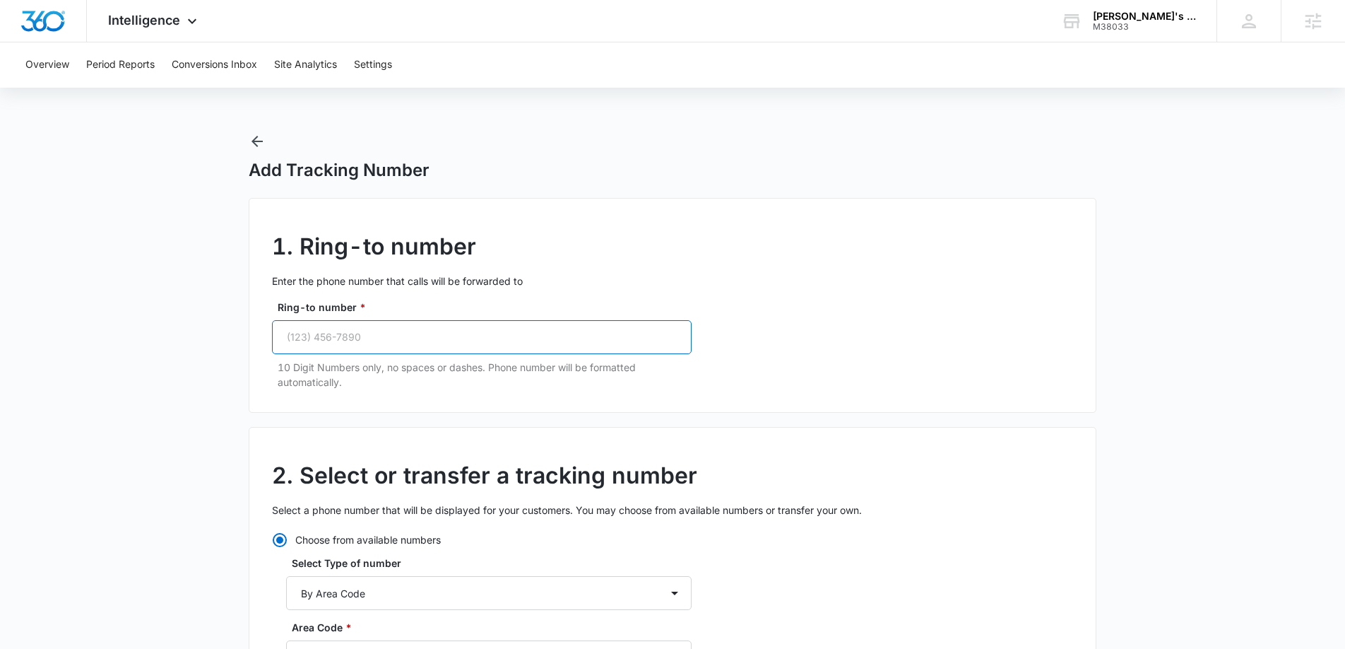
click at [451, 343] on input "Ring-to number *" at bounding box center [482, 337] width 420 height 34
paste input "(941) 926-8422"
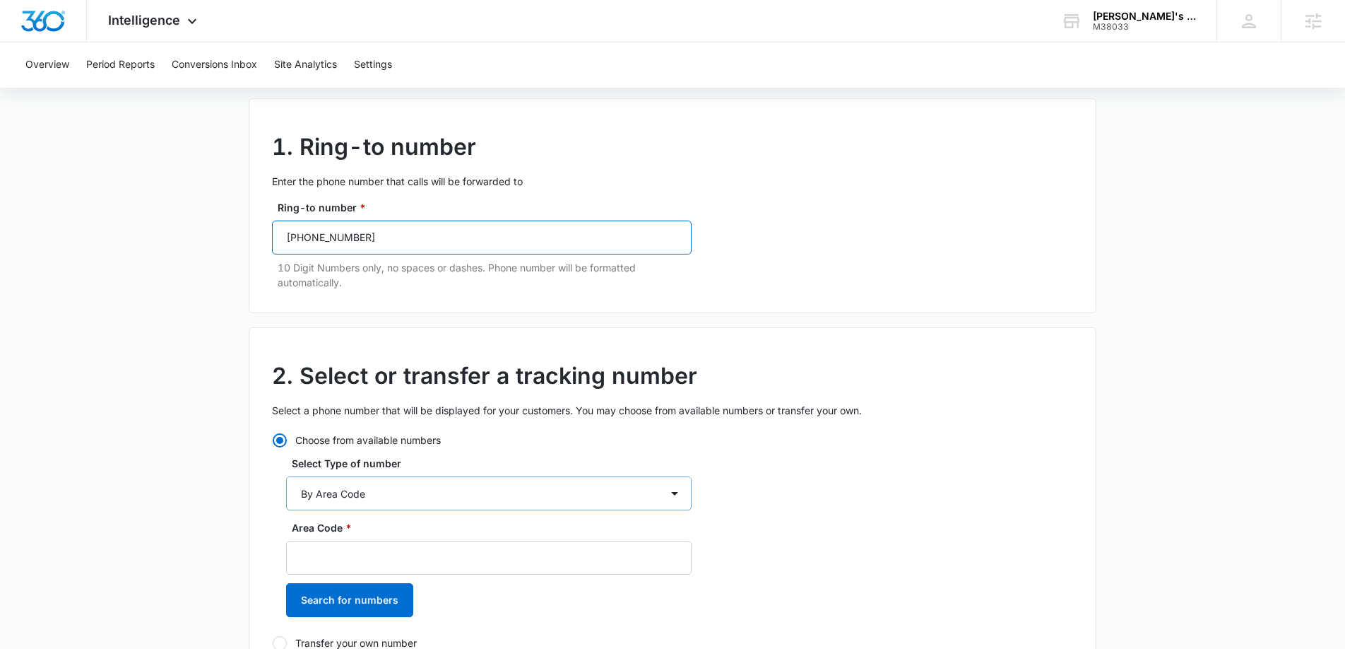
scroll to position [224, 0]
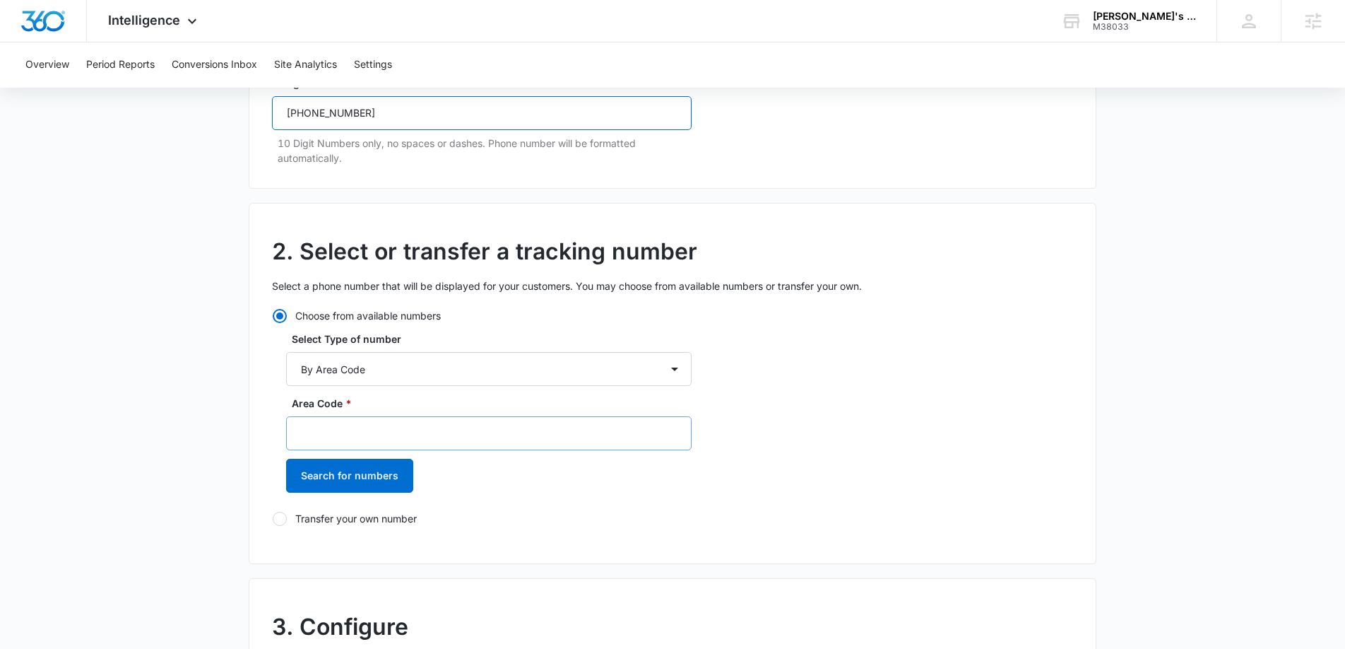
type input "(941) 926-8422"
click at [414, 432] on input "Area Code *" at bounding box center [489, 433] width 406 height 34
type input "941"
click at [372, 483] on button "Search for numbers" at bounding box center [349, 476] width 127 height 34
click at [310, 554] on label "+19412827475" at bounding box center [489, 549] width 406 height 15
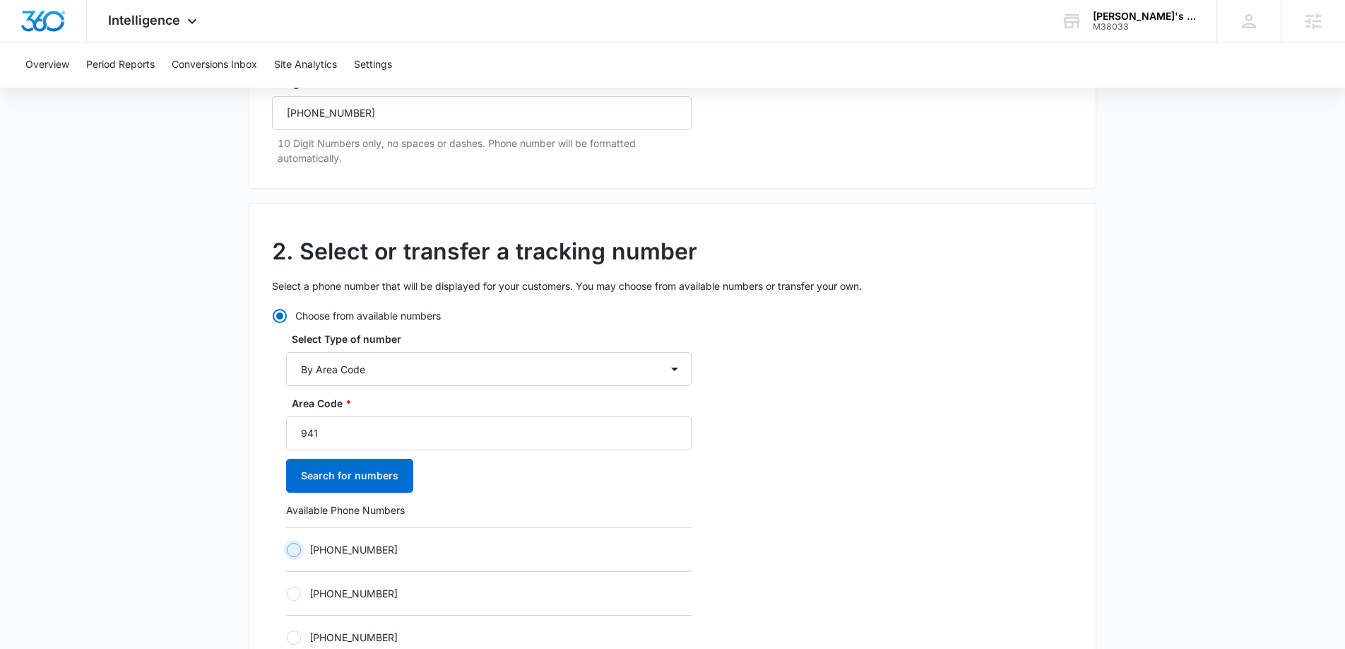
click at [287, 550] on input "+19412827475" at bounding box center [286, 549] width 1 height 1
radio input "true"
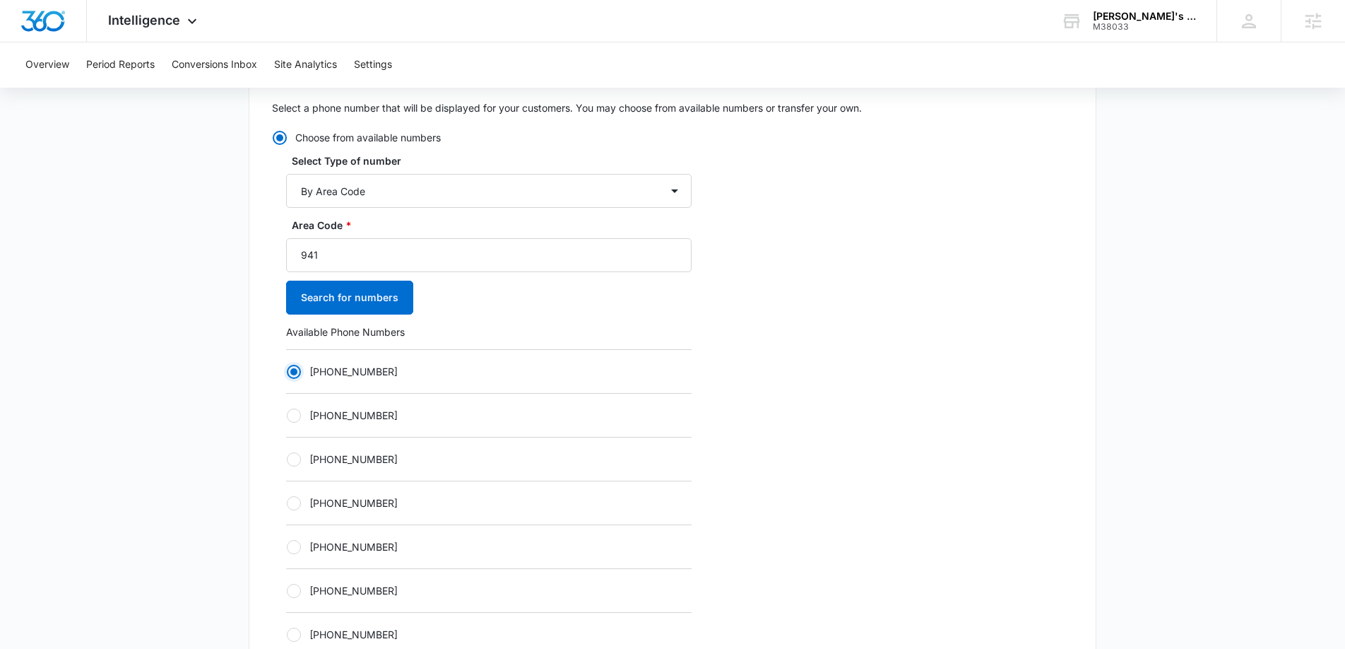
scroll to position [871, 0]
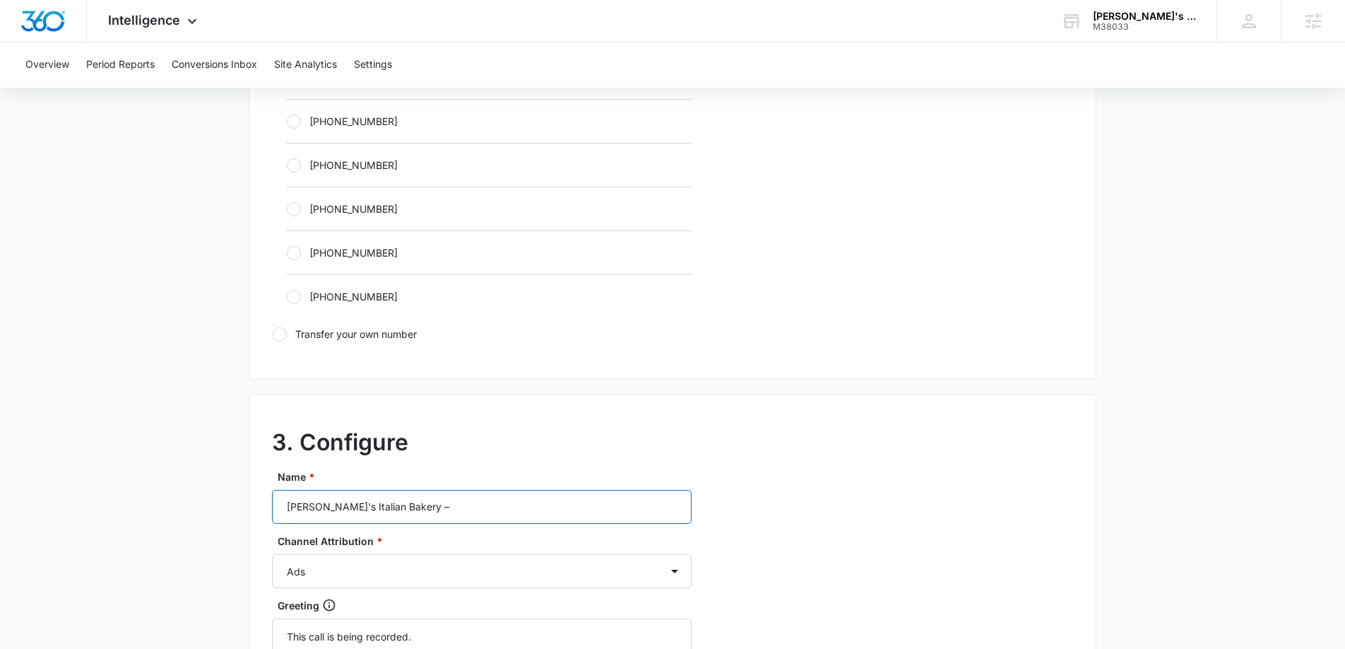
click at [488, 498] on input "Paisano's Italian Bakery –" at bounding box center [482, 507] width 420 height 34
type input "Paisano's Italian Bakery – Content"
click at [440, 566] on select "Ads Local Service Ads Content Social Other" at bounding box center [482, 571] width 420 height 34
select select "CONTENT"
click at [272, 554] on select "Ads Local Service Ads Content Social Other" at bounding box center [482, 571] width 420 height 34
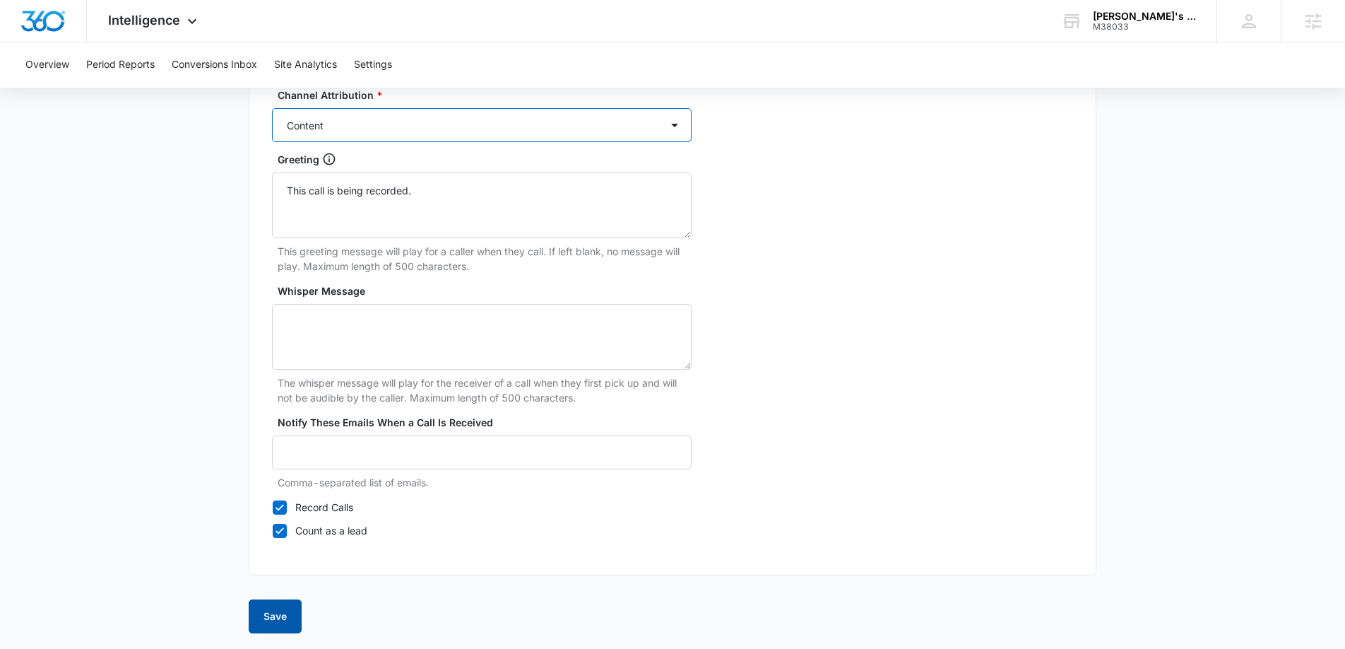
scroll to position [1319, 0]
click at [269, 611] on button "Save" at bounding box center [275, 615] width 53 height 34
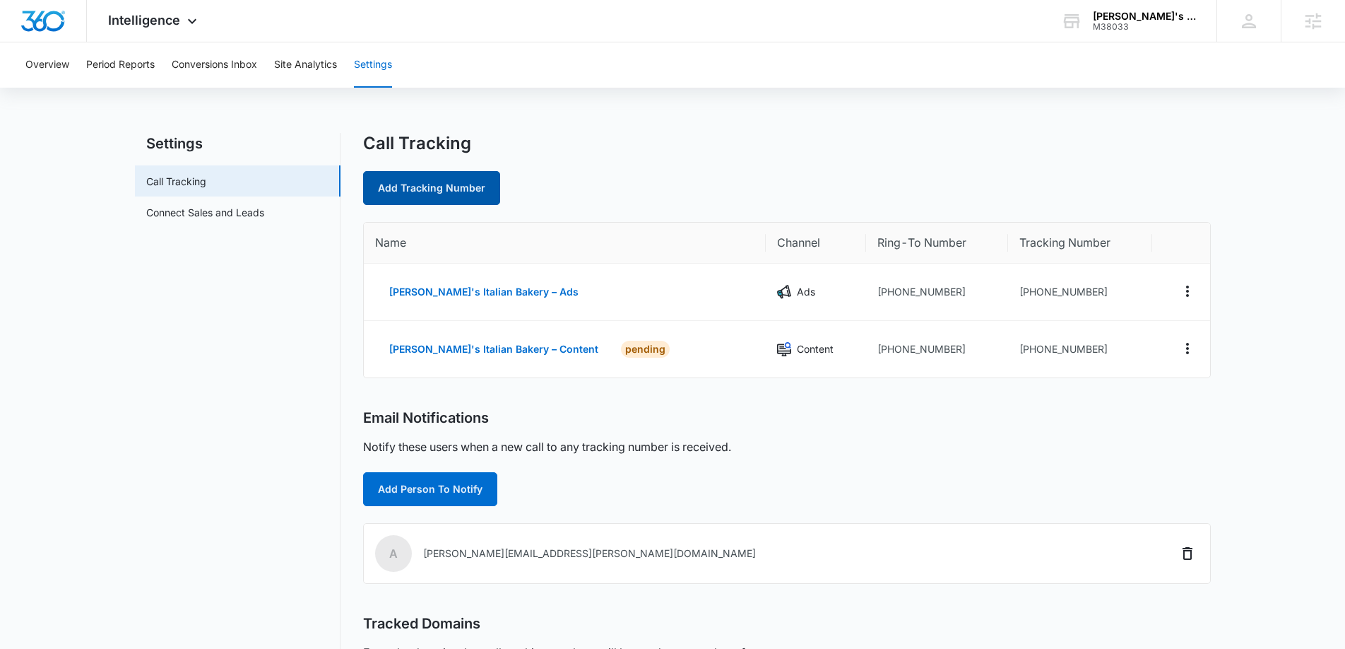
click at [399, 176] on link "Add Tracking Number" at bounding box center [431, 188] width 137 height 34
select select "by_area_code"
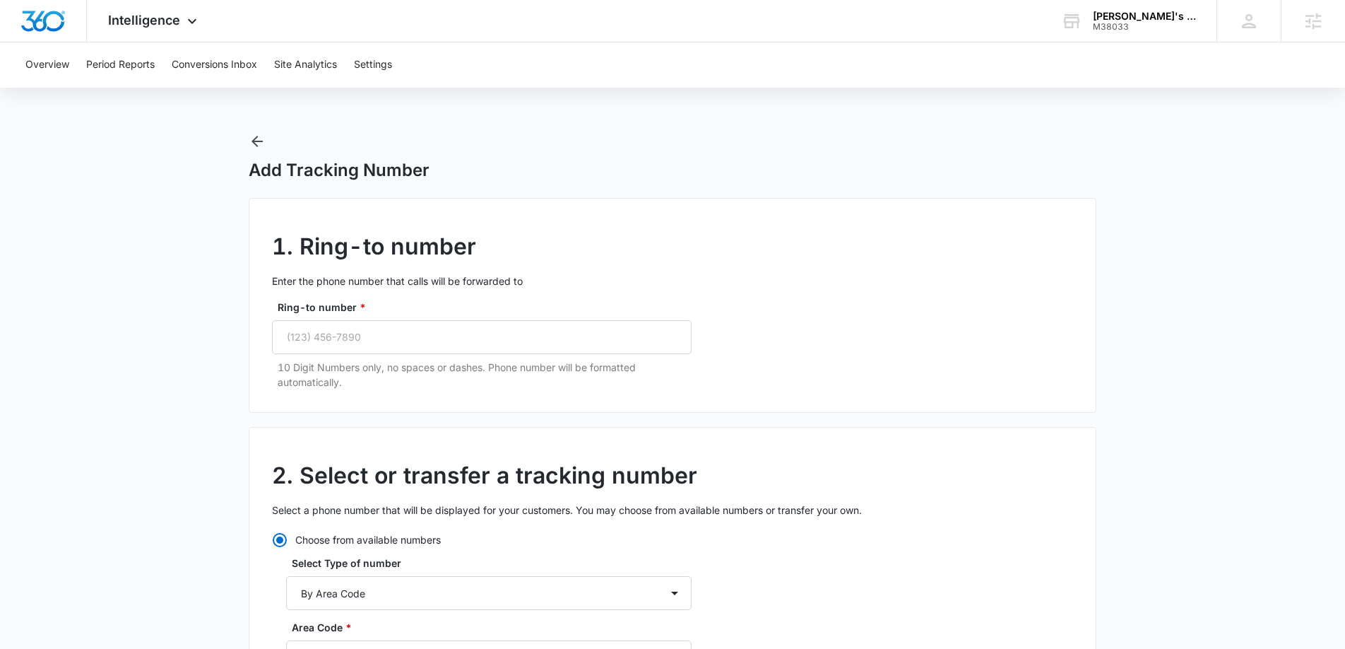
drag, startPoint x: 423, startPoint y: 309, endPoint x: 408, endPoint y: 319, distance: 17.8
click at [423, 309] on label "Ring-to number *" at bounding box center [488, 307] width 420 height 15
click at [423, 320] on input "Ring-to number *" at bounding box center [482, 337] width 420 height 34
click at [388, 334] on input "Ring-to number *" at bounding box center [482, 337] width 420 height 34
paste input "(941) 926-8422"
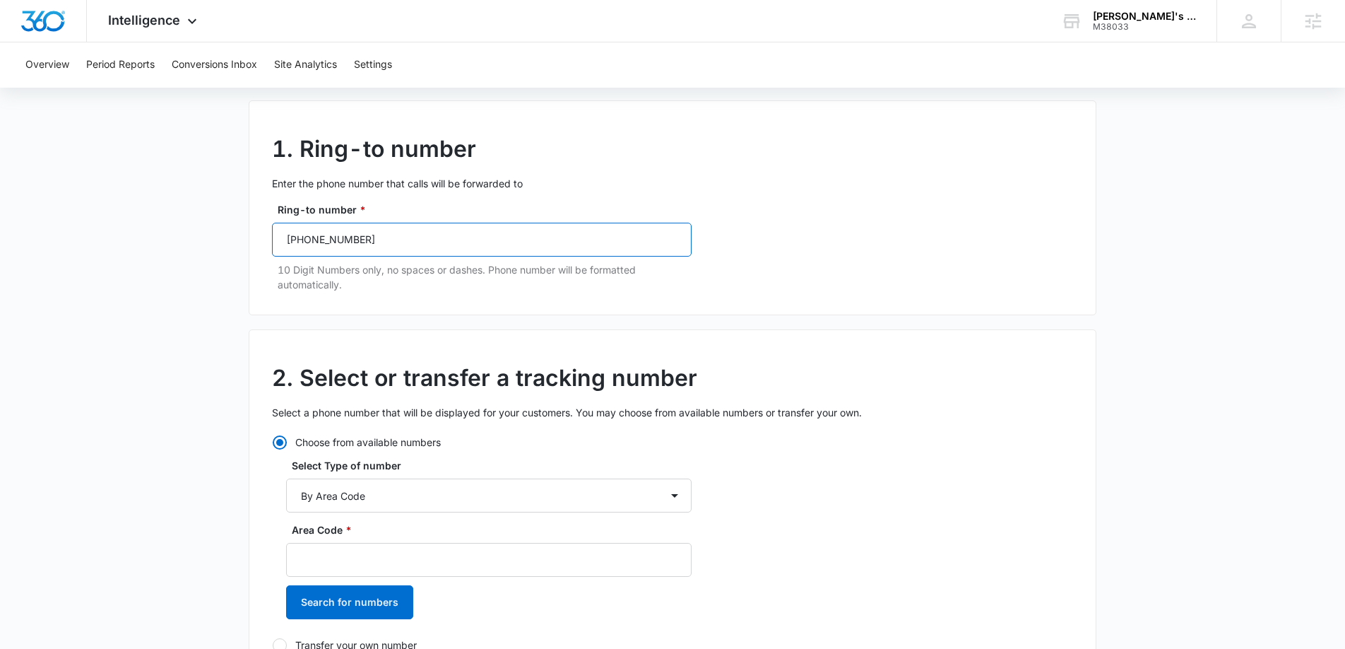
scroll to position [108, 0]
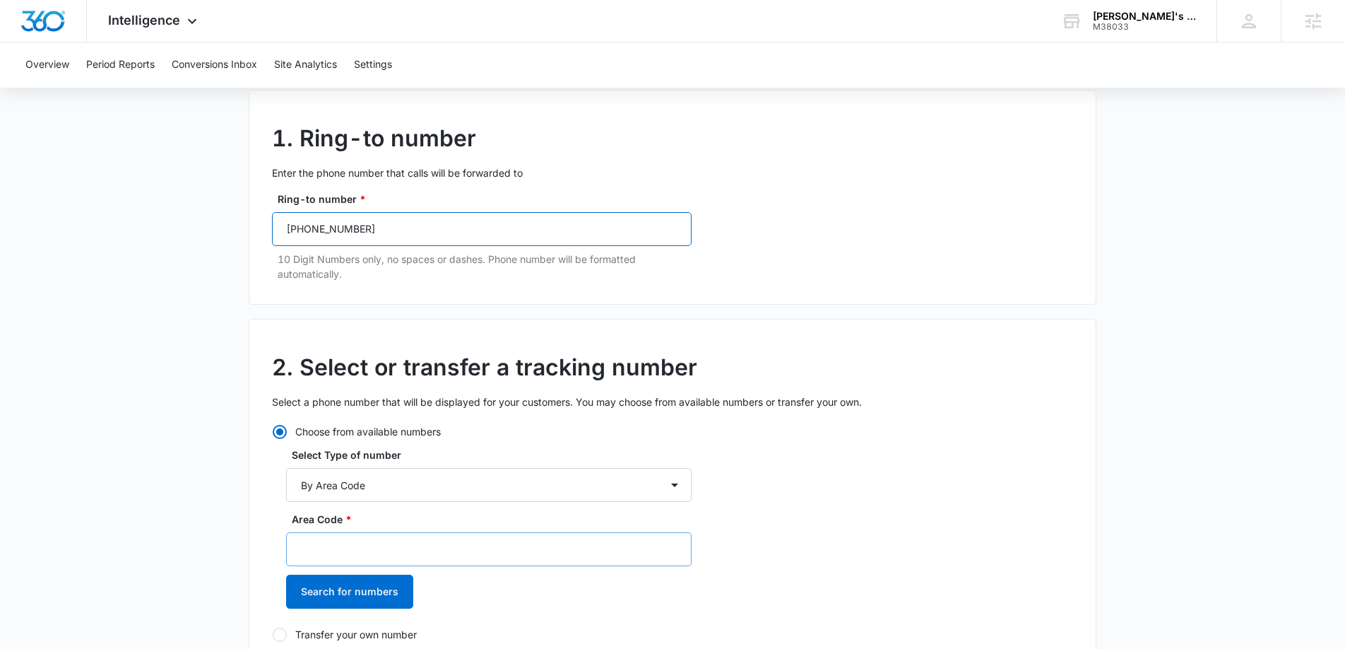
type input "(941) 926-8422"
click at [356, 543] on input "Area Code *" at bounding box center [489, 549] width 406 height 34
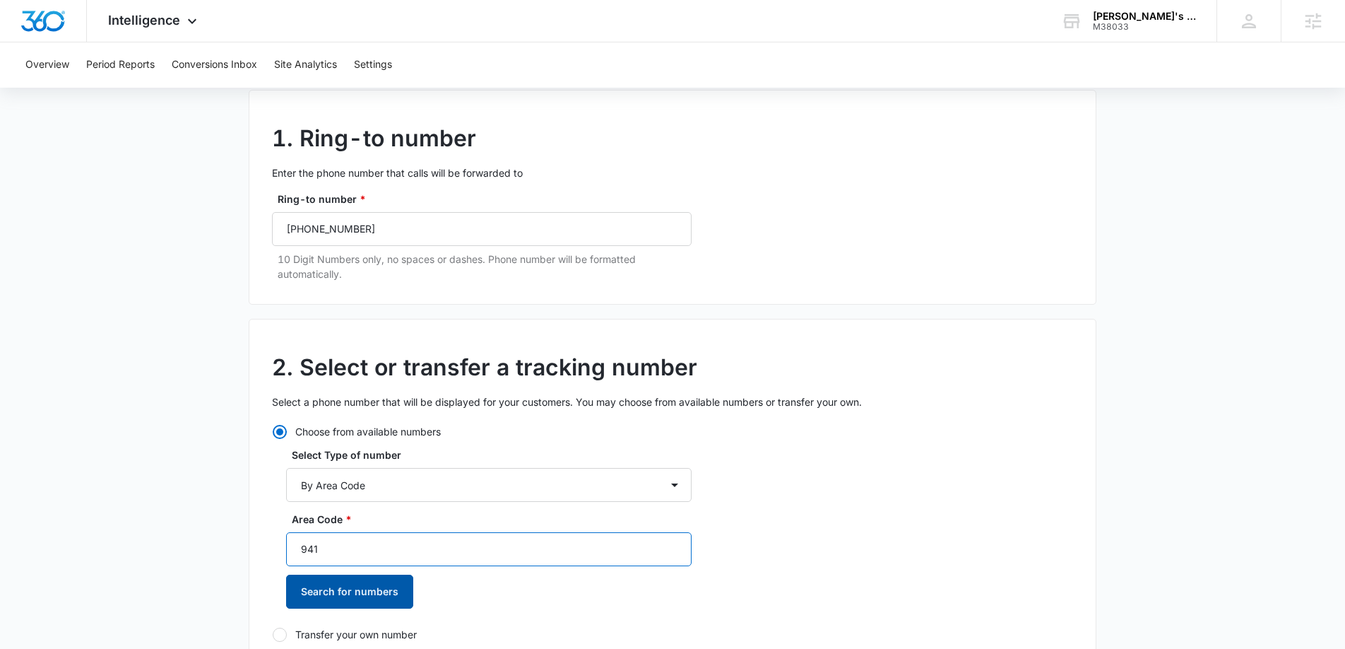
type input "941"
click at [336, 597] on button "Search for numbers" at bounding box center [349, 592] width 127 height 34
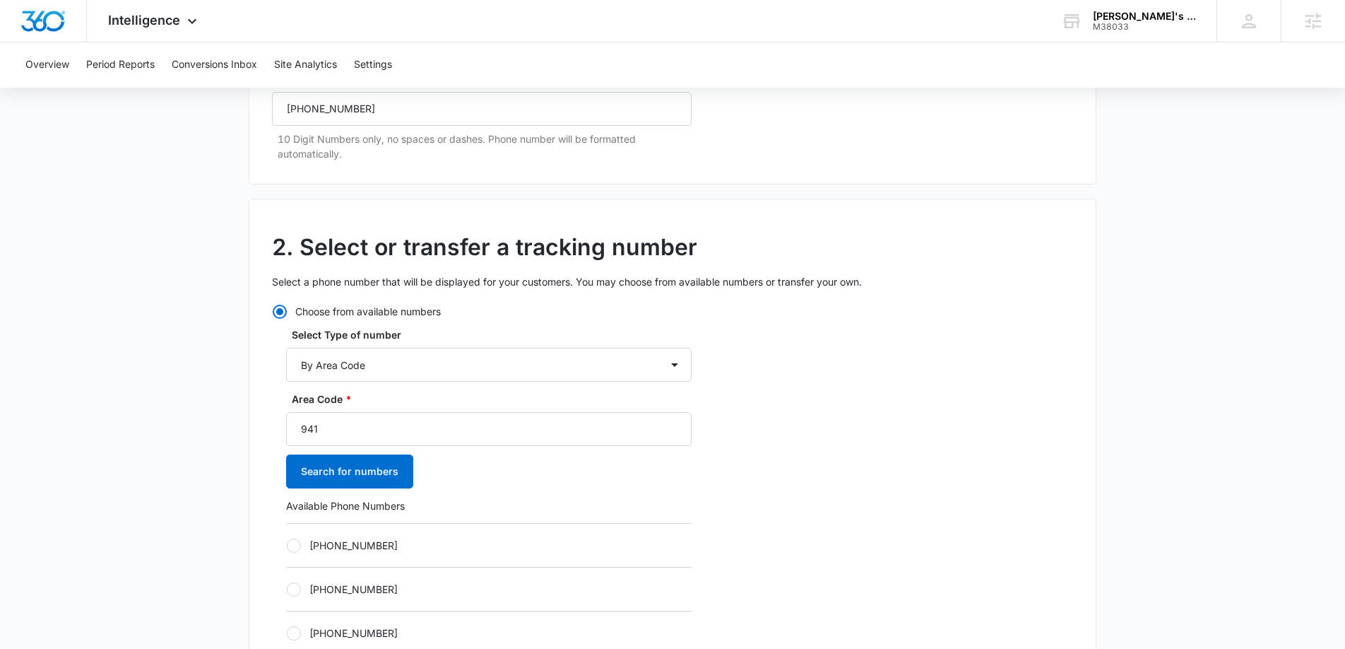
scroll to position [268, 0]
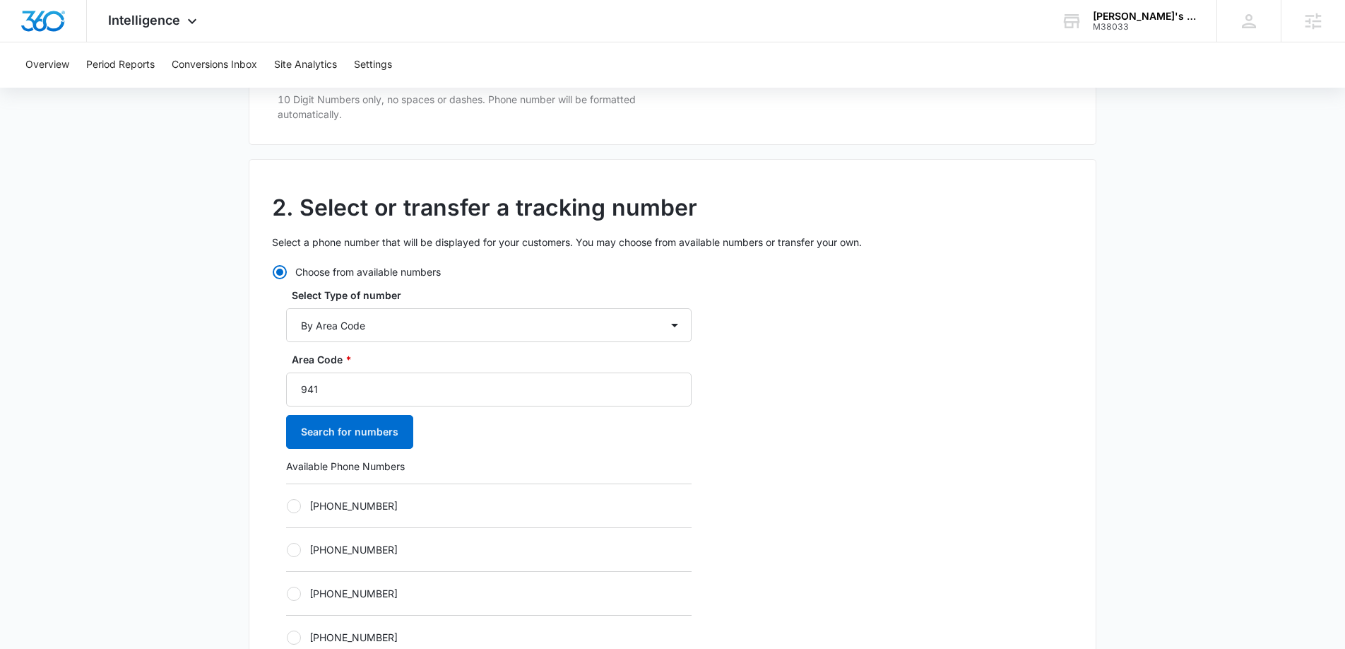
click at [293, 504] on div at bounding box center [294, 506] width 14 height 14
click at [287, 505] on input "+19412827492" at bounding box center [286, 505] width 1 height 1
radio input "true"
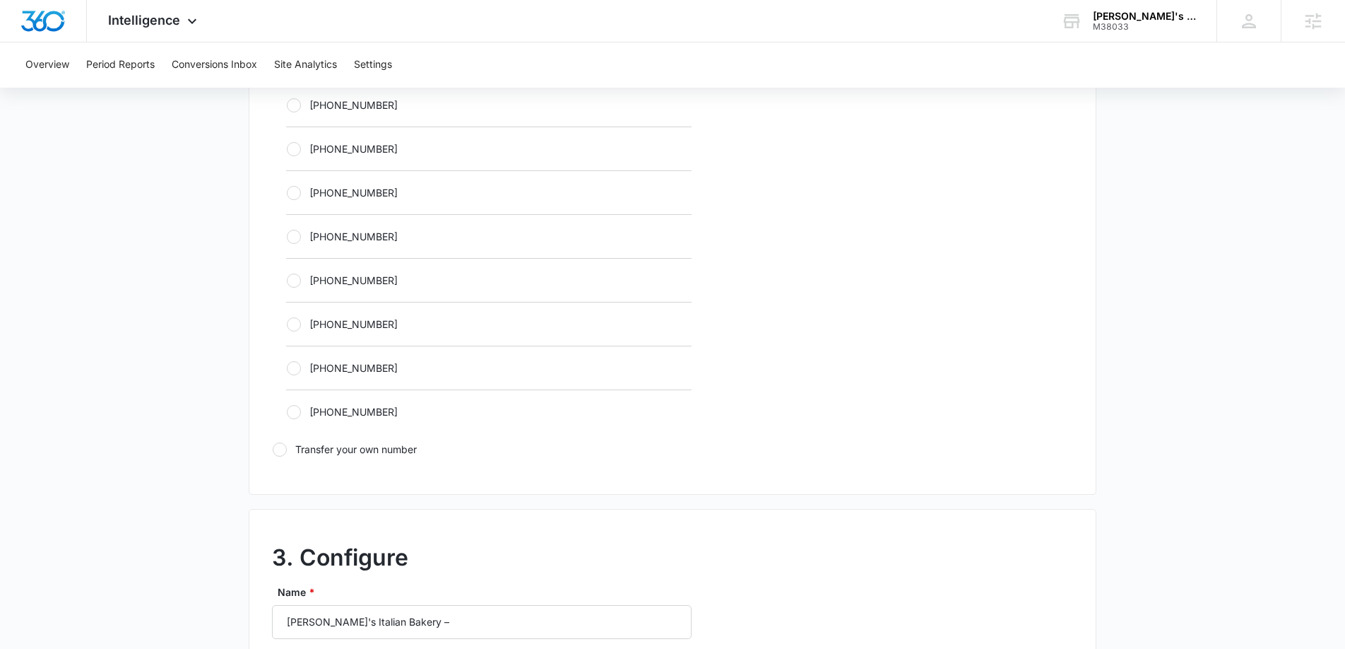
scroll to position [981, 0]
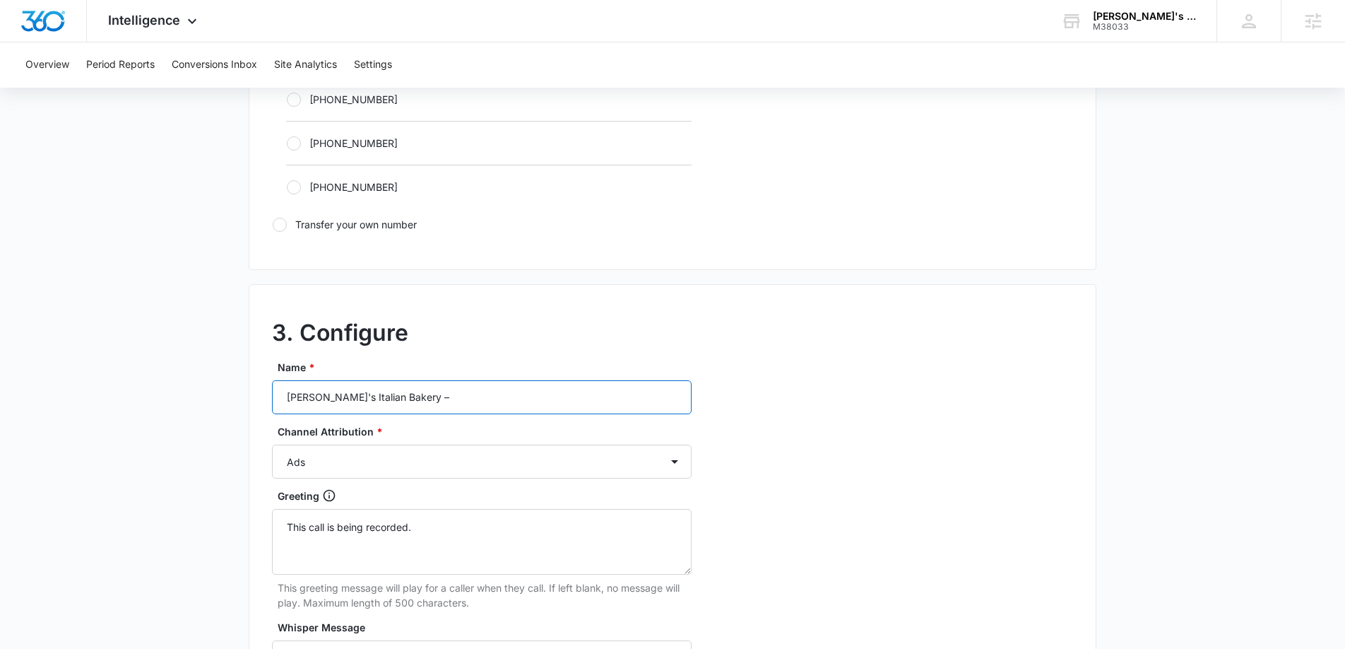
click at [440, 399] on input "Paisano's Italian Bakery –" at bounding box center [482, 397] width 420 height 34
type input "Paisano's Italian Bakery – Social"
click at [437, 456] on select "Ads Local Service Ads Content Social Other" at bounding box center [482, 461] width 420 height 34
select select "SOCIAL"
click at [272, 444] on select "Ads Local Service Ads Content Social Other" at bounding box center [482, 461] width 420 height 34
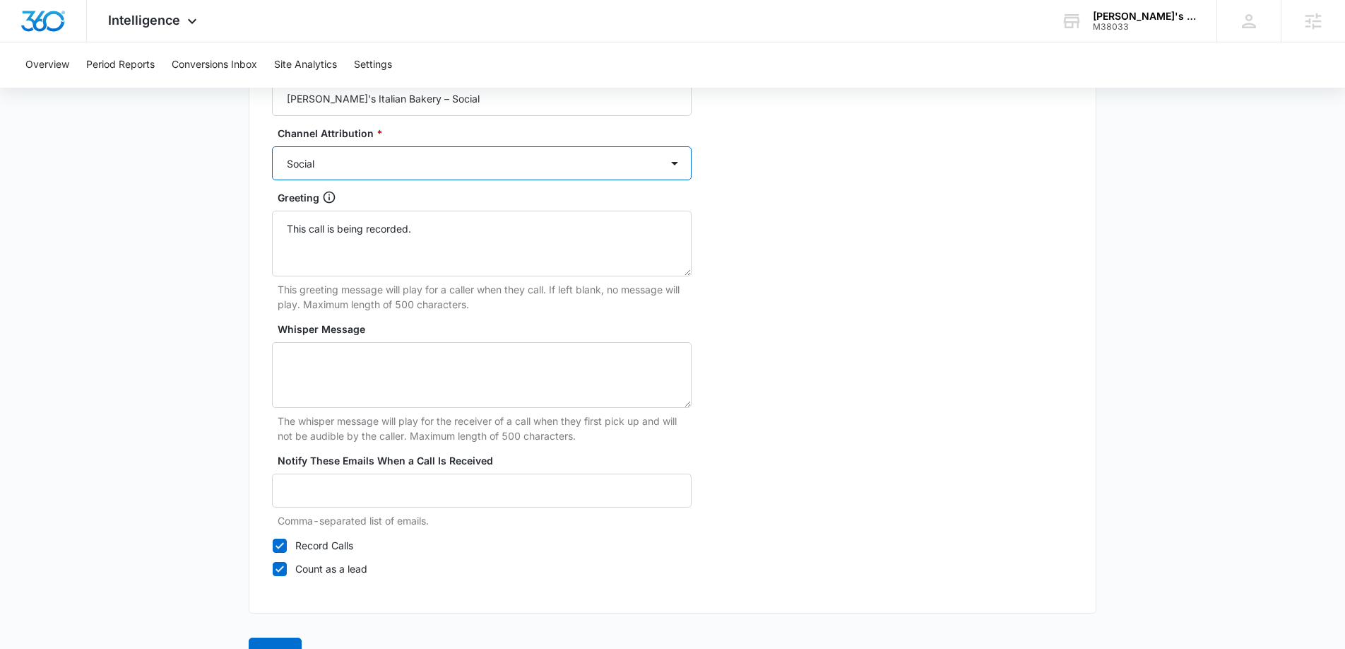
scroll to position [1319, 0]
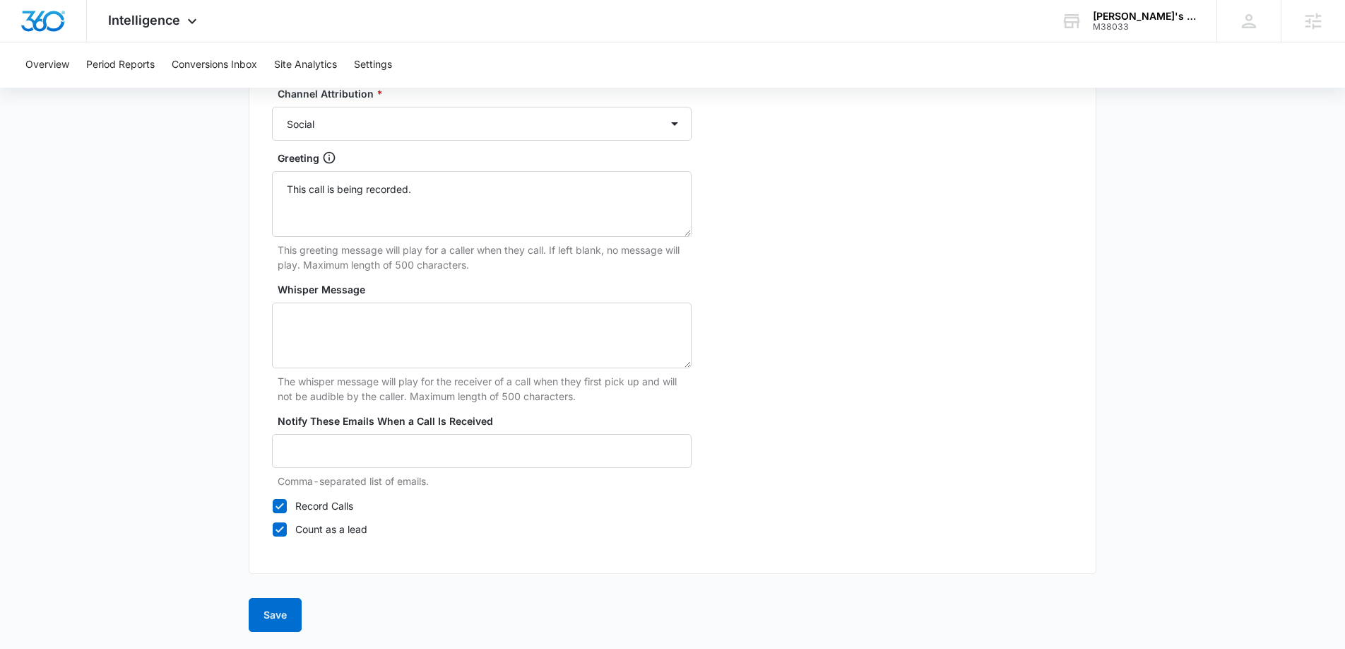
click at [273, 601] on button "Save" at bounding box center [275, 615] width 53 height 34
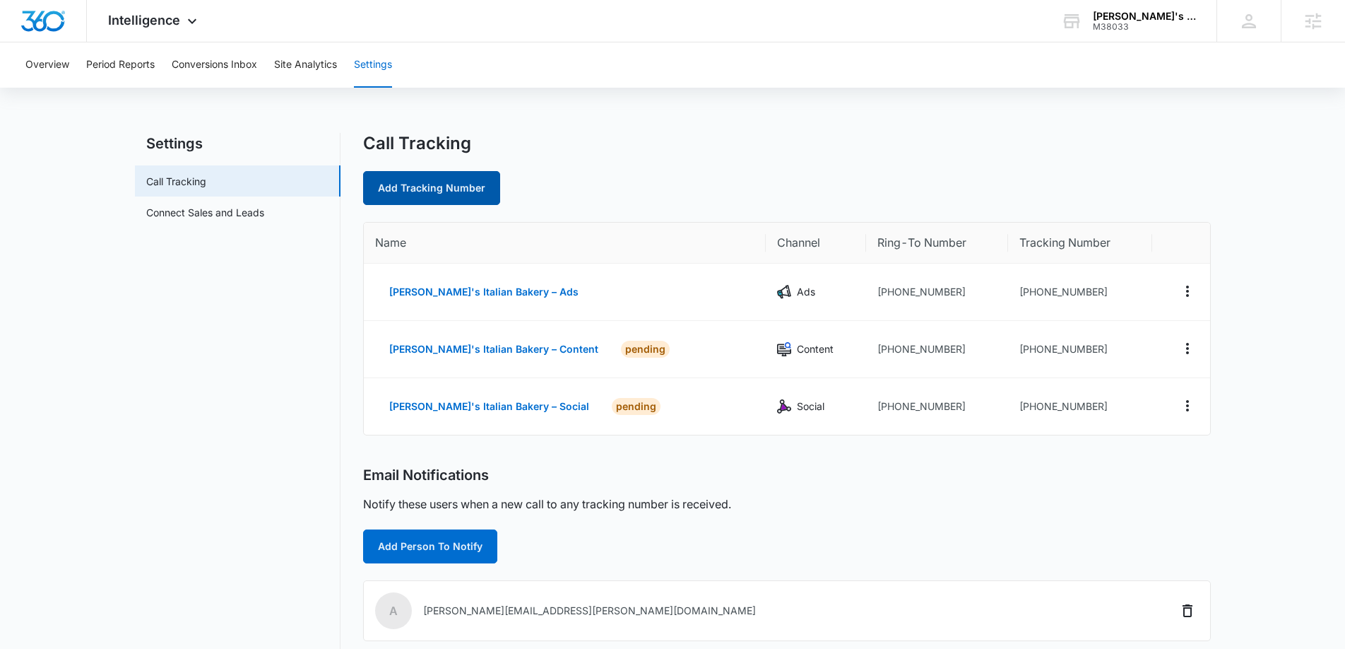
click at [429, 202] on link "Add Tracking Number" at bounding box center [431, 188] width 137 height 34
select select "by_area_code"
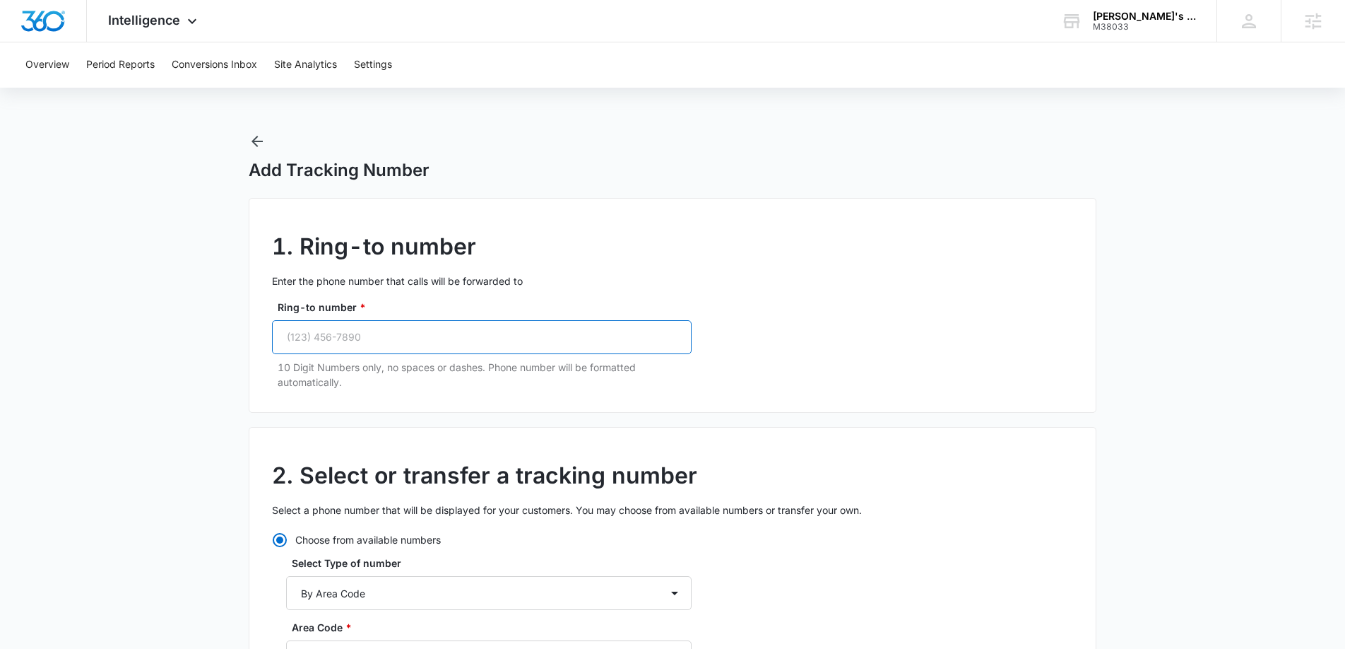
click at [425, 341] on input "Ring-to number *" at bounding box center [482, 337] width 420 height 34
paste input "(941) 926-8422"
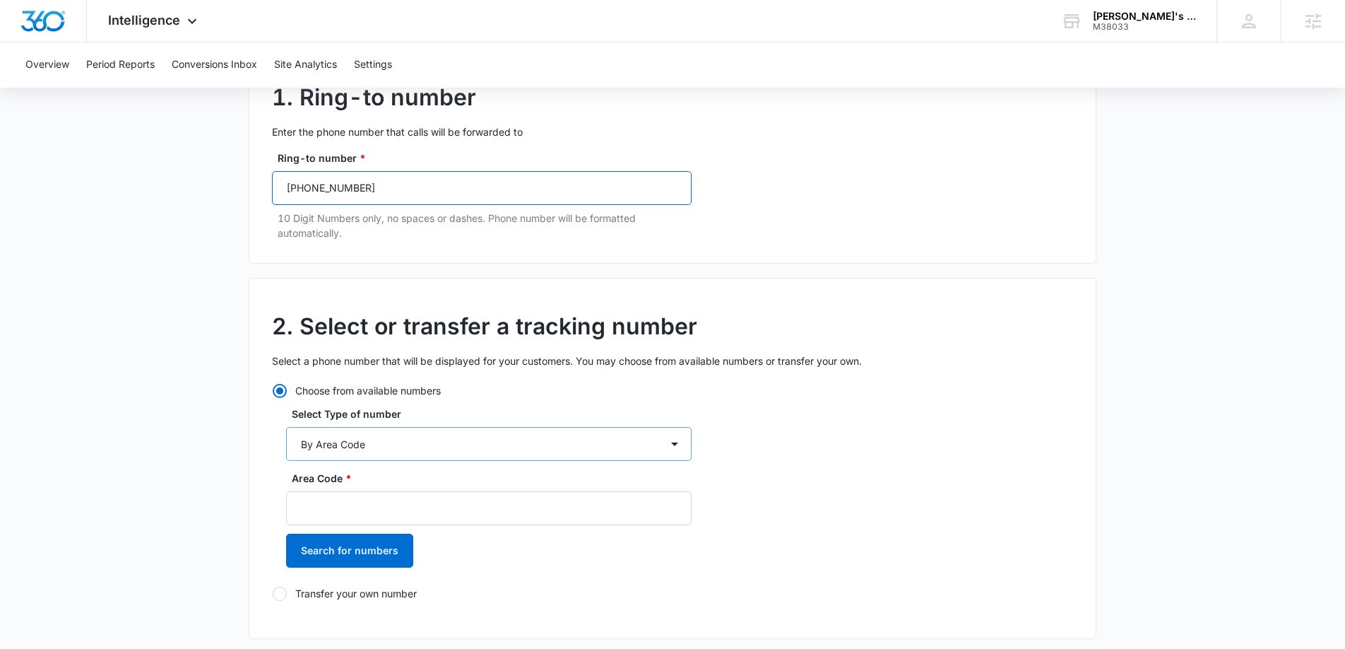
scroll to position [154, 0]
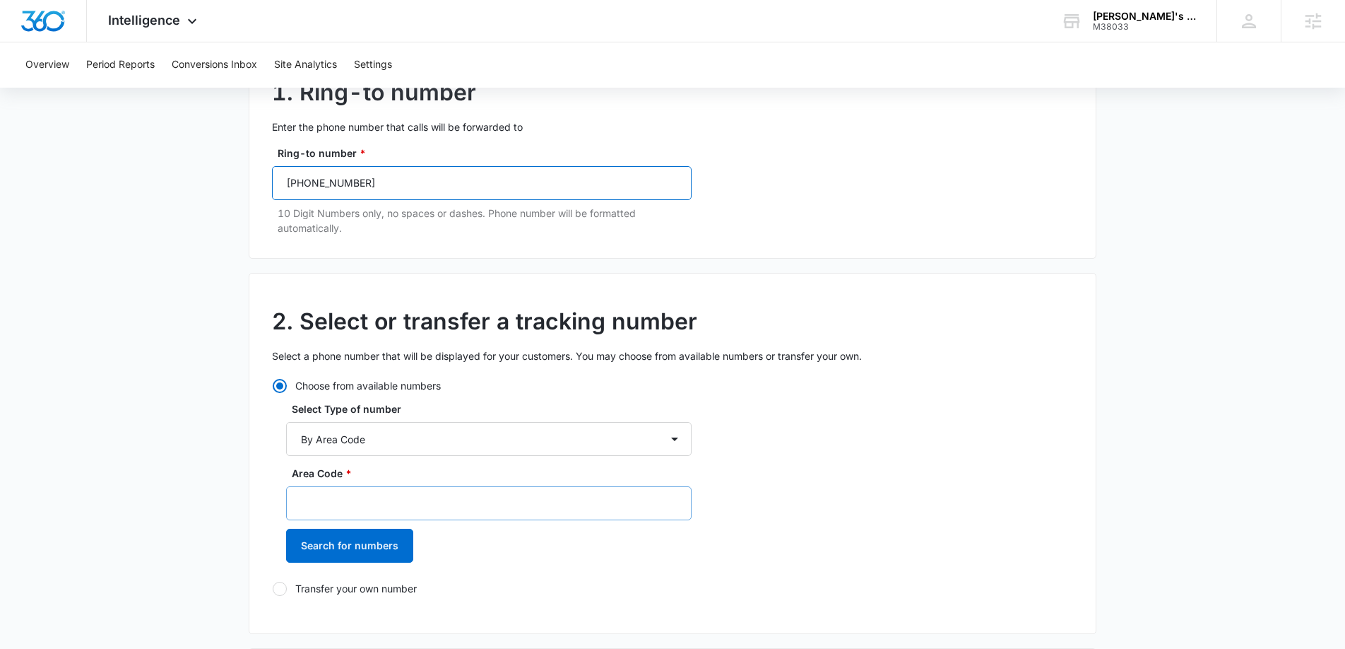
type input "(941) 926-8422"
click at [379, 508] on input "Area Code *" at bounding box center [489, 503] width 406 height 34
type input "941"
click at [324, 545] on button "Search for numbers" at bounding box center [349, 546] width 127 height 34
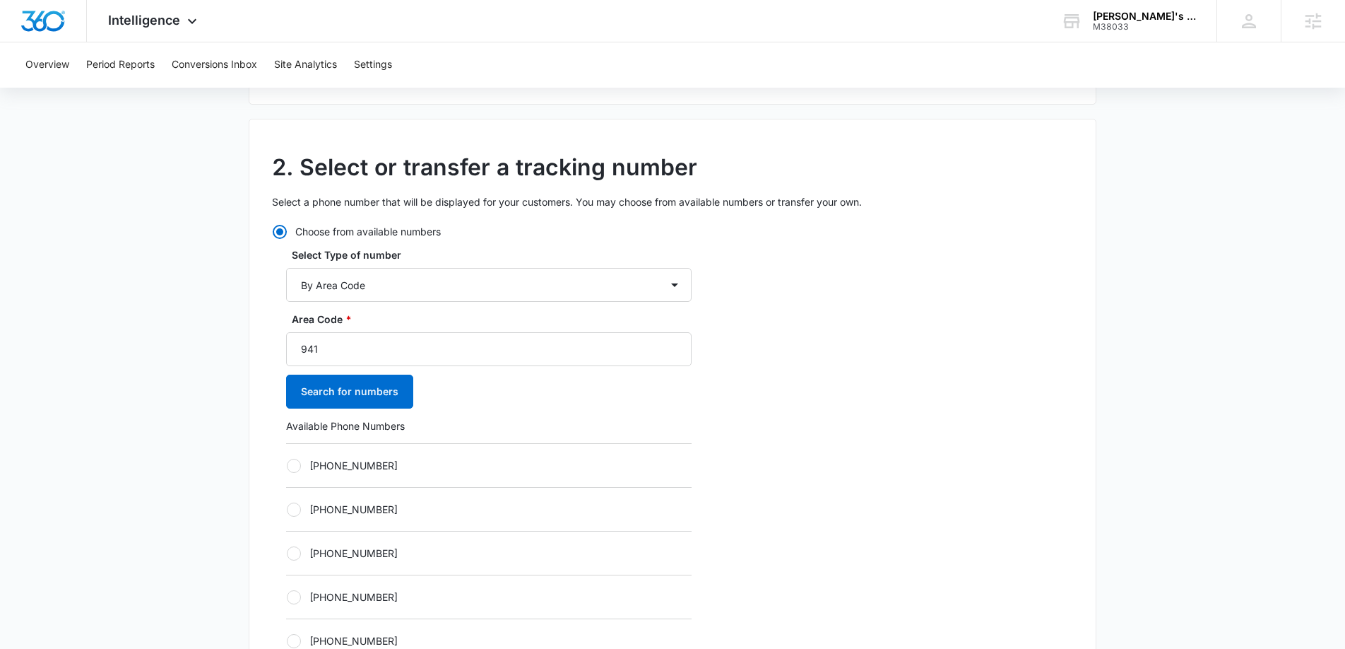
scroll to position [338, 0]
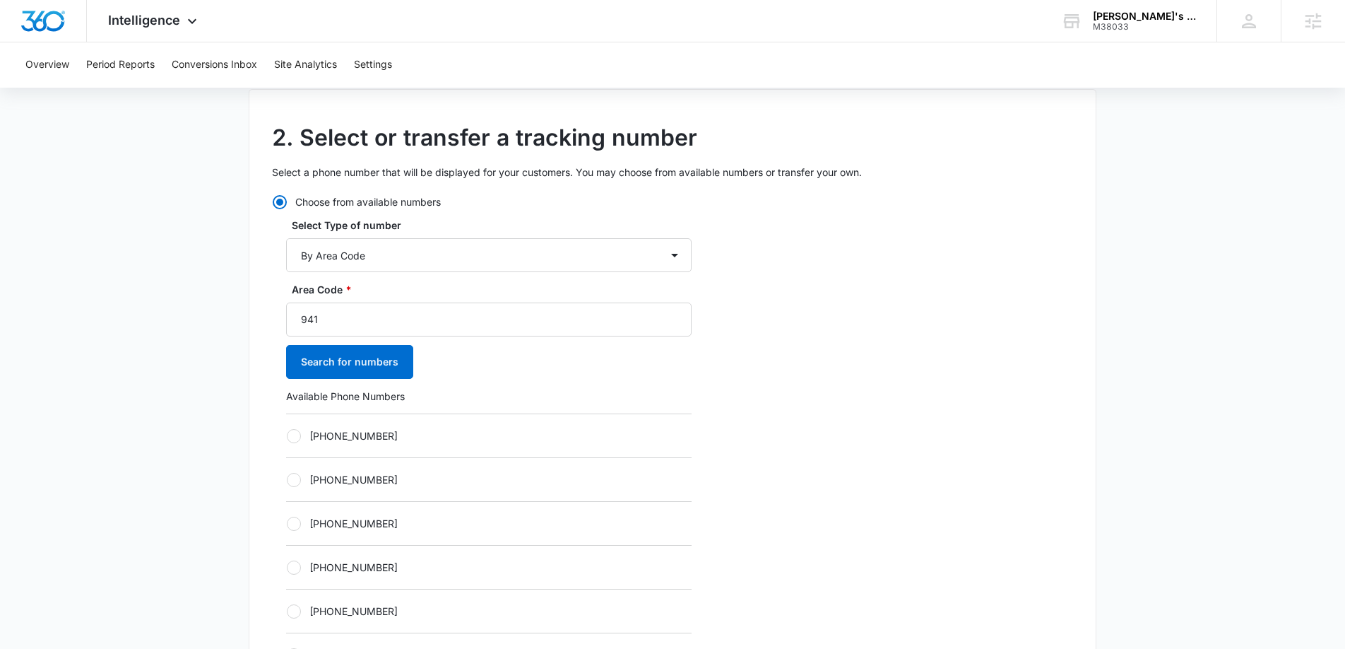
click at [290, 427] on div "+19412827496" at bounding box center [489, 435] width 406 height 44
click at [286, 442] on label "+19412827496" at bounding box center [489, 435] width 406 height 15
click at [286, 436] on input "+19412827496" at bounding box center [286, 435] width 1 height 1
radio input "true"
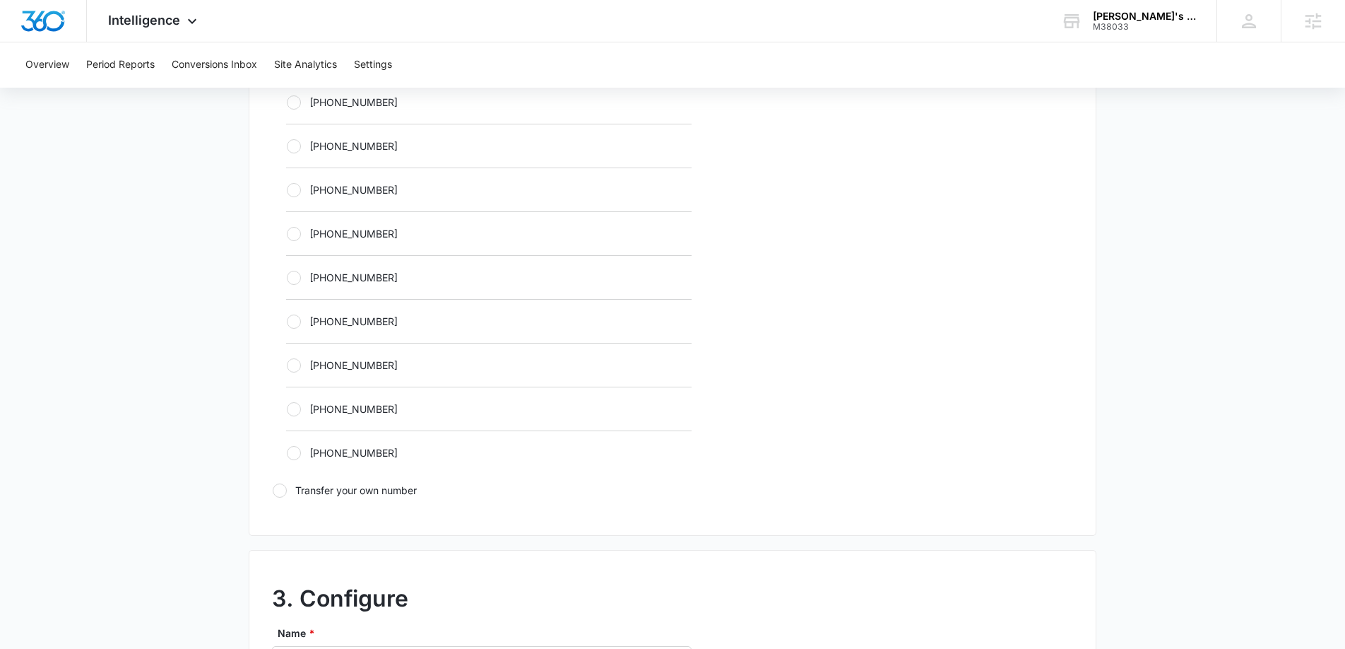
scroll to position [912, 0]
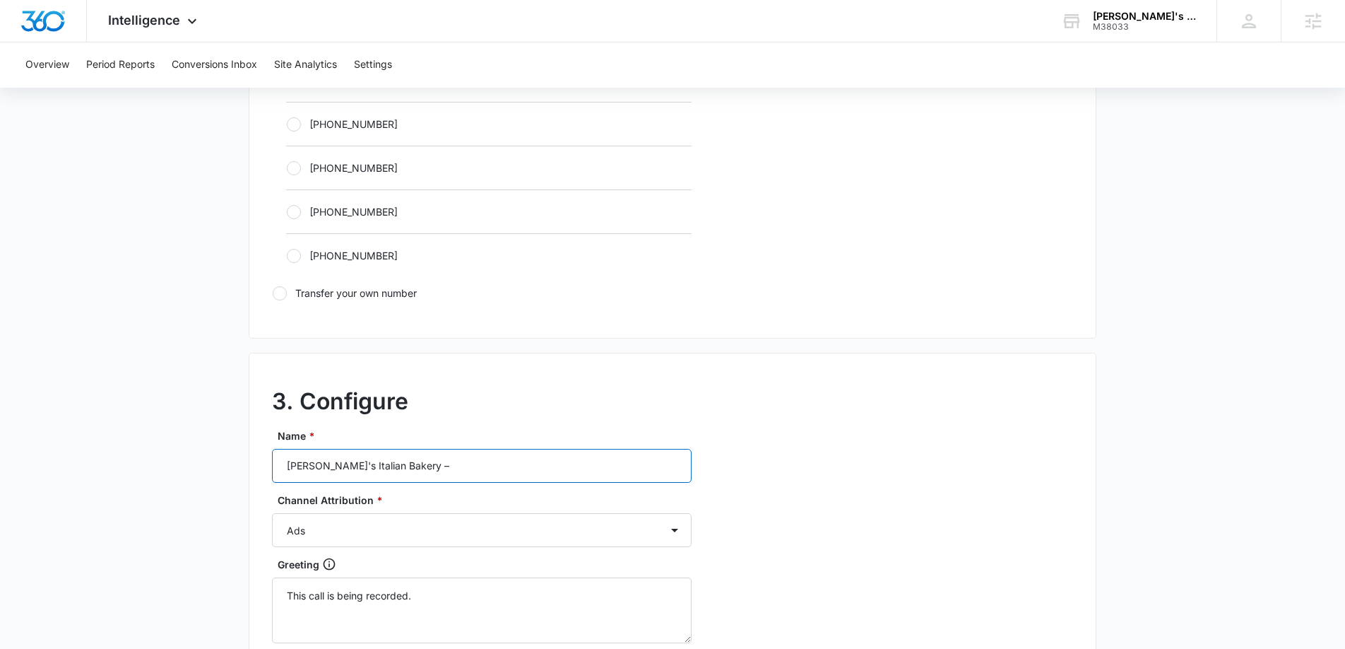
click at [485, 478] on input "Paisano's Italian Bakery –" at bounding box center [482, 466] width 420 height 34
type input "Paisano's Italian Bakery – Other"
click at [485, 527] on select "Ads Local Service Ads Content Social Other" at bounding box center [482, 530] width 420 height 34
select select "OTHER"
click at [272, 513] on select "Ads Local Service Ads Content Social Other" at bounding box center [482, 530] width 420 height 34
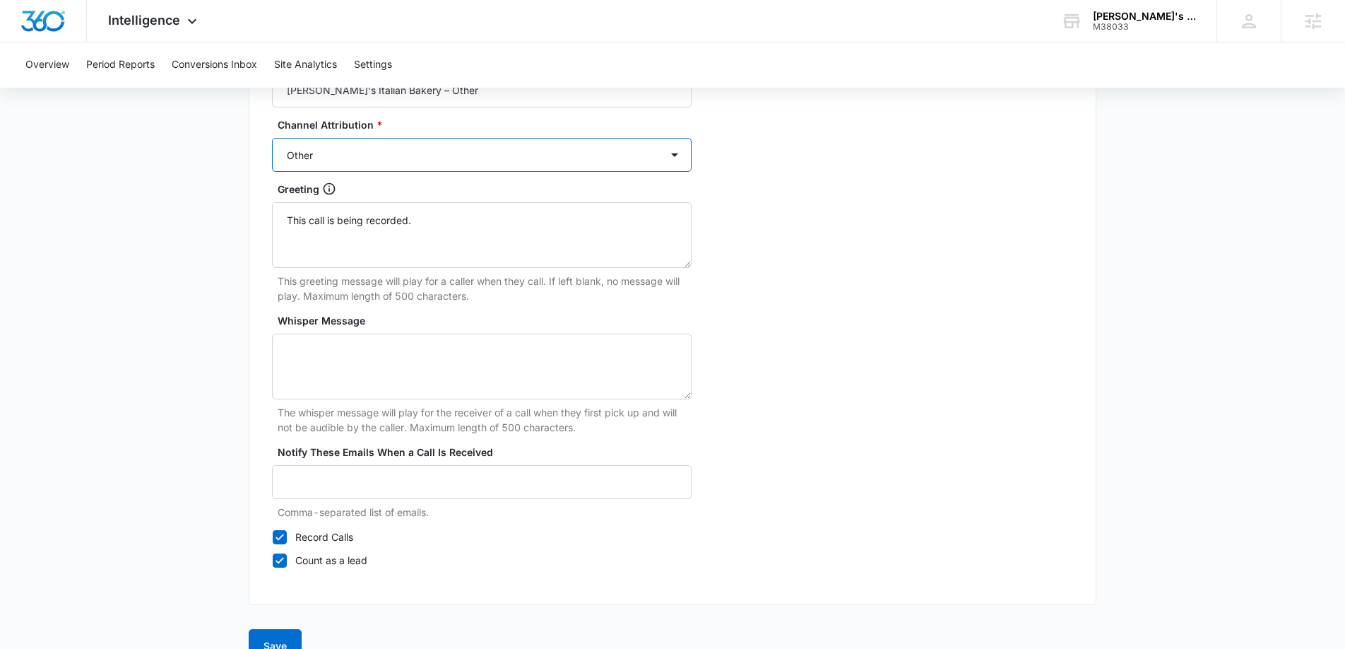
scroll to position [1319, 0]
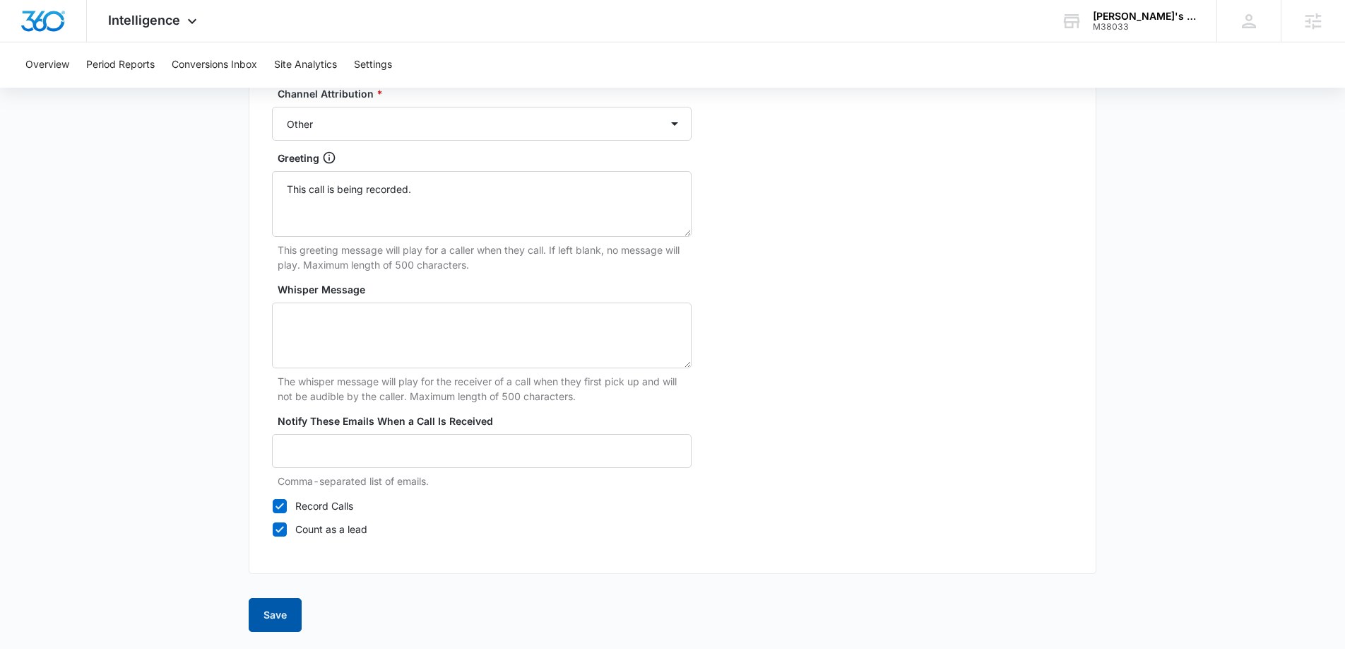
click at [282, 623] on button "Save" at bounding box center [275, 615] width 53 height 34
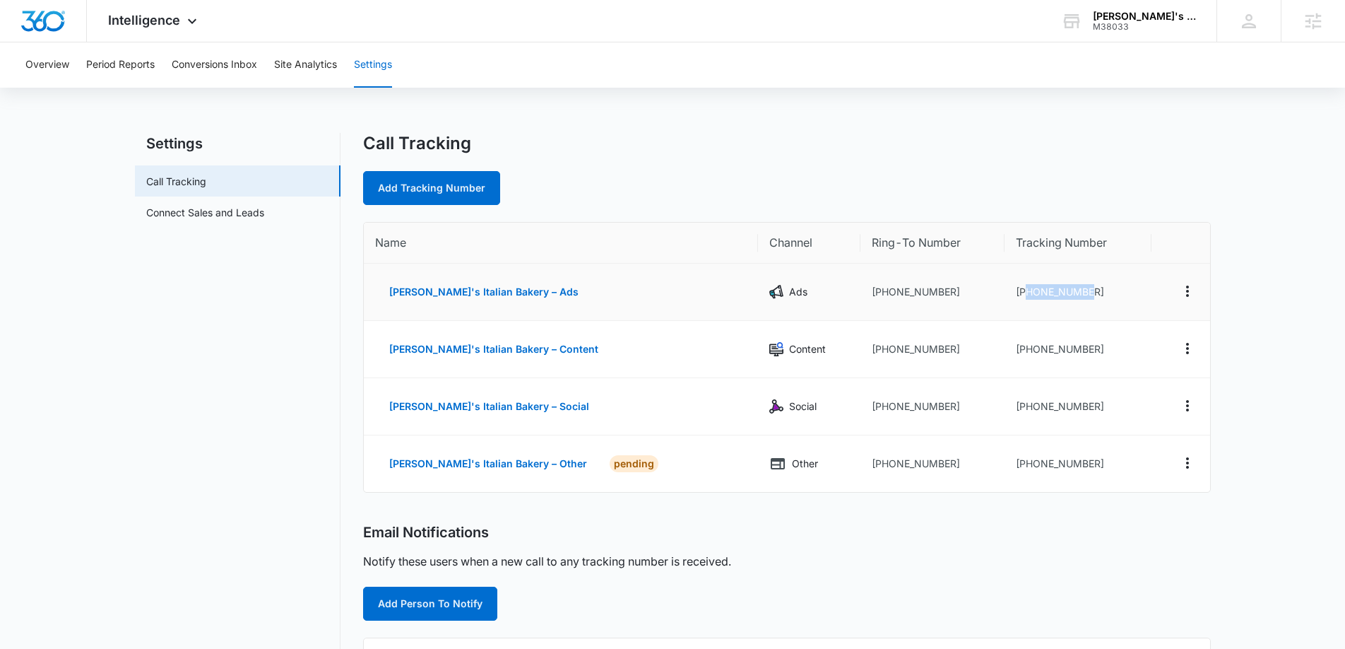
drag, startPoint x: 1083, startPoint y: 289, endPoint x: 1014, endPoint y: 291, distance: 69.3
click at [1008, 290] on td "+19412827431" at bounding box center [1078, 292] width 147 height 57
copy td "9412827431"
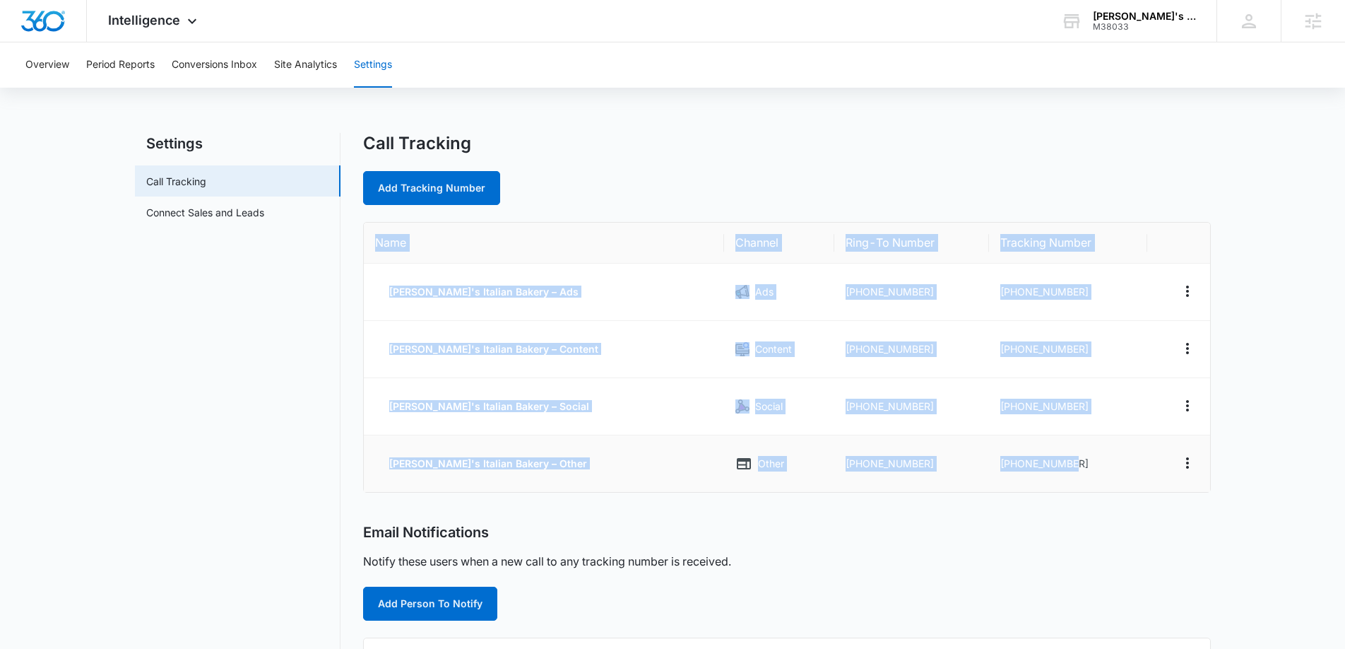
drag, startPoint x: 368, startPoint y: 237, endPoint x: 1094, endPoint y: 469, distance: 761.6
click at [1094, 469] on table "Name Channel Ring-To Number Tracking Number [PERSON_NAME]'s Italian Bakery – Ad…" at bounding box center [787, 357] width 847 height 269
copy table "Name Channel Ring-To Number Tracking Number [PERSON_NAME]'s Italian Bakery – Ad…"
click at [1049, 301] on td "[PHONE_NUMBER]" at bounding box center [1068, 291] width 158 height 57
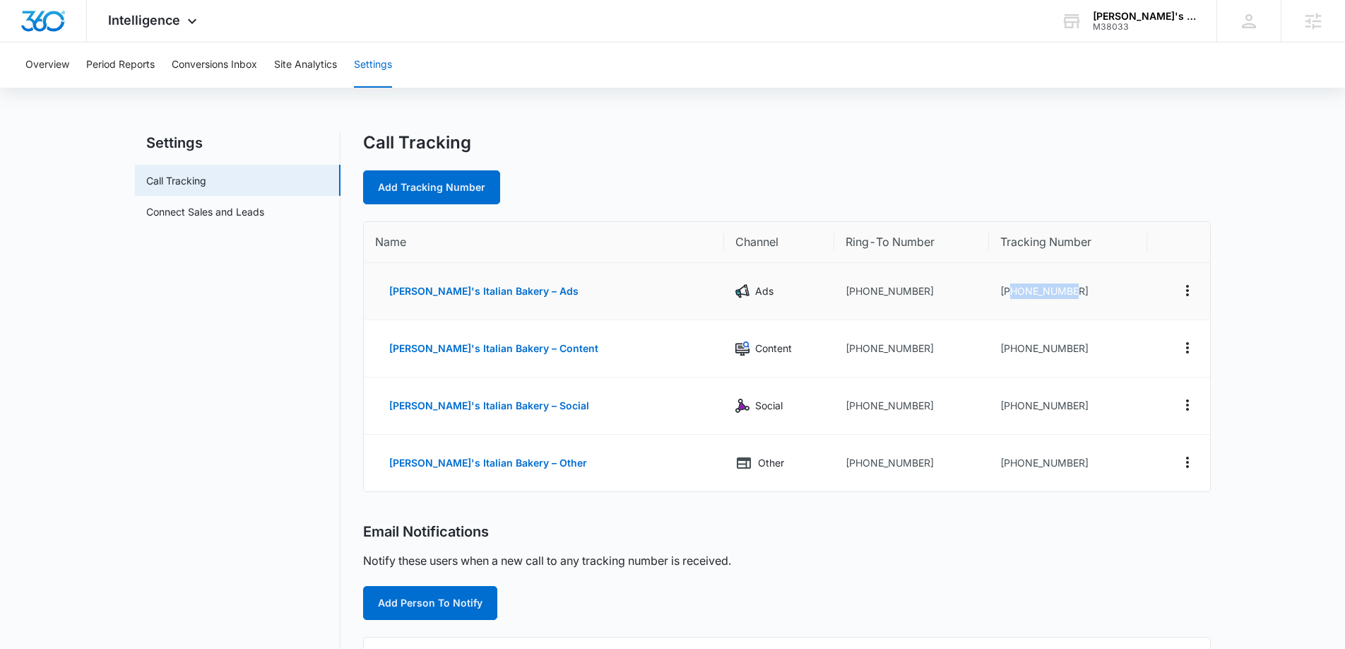
drag, startPoint x: 1061, startPoint y: 289, endPoint x: 1006, endPoint y: 289, distance: 55.8
click at [994, 286] on td "[PHONE_NUMBER]" at bounding box center [1068, 291] width 158 height 57
copy td "9412827431"
drag, startPoint x: 902, startPoint y: 290, endPoint x: 700, endPoint y: 301, distance: 202.4
click at [835, 290] on td "[PHONE_NUMBER]" at bounding box center [912, 291] width 155 height 57
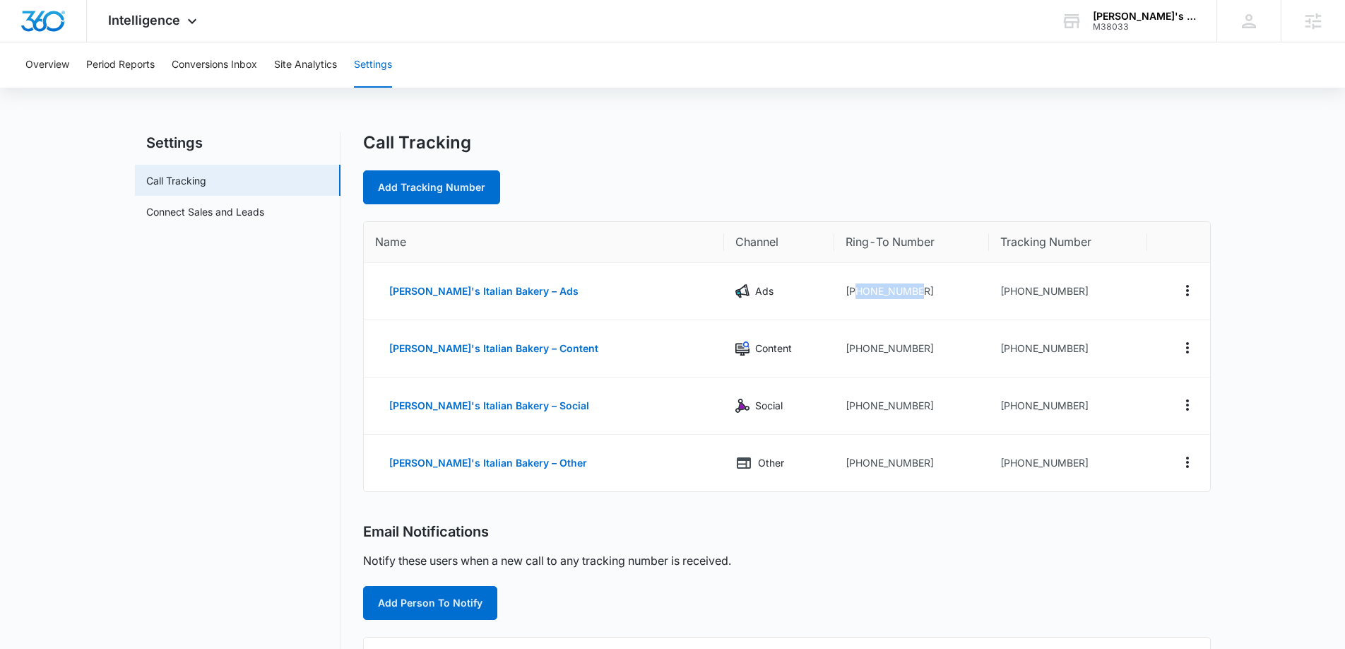
copy td "9419268422"
drag, startPoint x: 1069, startPoint y: 287, endPoint x: 995, endPoint y: 290, distance: 74.3
click at [995, 290] on td "[PHONE_NUMBER]" at bounding box center [1068, 291] width 158 height 57
copy td "9412827431"
drag, startPoint x: 1066, startPoint y: 348, endPoint x: 994, endPoint y: 351, distance: 72.1
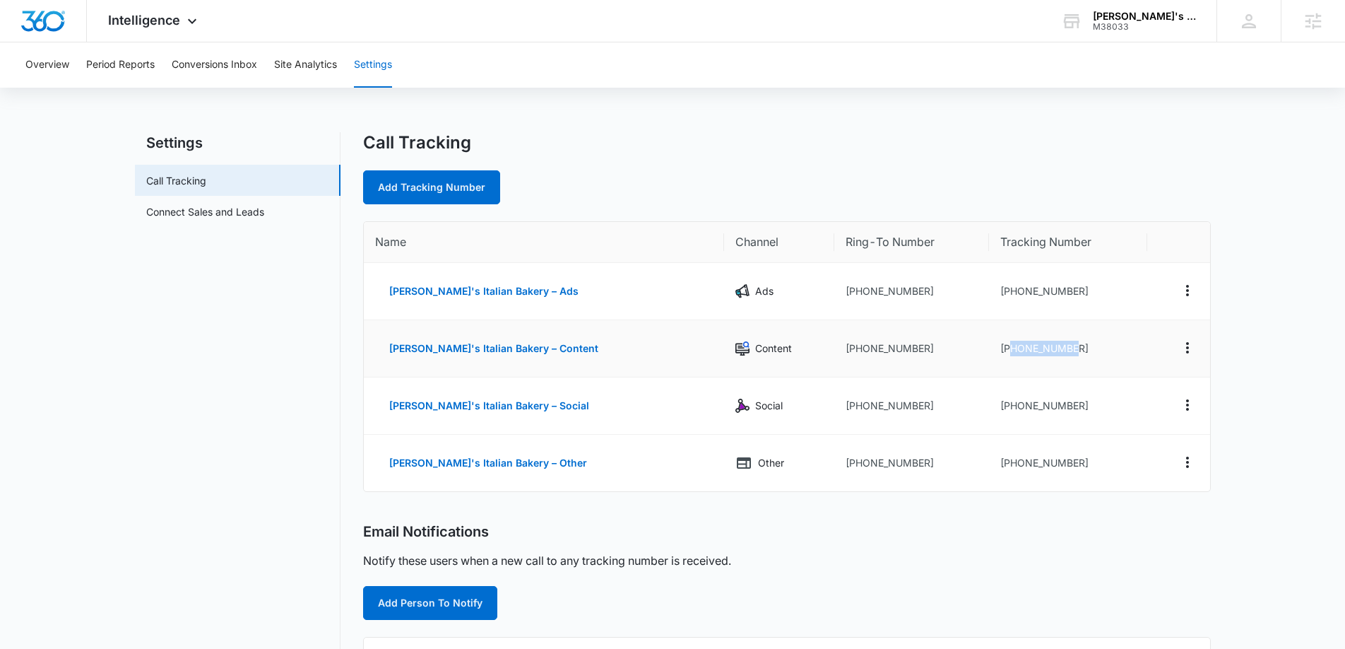
click at [994, 351] on td "+19412827475" at bounding box center [1068, 348] width 158 height 57
copy td "9412827475"
drag, startPoint x: 1073, startPoint y: 404, endPoint x: 993, endPoint y: 408, distance: 80.0
click at [994, 409] on td "+19412827492" at bounding box center [1068, 405] width 158 height 57
copy td "9412827492"
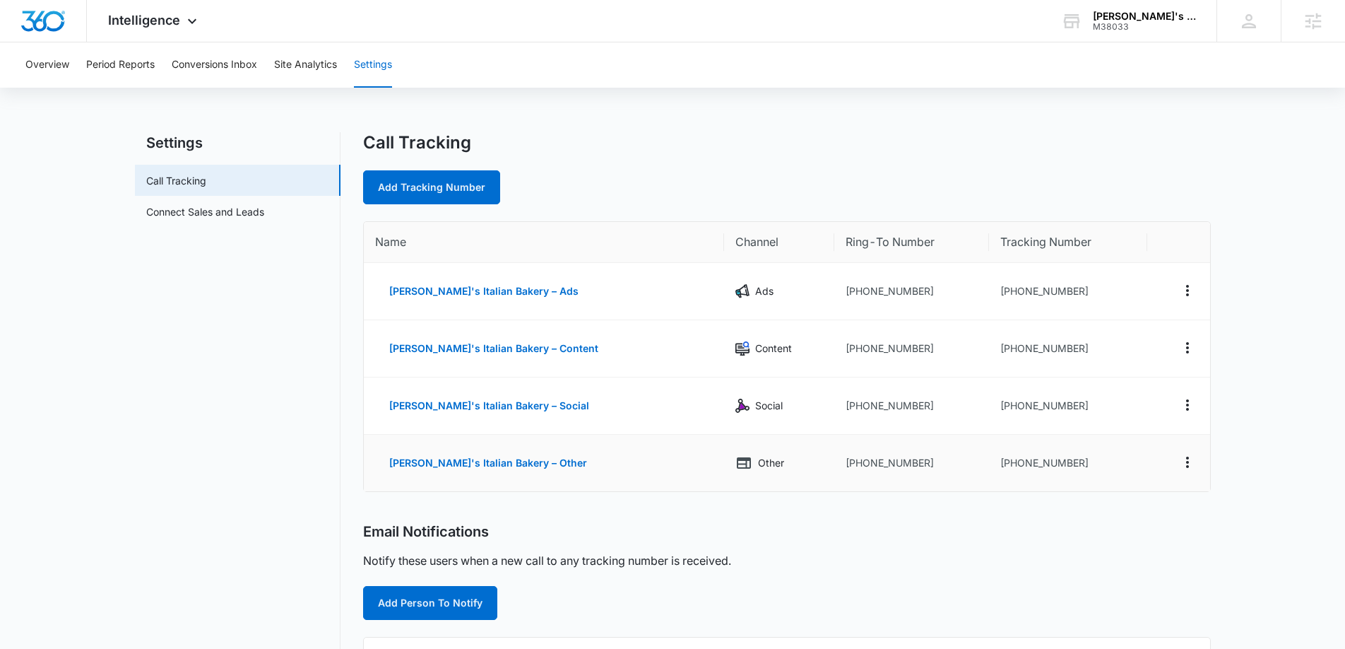
drag, startPoint x: 1070, startPoint y: 455, endPoint x: 1066, endPoint y: 462, distance: 7.9
click at [1068, 459] on td "+19412827496" at bounding box center [1068, 463] width 158 height 57
drag, startPoint x: 1062, startPoint y: 464, endPoint x: 991, endPoint y: 466, distance: 70.7
click at [991, 466] on td "+19412827496" at bounding box center [1068, 463] width 158 height 57
copy td "9412827496"
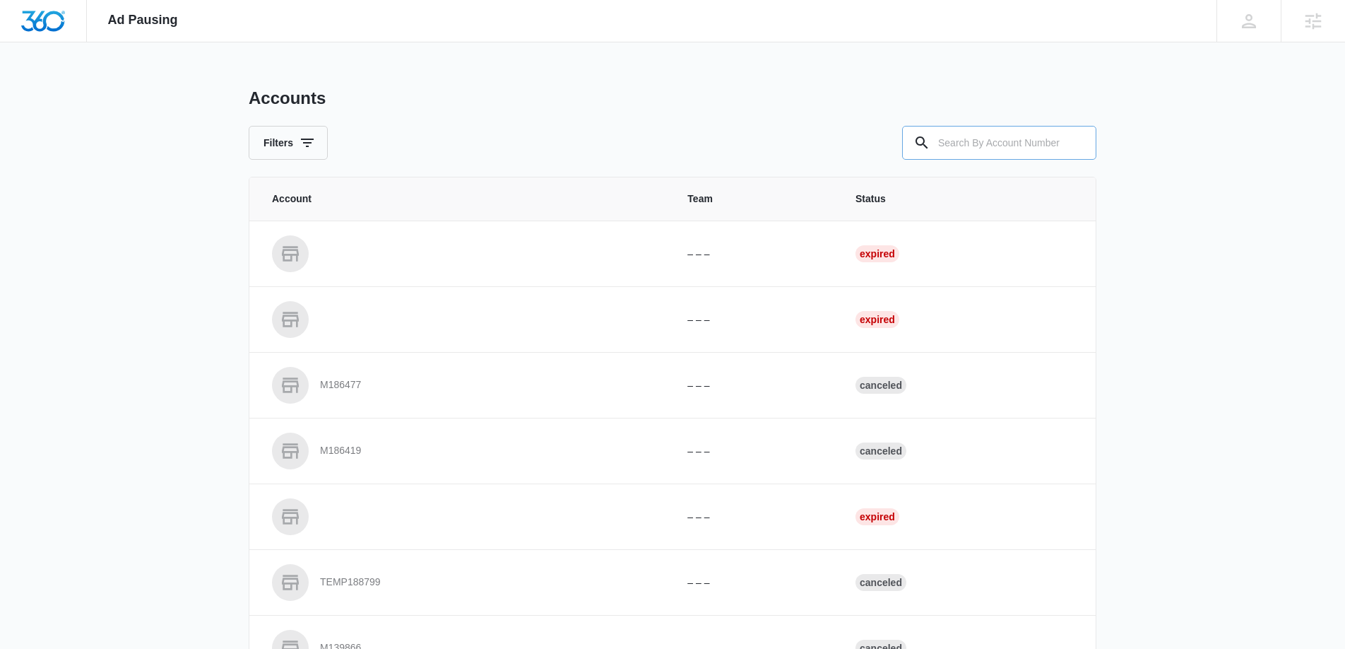
click at [1032, 137] on input "text" at bounding box center [999, 143] width 194 height 34
paste input "M338342"
type input "M338342"
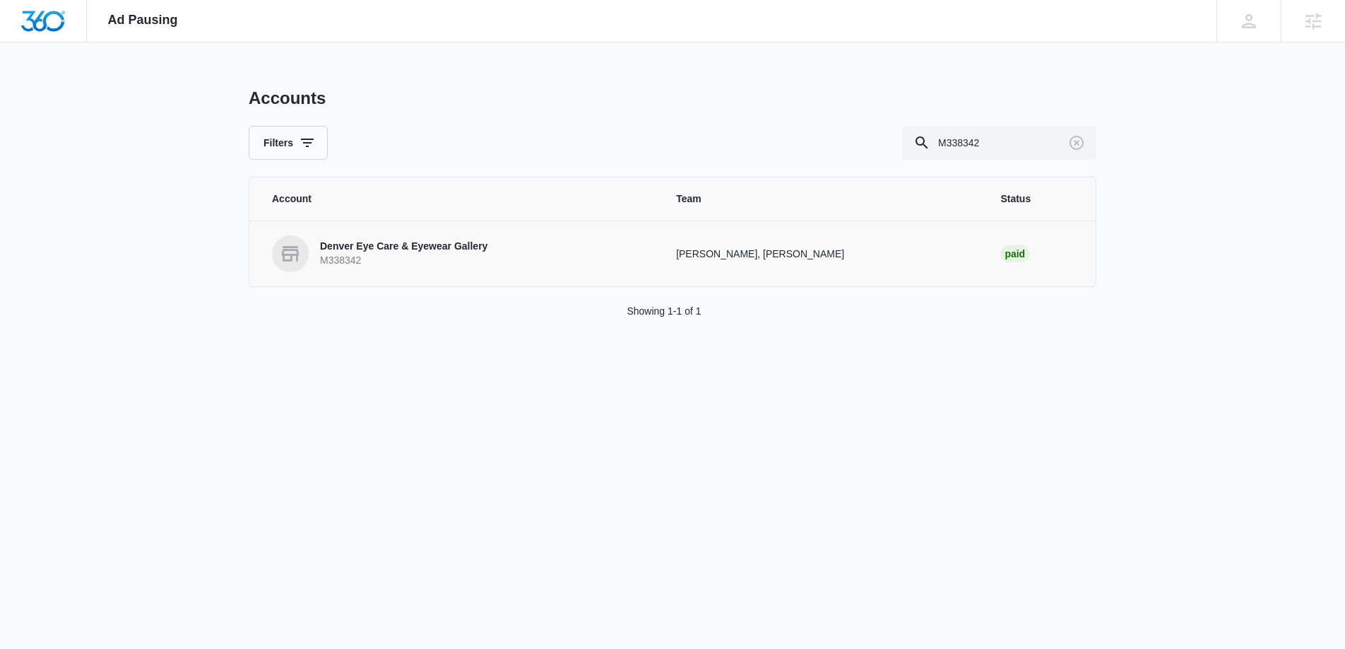
click at [439, 248] on p "Denver Eye Care & Eyewear Gallery" at bounding box center [403, 247] width 167 height 14
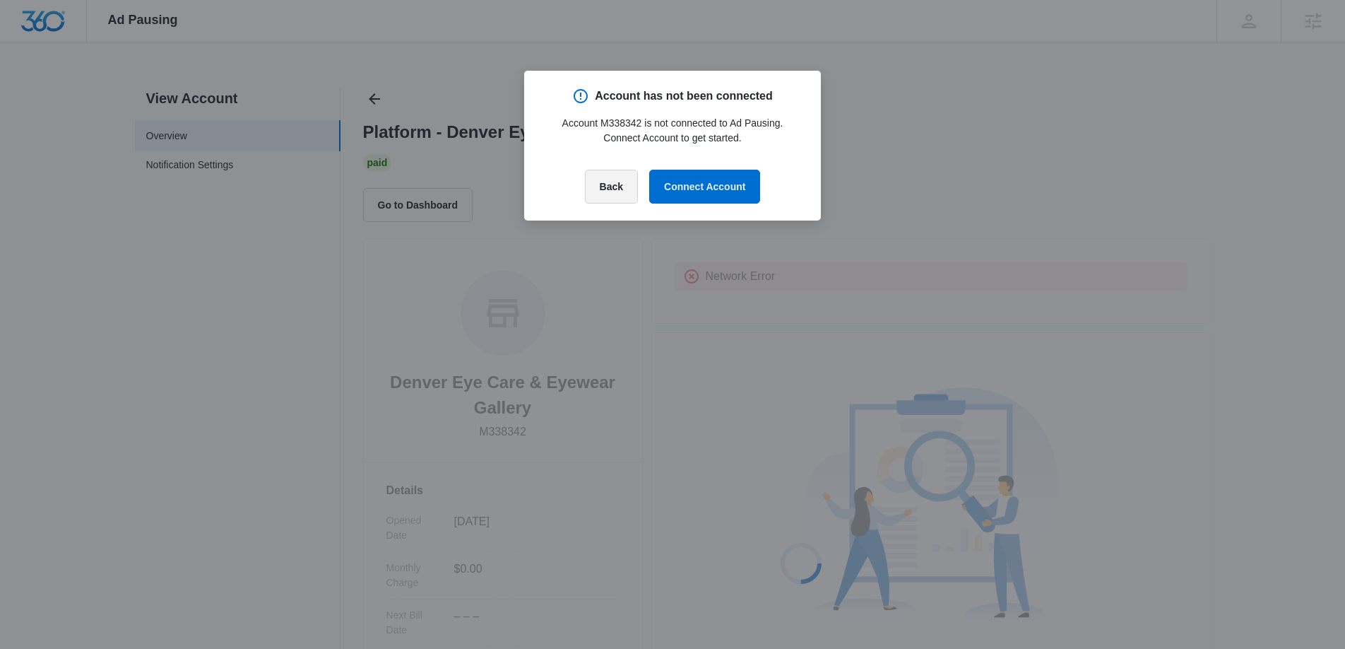
click at [605, 194] on button "Back" at bounding box center [611, 187] width 53 height 34
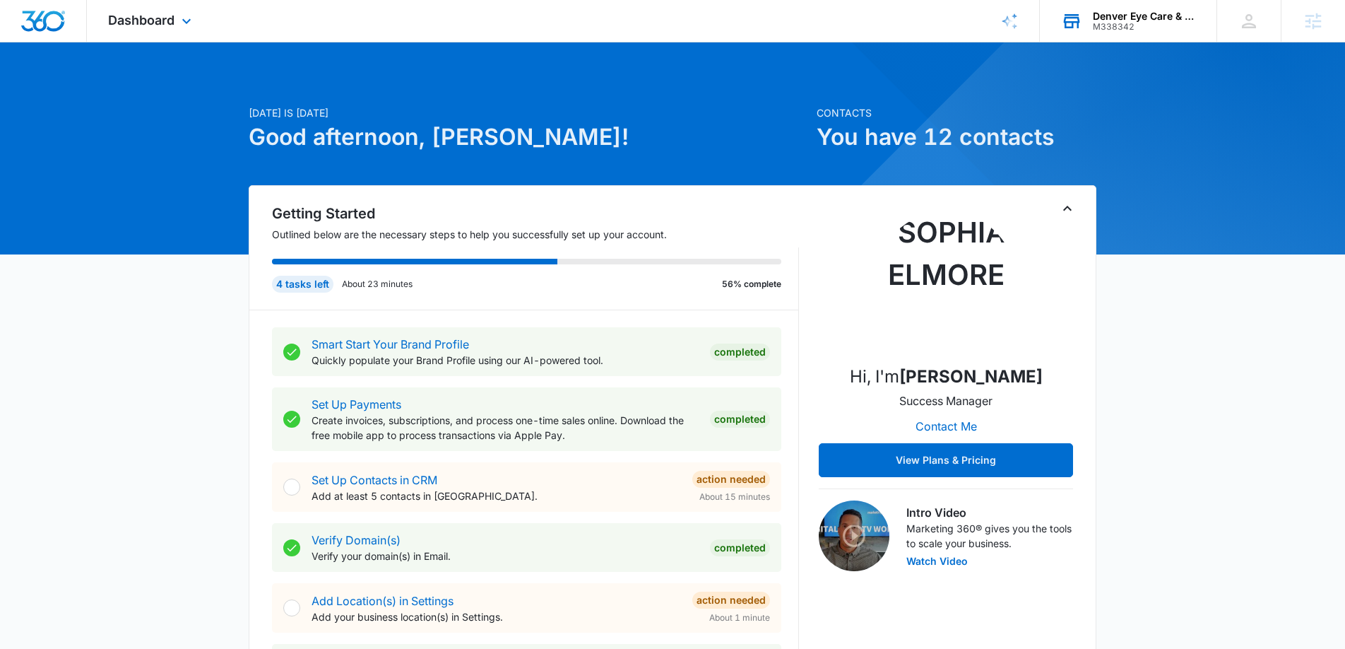
click at [1153, 25] on div "M338342" at bounding box center [1144, 27] width 103 height 10
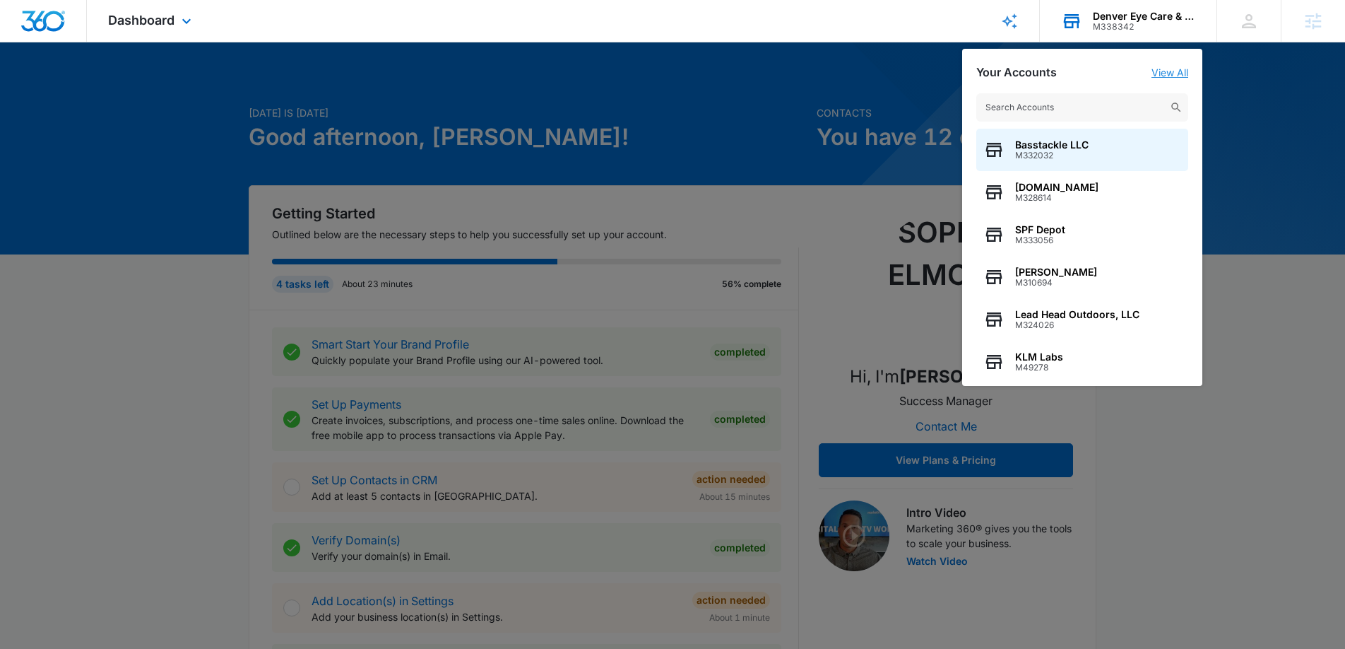
click at [1173, 75] on link "View All" at bounding box center [1170, 72] width 37 height 12
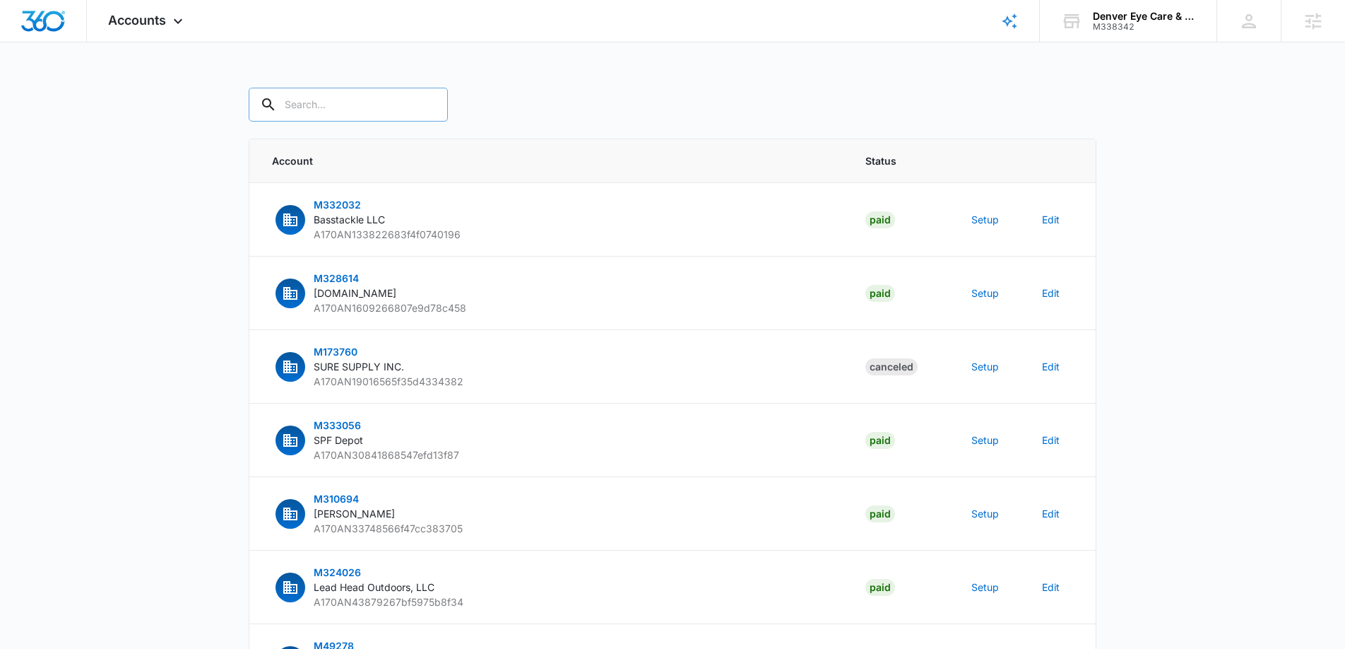
click at [364, 105] on input "text" at bounding box center [348, 105] width 199 height 34
type input "M338342"
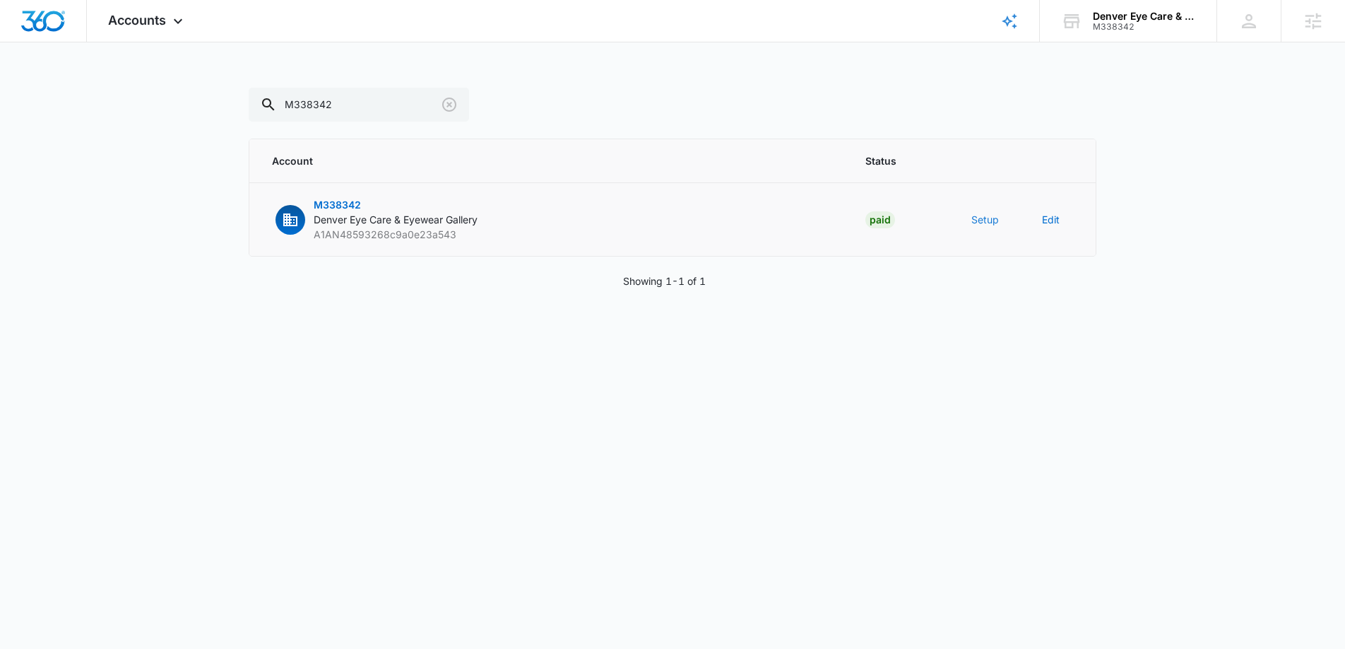
click at [989, 223] on button "Setup" at bounding box center [986, 219] width 28 height 15
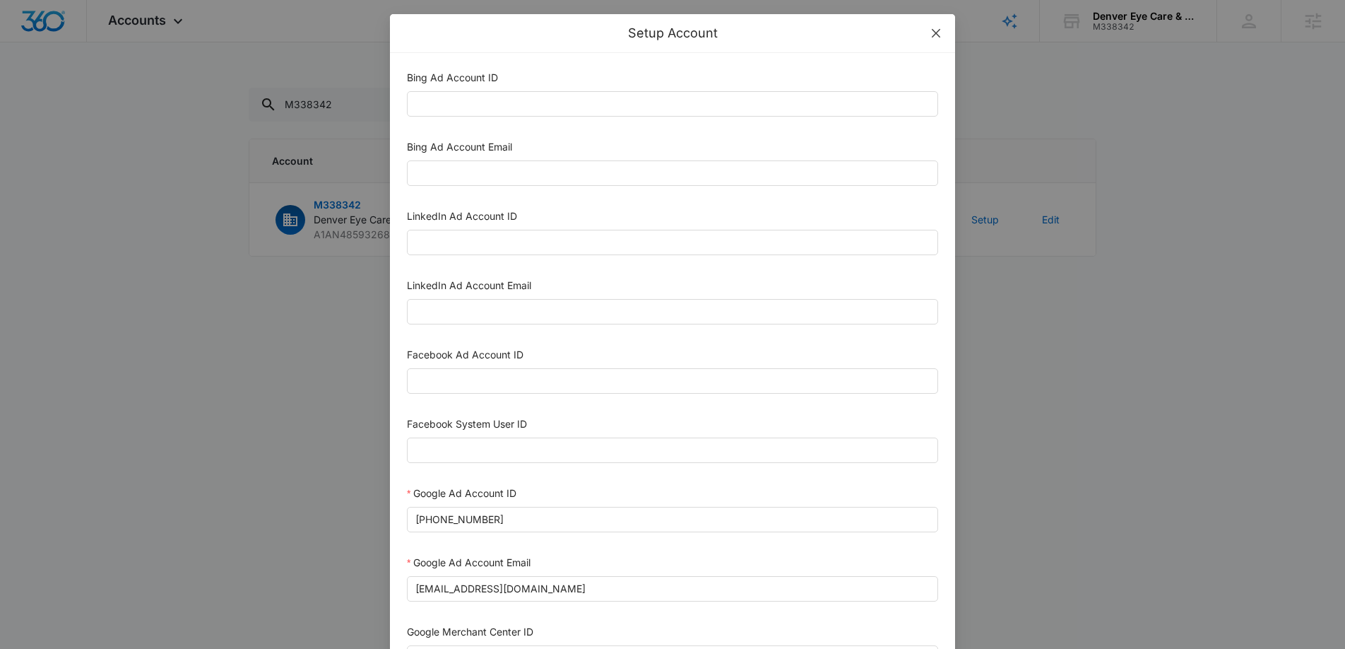
click at [939, 42] on span "Close" at bounding box center [936, 33] width 38 height 38
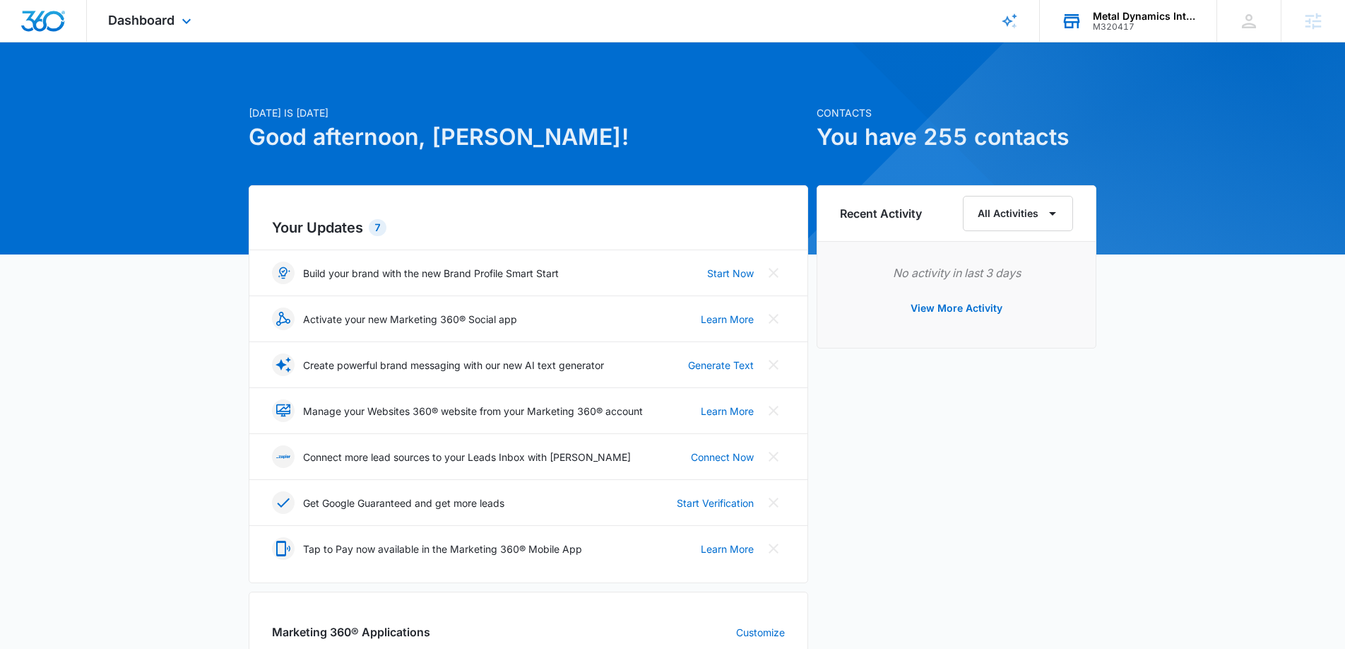
click at [1163, 16] on div "Metal Dynamics International" at bounding box center [1144, 16] width 103 height 11
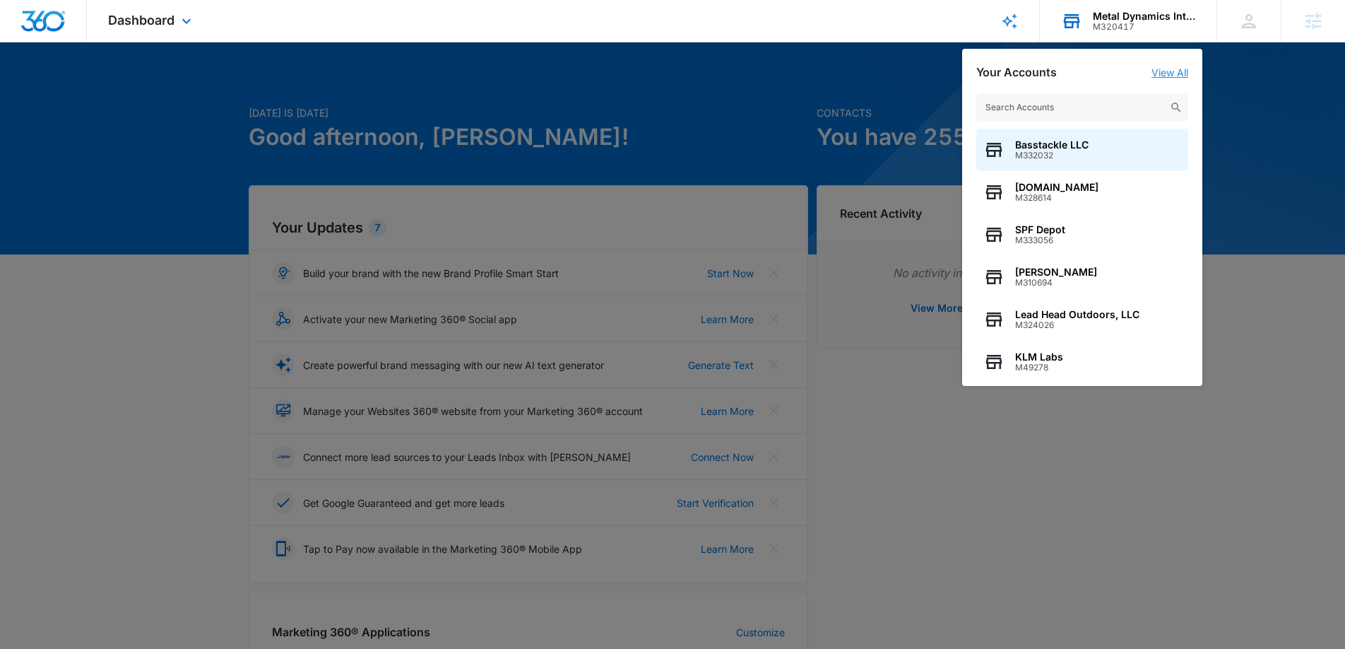
click at [1168, 75] on link "View All" at bounding box center [1170, 72] width 37 height 12
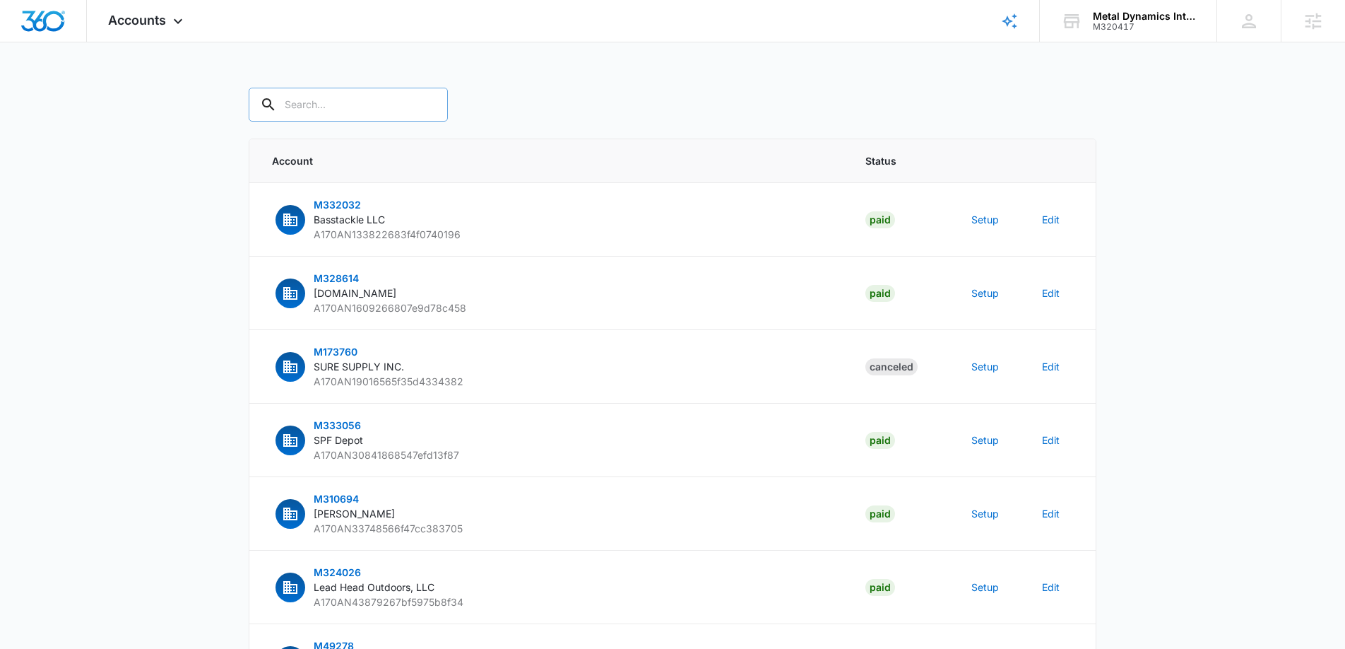
click at [370, 101] on input "text" at bounding box center [348, 105] width 199 height 34
paste input "M320417"
type input "M320417"
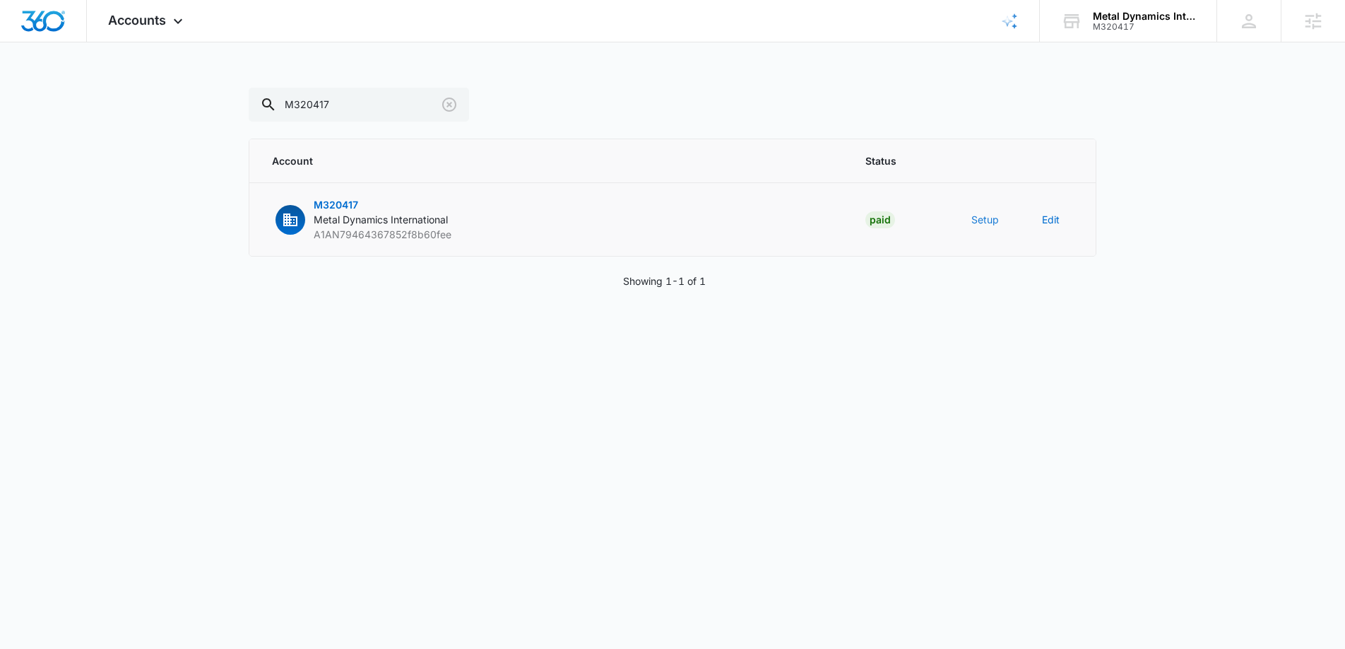
click at [984, 222] on button "Setup" at bounding box center [986, 219] width 28 height 15
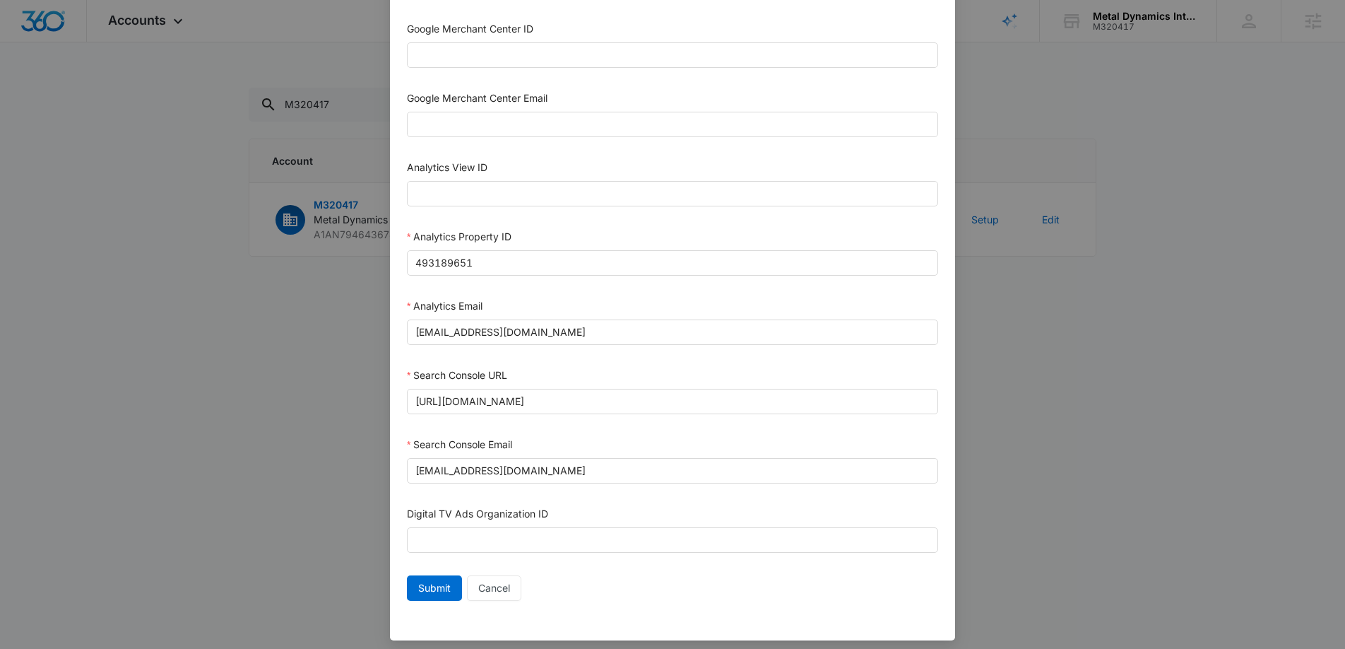
scroll to position [611, 0]
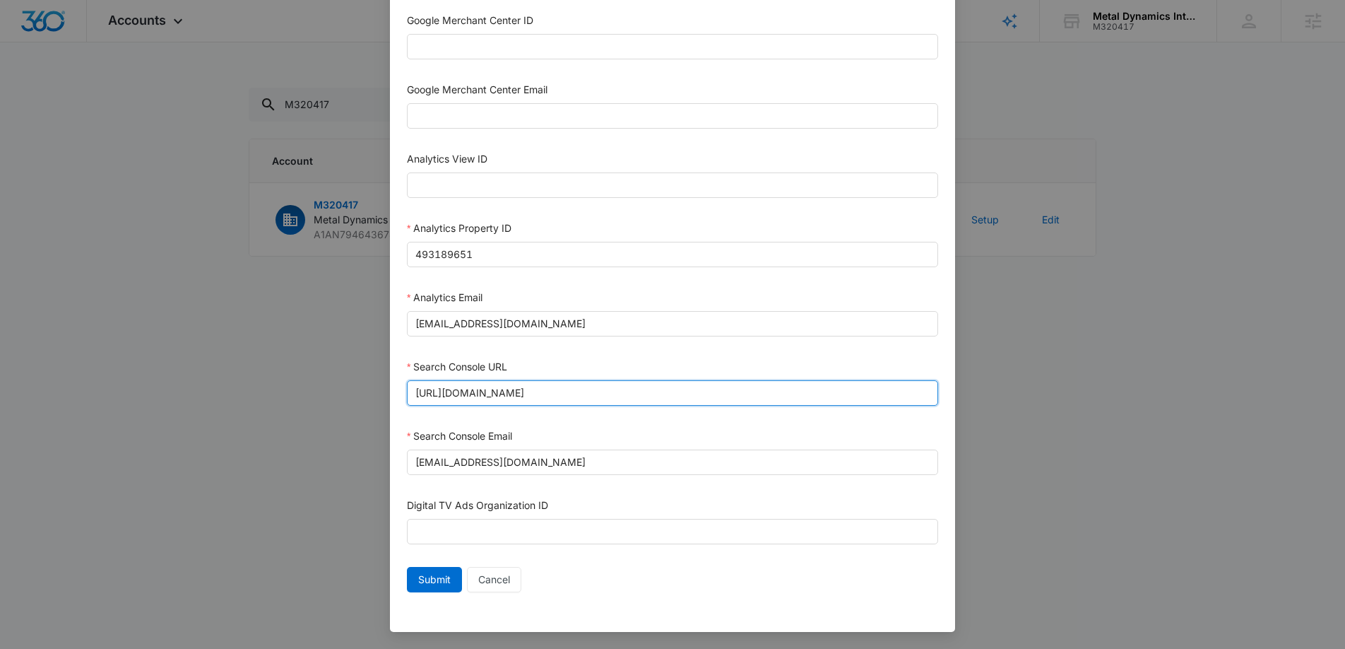
click at [515, 380] on input "[URL][DOMAIN_NAME]" at bounding box center [672, 392] width 531 height 25
click at [513, 387] on input "[URL][DOMAIN_NAME]" at bounding box center [672, 392] width 531 height 25
paste input "[DOMAIN_NAME]"
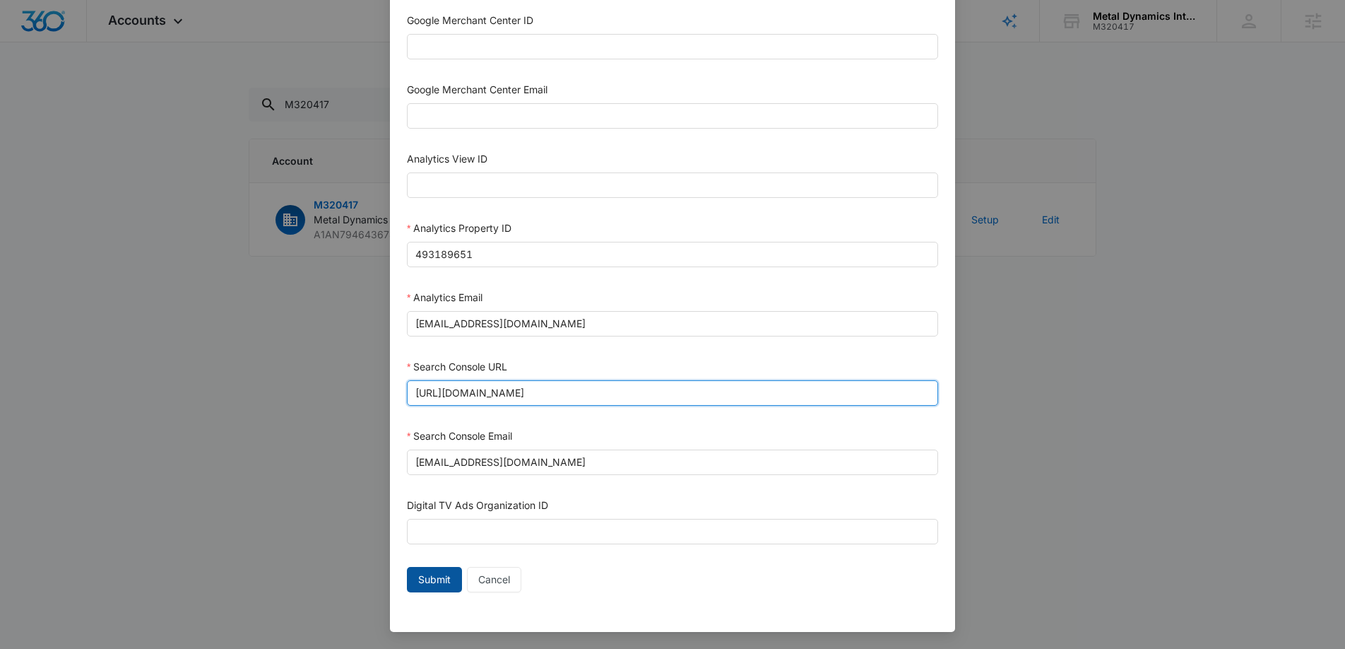
type input "[URL][DOMAIN_NAME]"
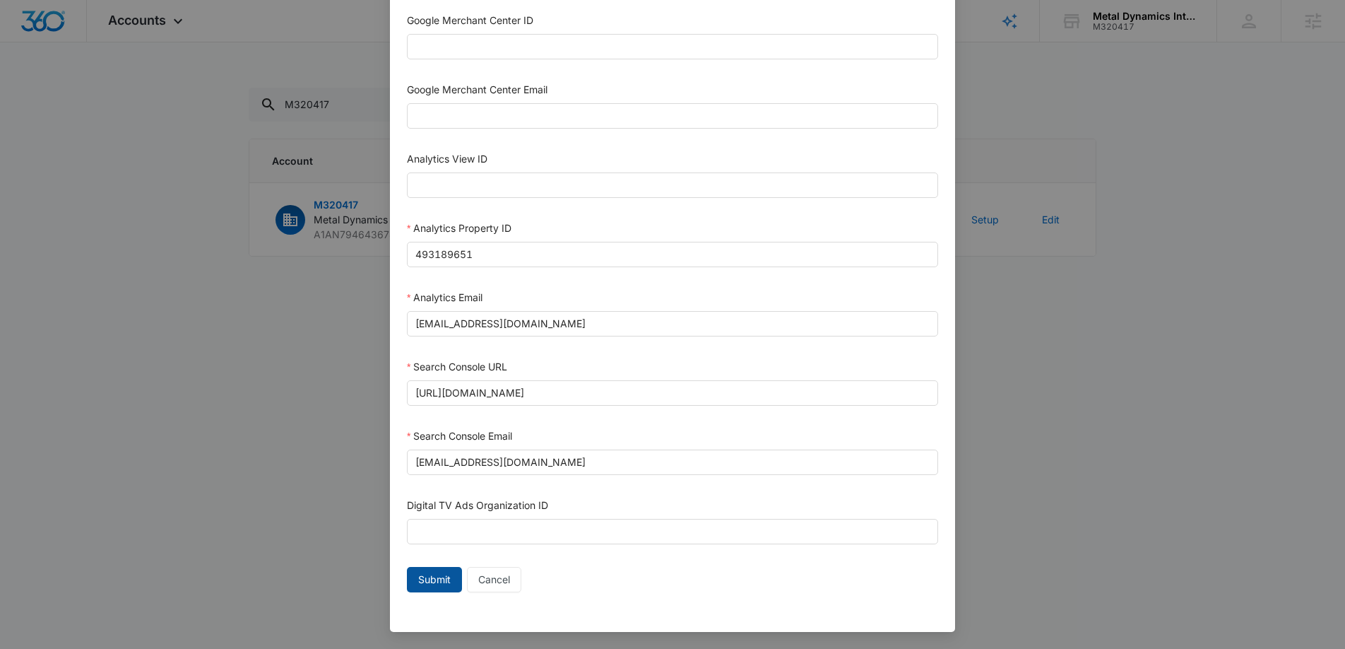
click at [416, 579] on button "Submit" at bounding box center [434, 579] width 55 height 25
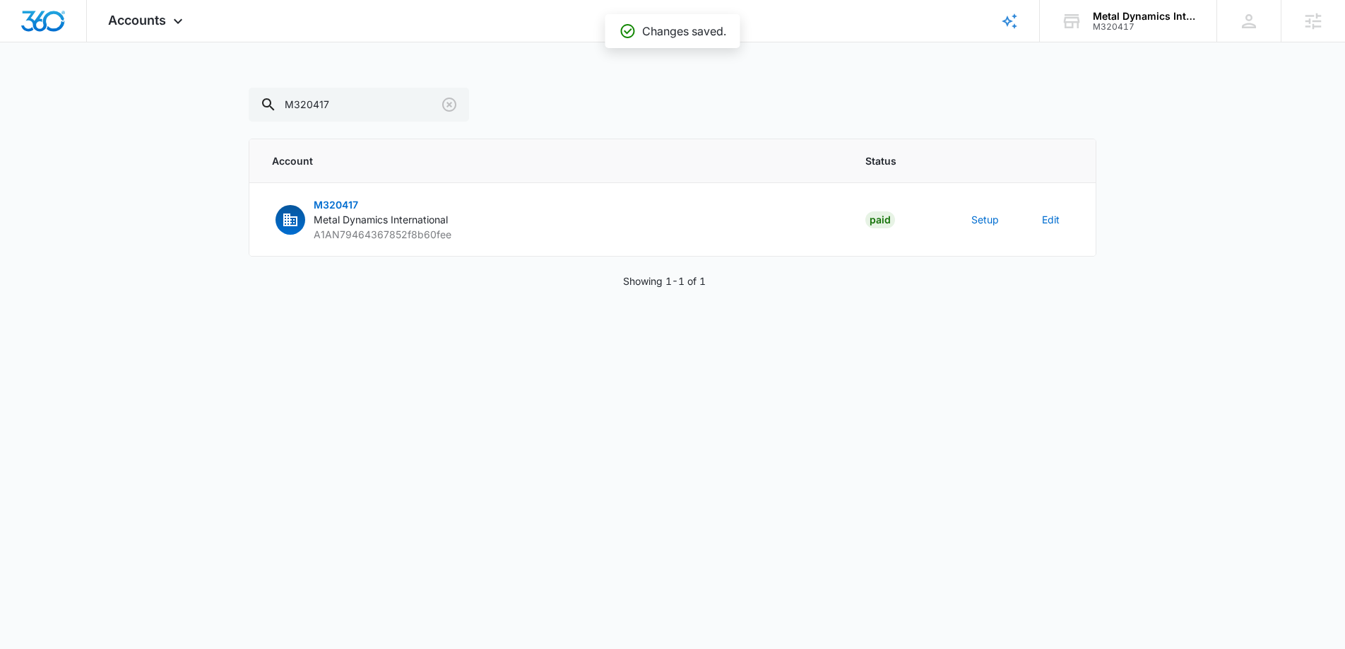
scroll to position [597, 0]
